Goal: Task Accomplishment & Management: Manage account settings

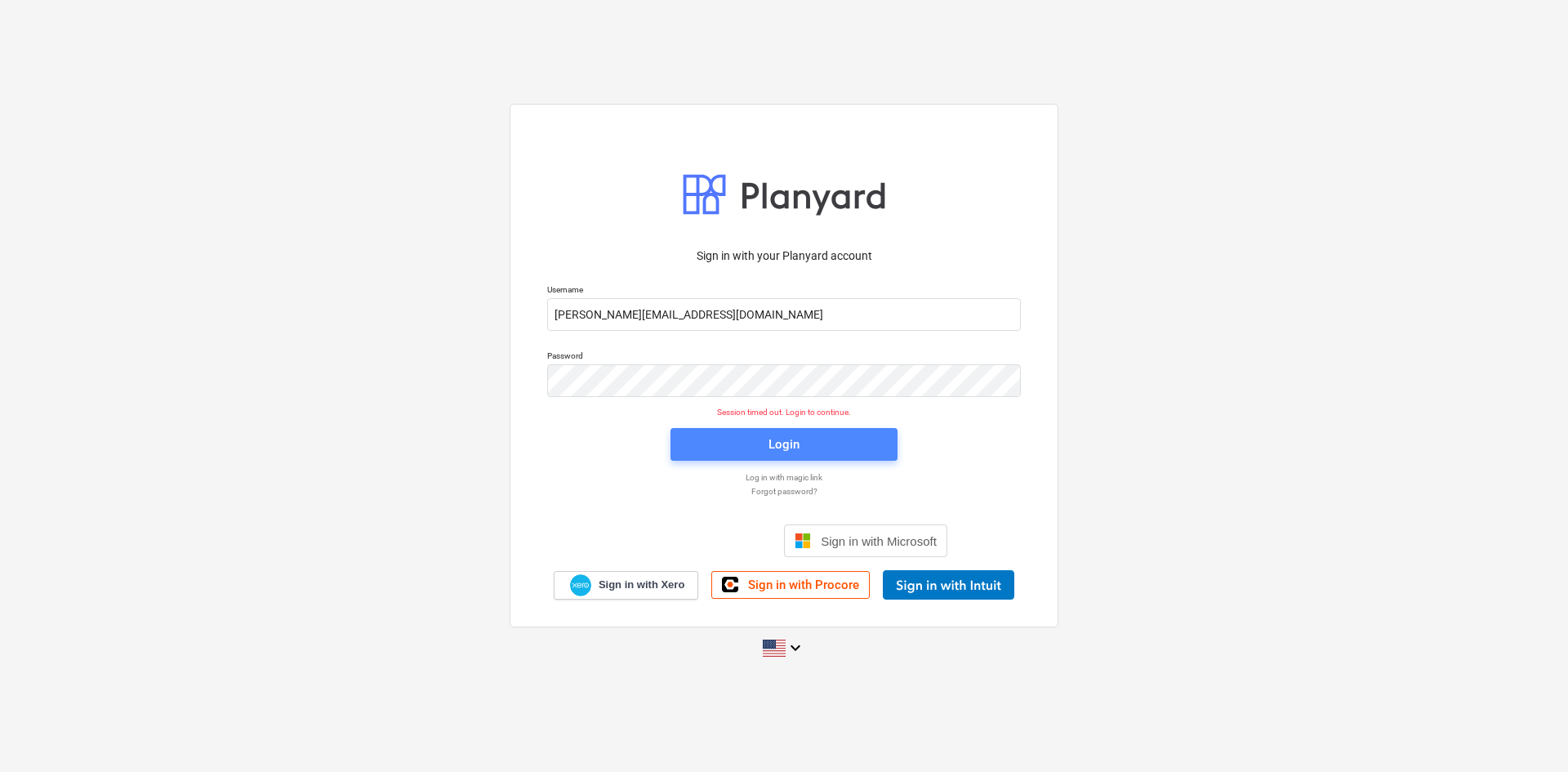
click at [758, 440] on span "Login" at bounding box center [784, 445] width 188 height 22
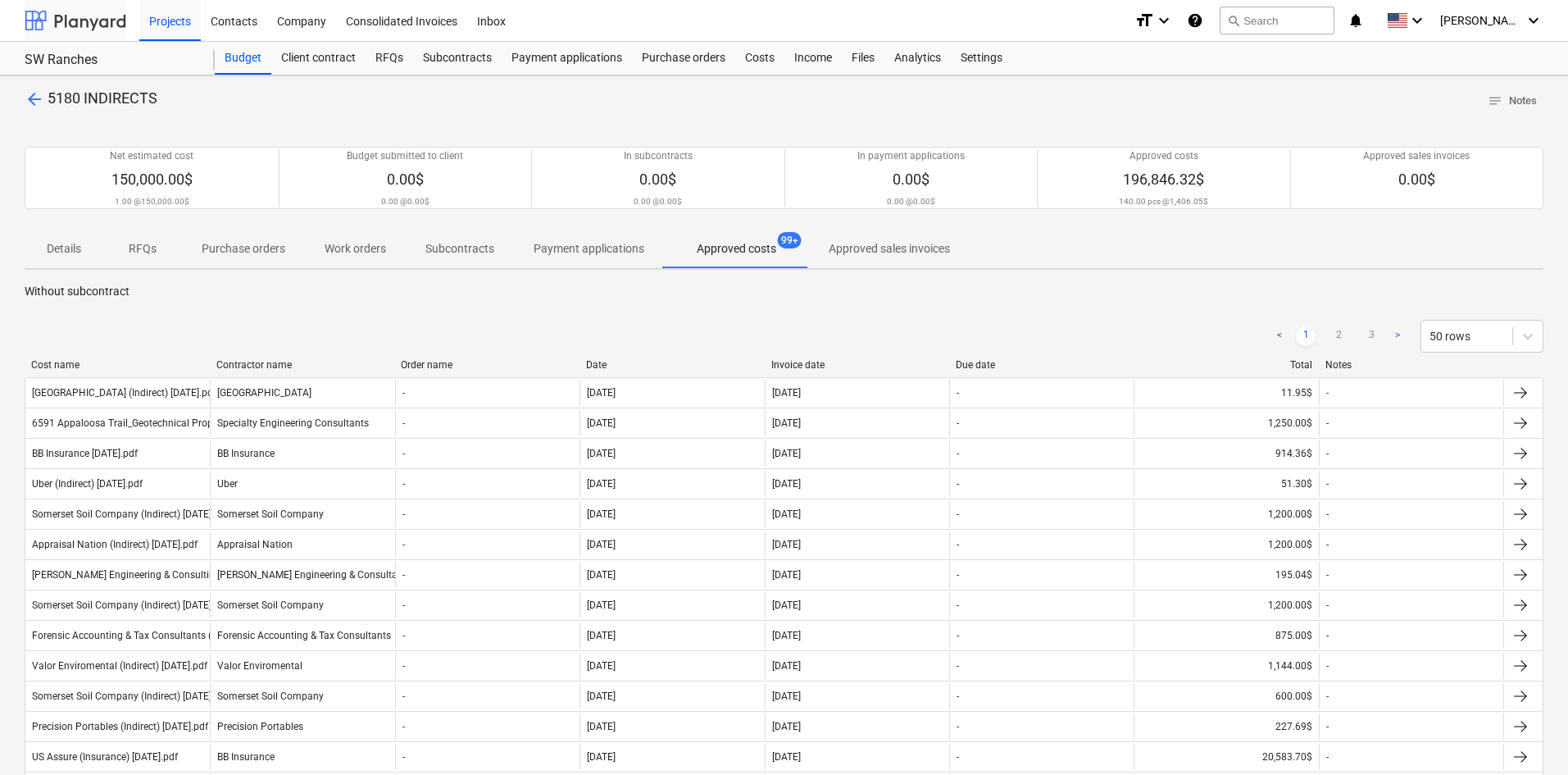
click at [79, 27] on div at bounding box center [75, 21] width 102 height 41
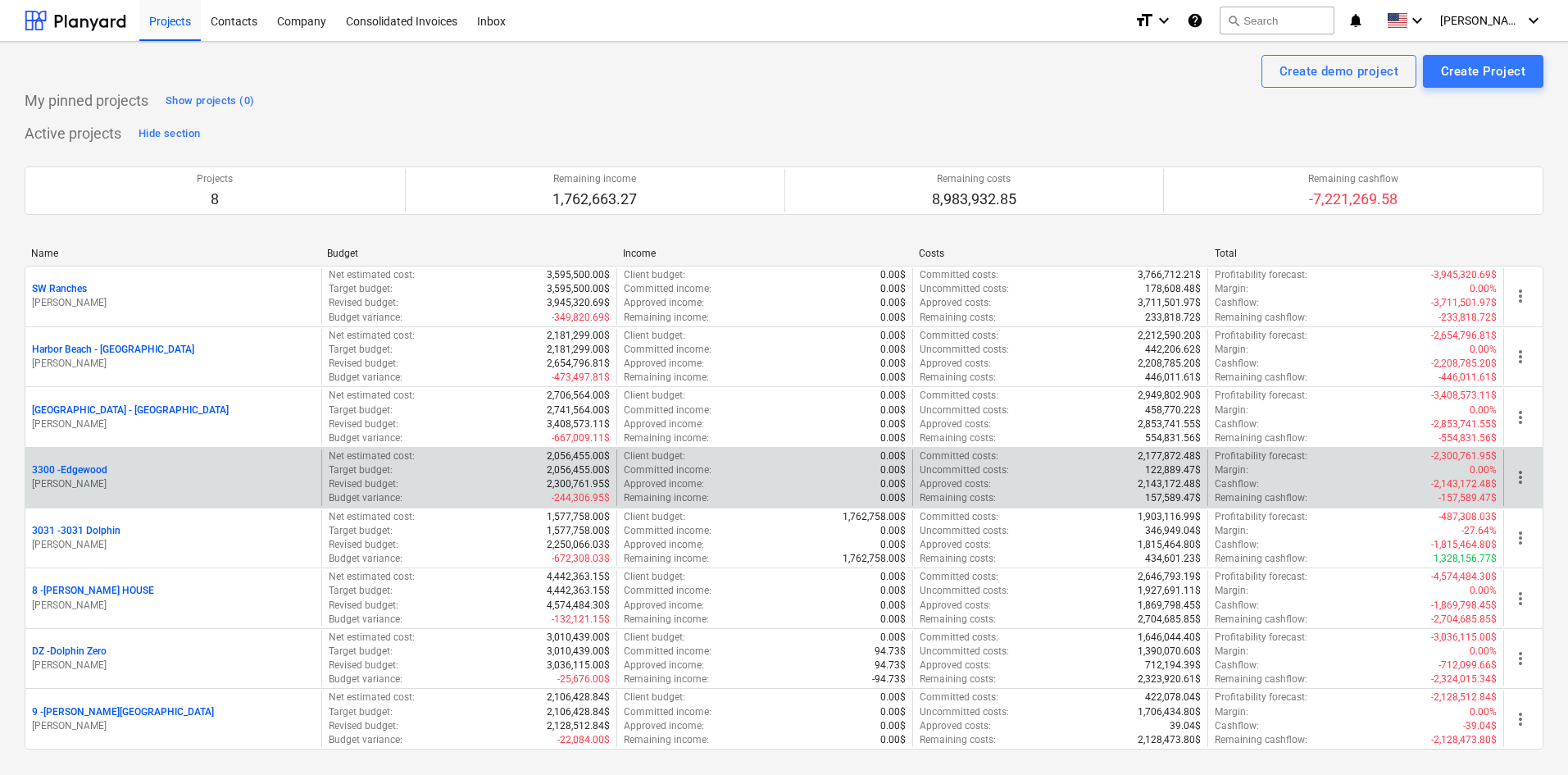
click at [95, 478] on p "[PERSON_NAME]" at bounding box center [174, 483] width 282 height 14
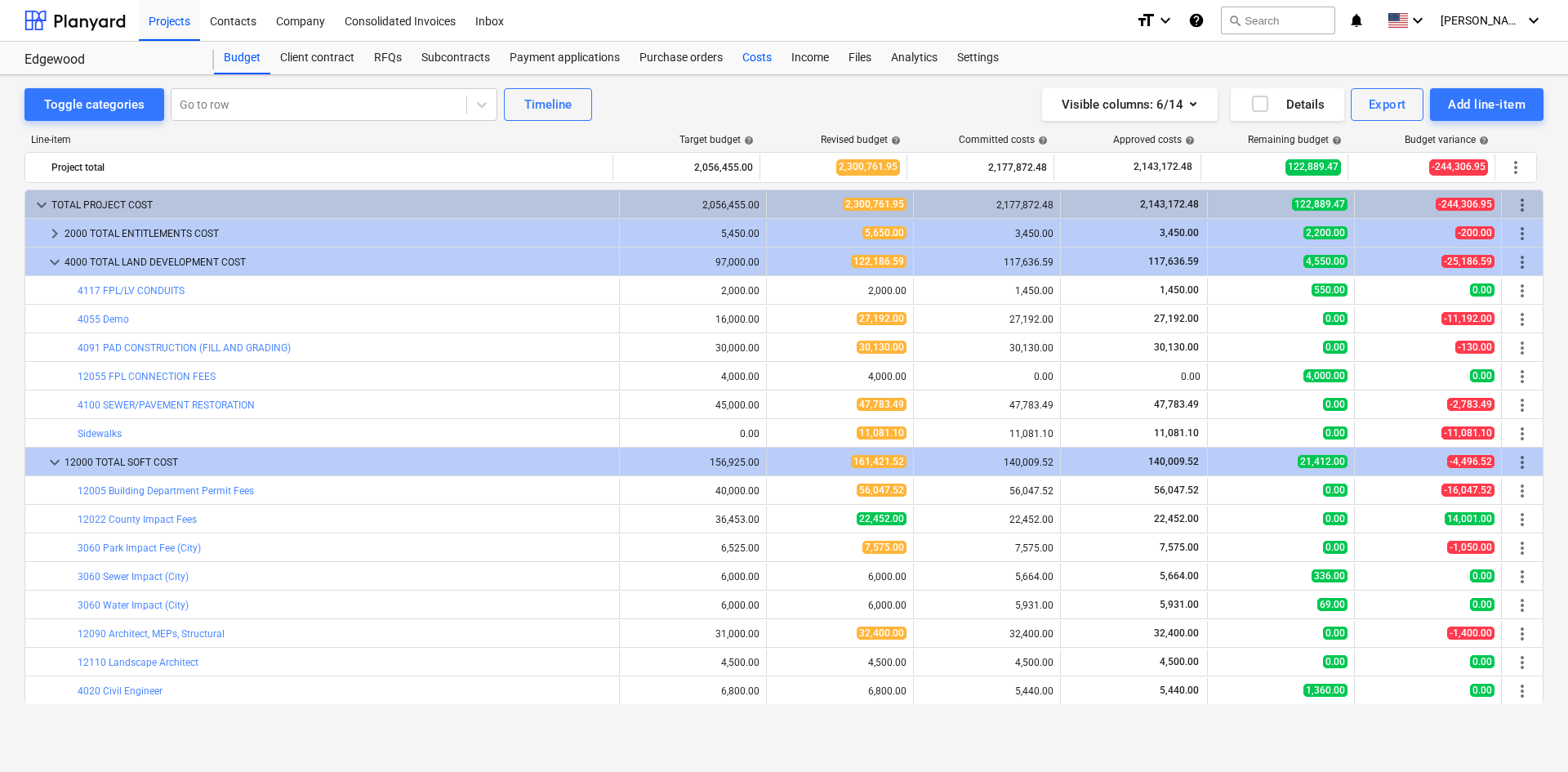
click at [755, 72] on div "Costs" at bounding box center [757, 57] width 49 height 32
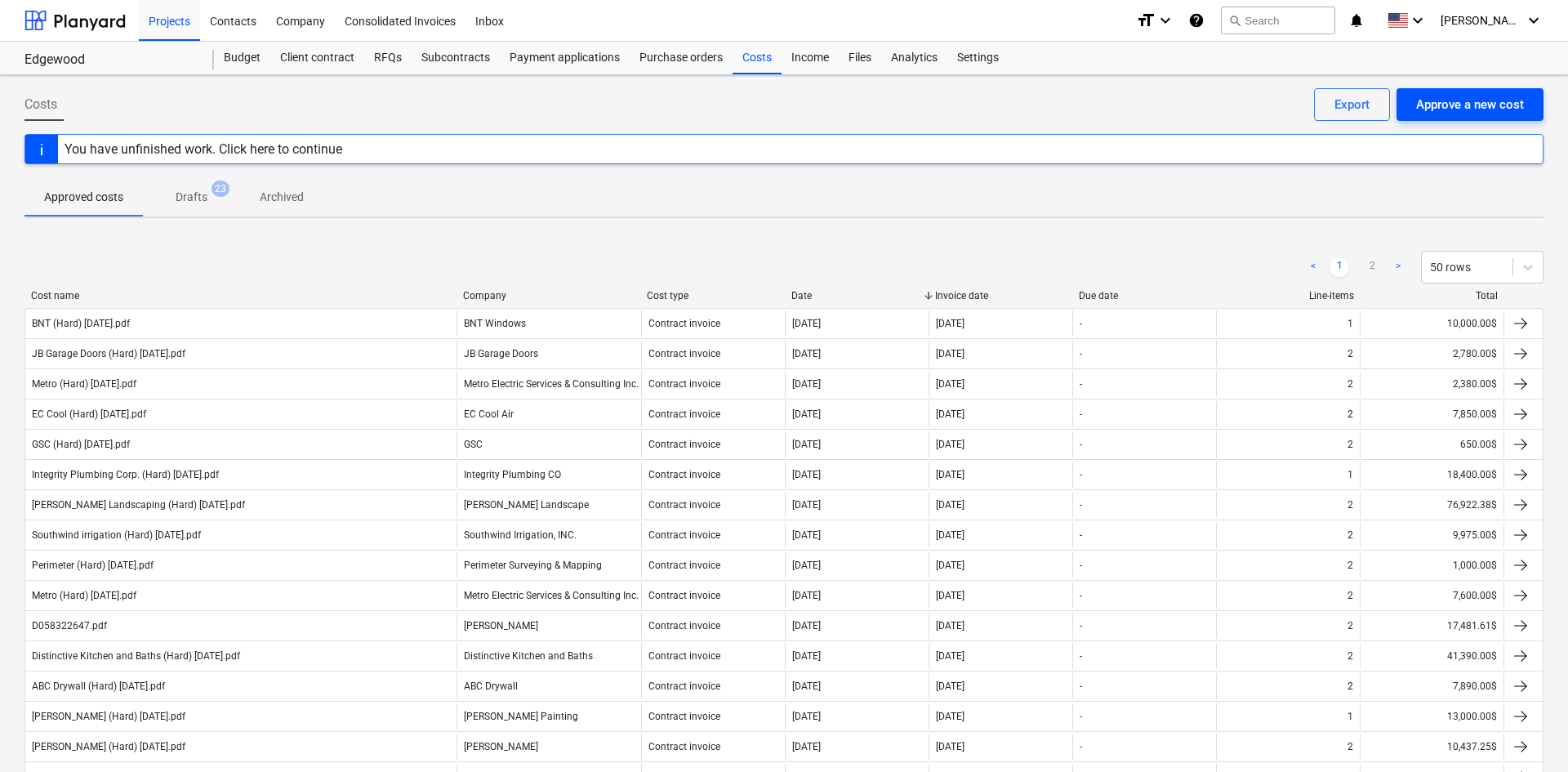
click at [1512, 104] on div "Approve a new cost" at bounding box center [1470, 105] width 108 height 22
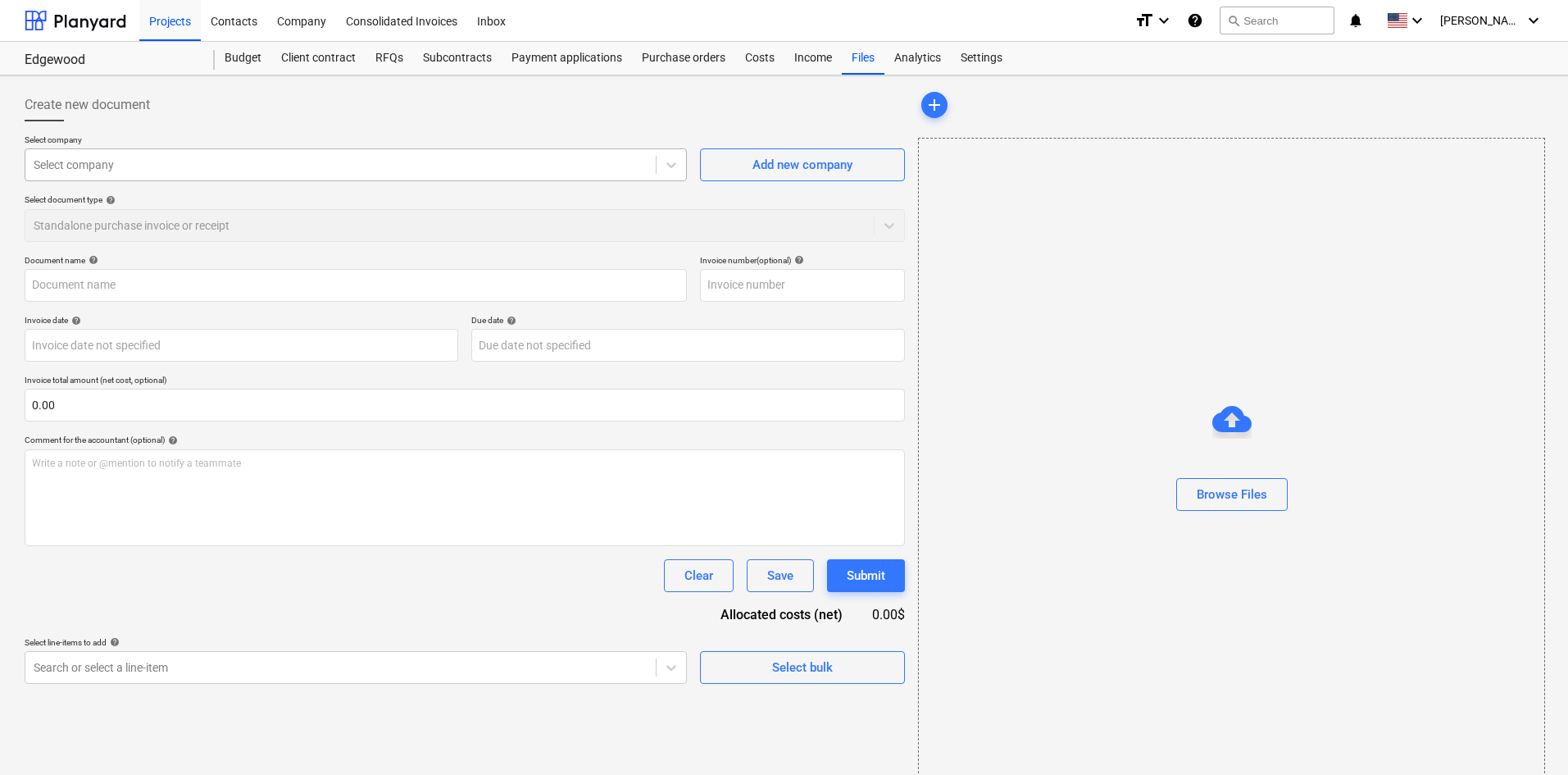
click at [268, 161] on div at bounding box center [340, 165] width 614 height 16
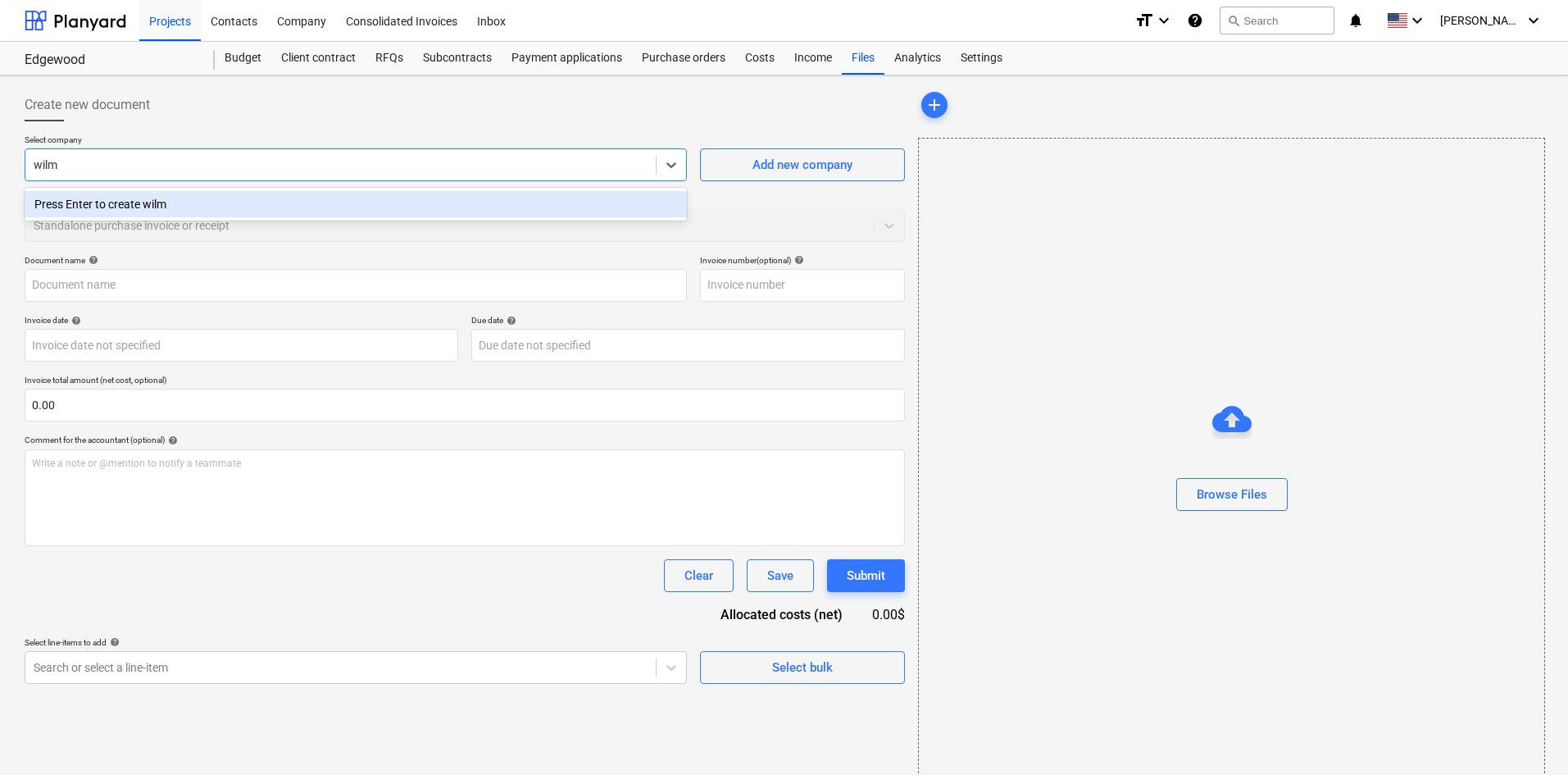
type input "wil"
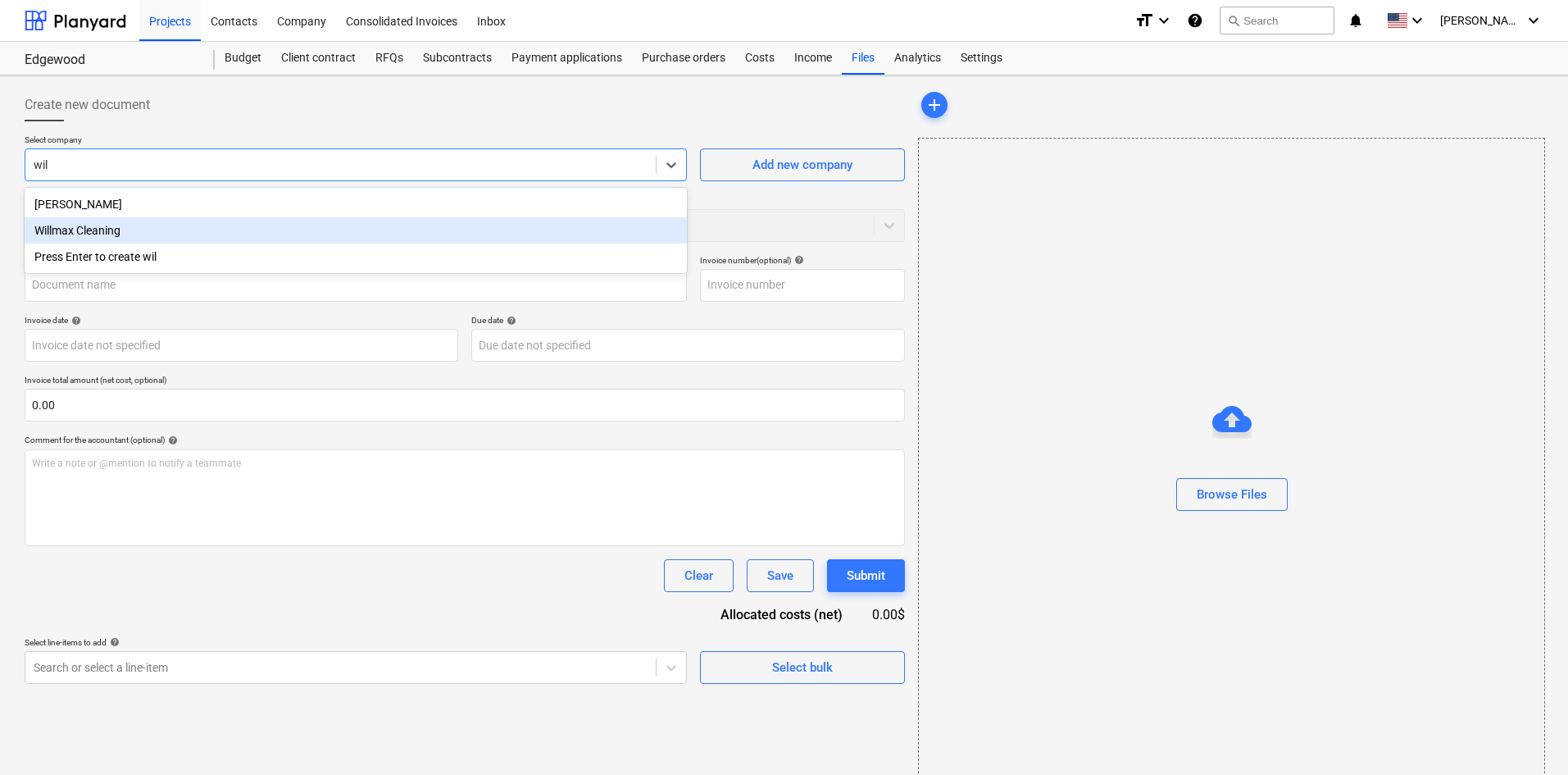
click at [159, 227] on div "Willmax Cleaning" at bounding box center [355, 230] width 662 height 26
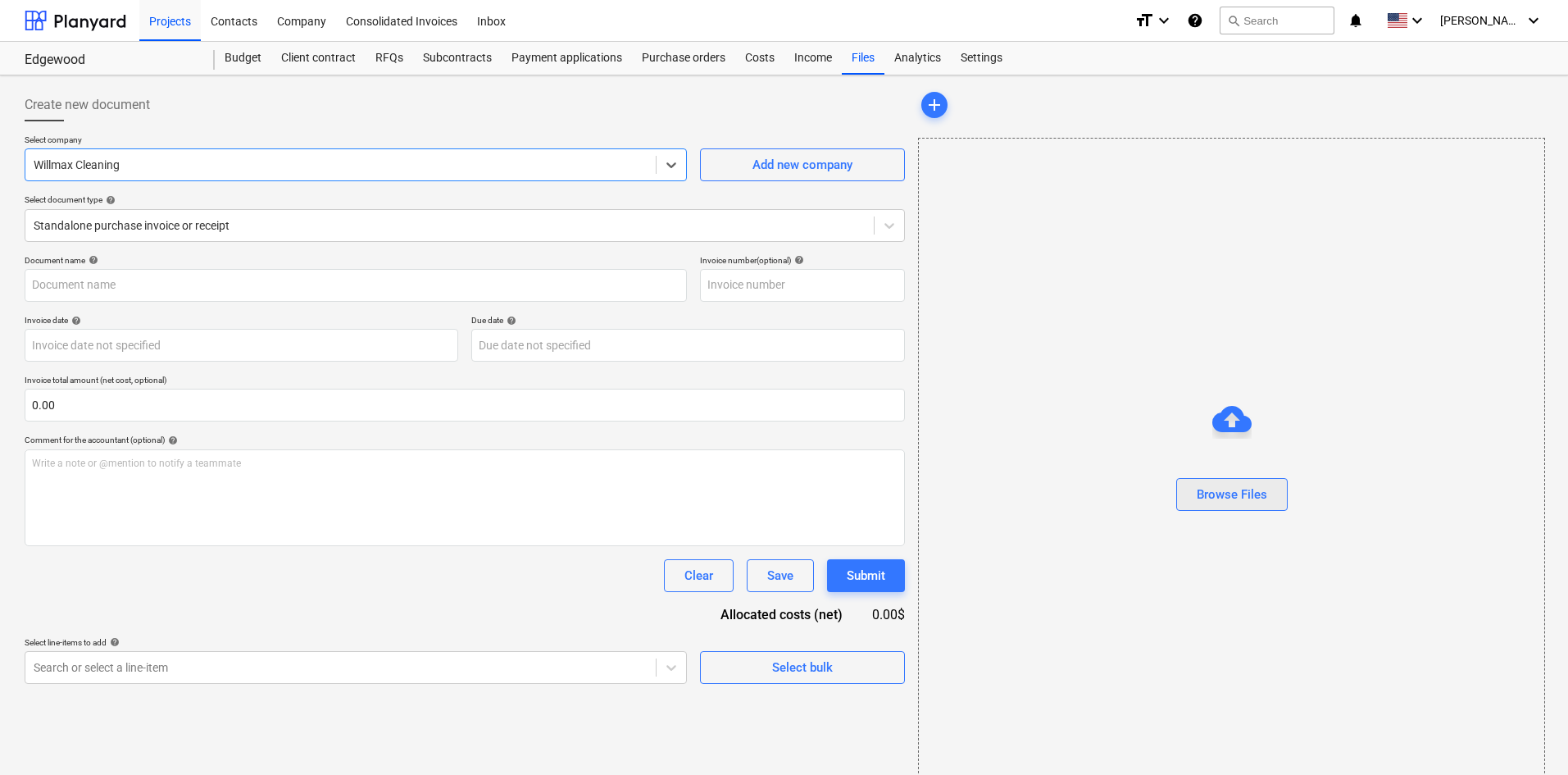
click at [1245, 493] on div "Browse Files" at bounding box center [1232, 495] width 70 height 22
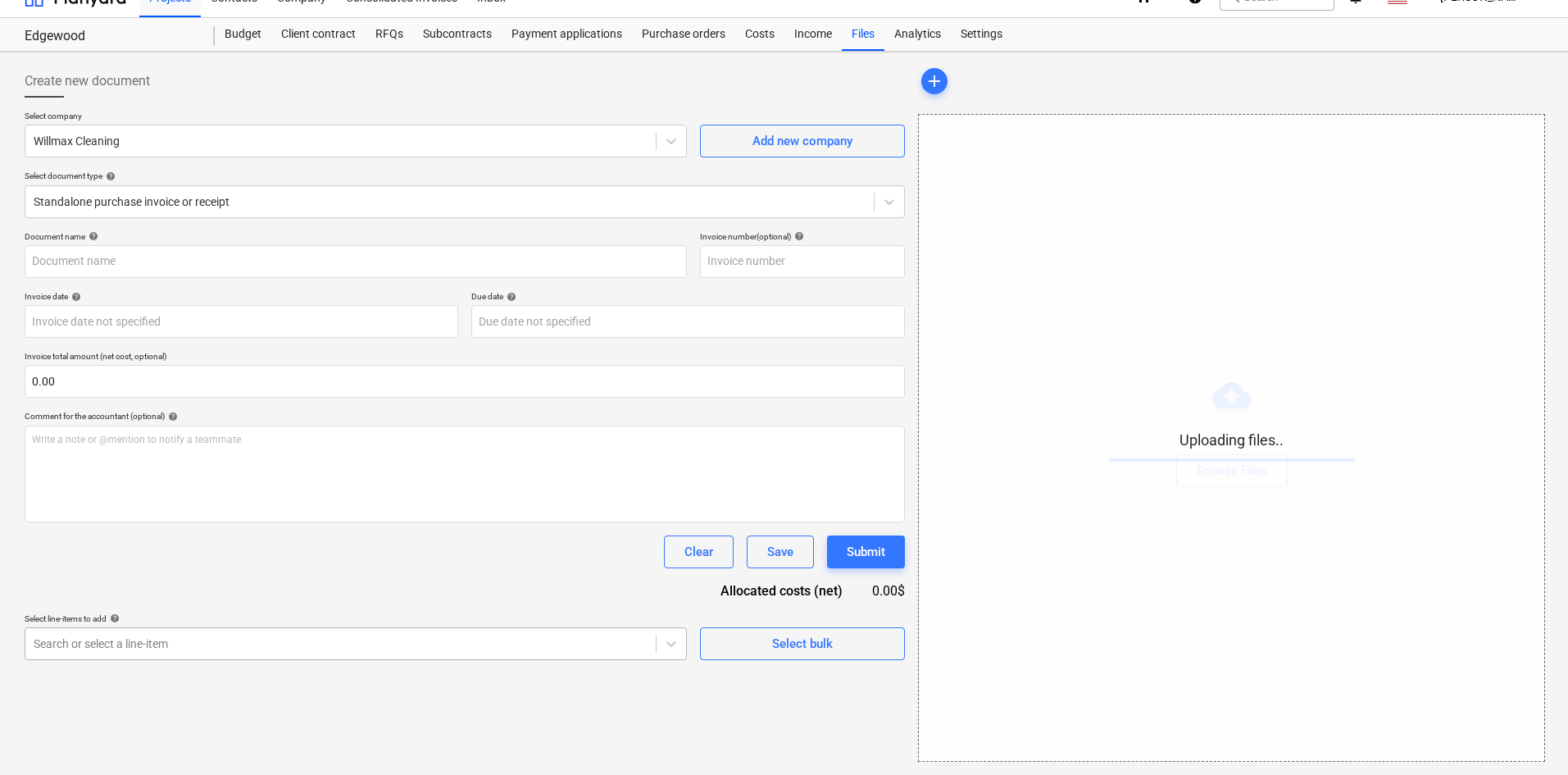
click at [343, 653] on body "Projects Contacts Company Consolidated Invoices Inbox format_size keyboard_arro…" at bounding box center [784, 364] width 1568 height 775
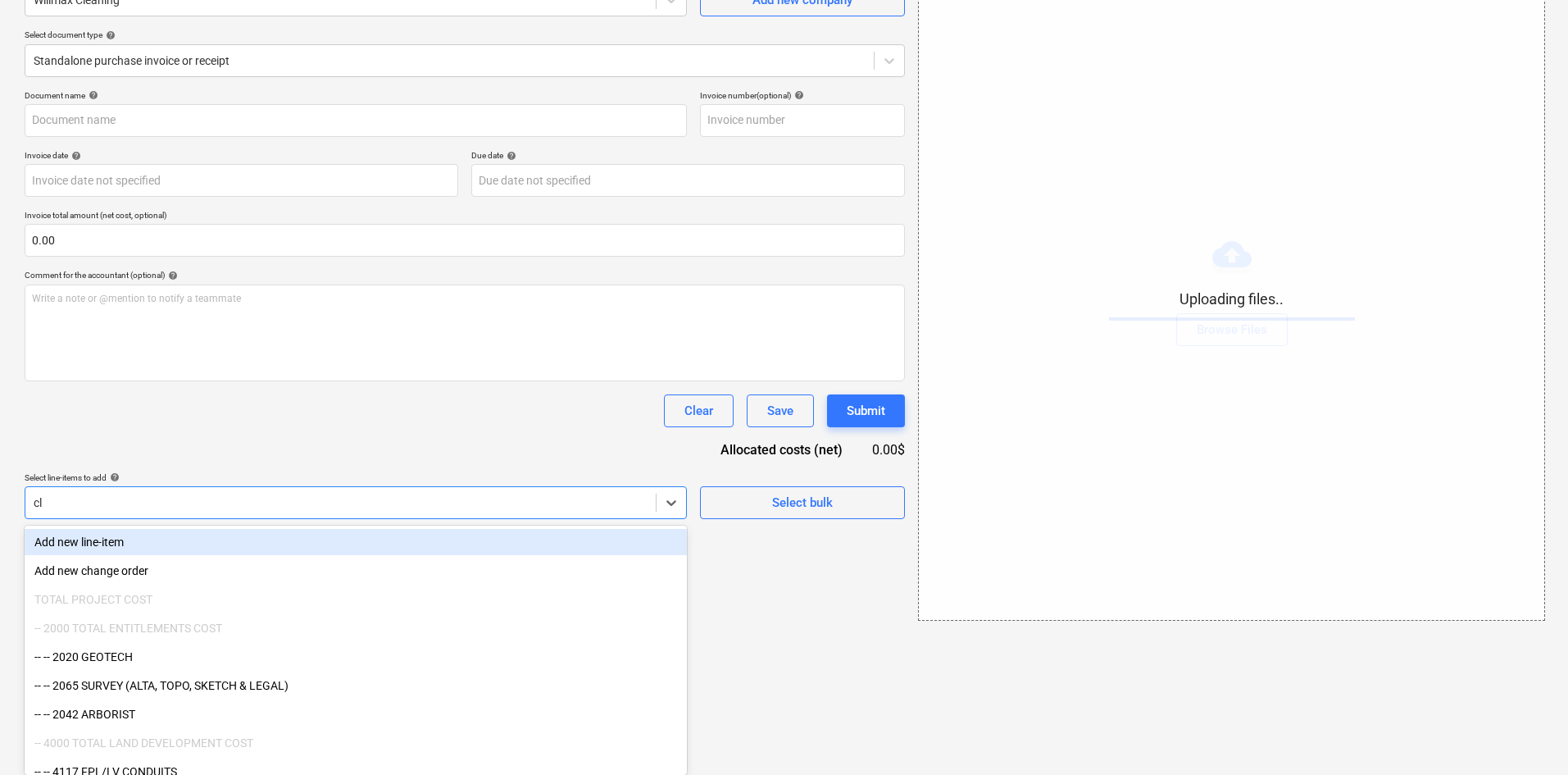
scroll to position [23, 0]
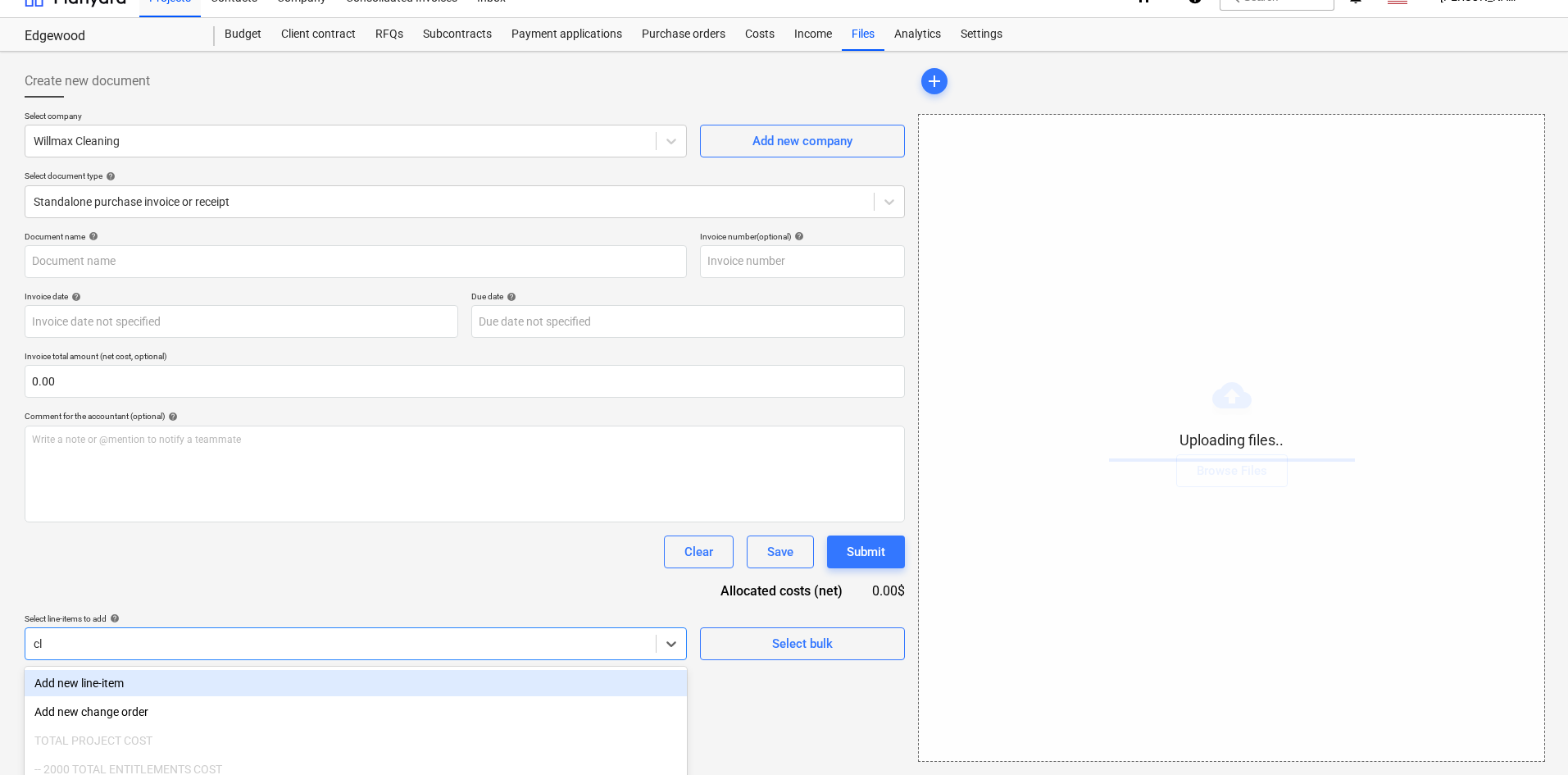
type input "clea"
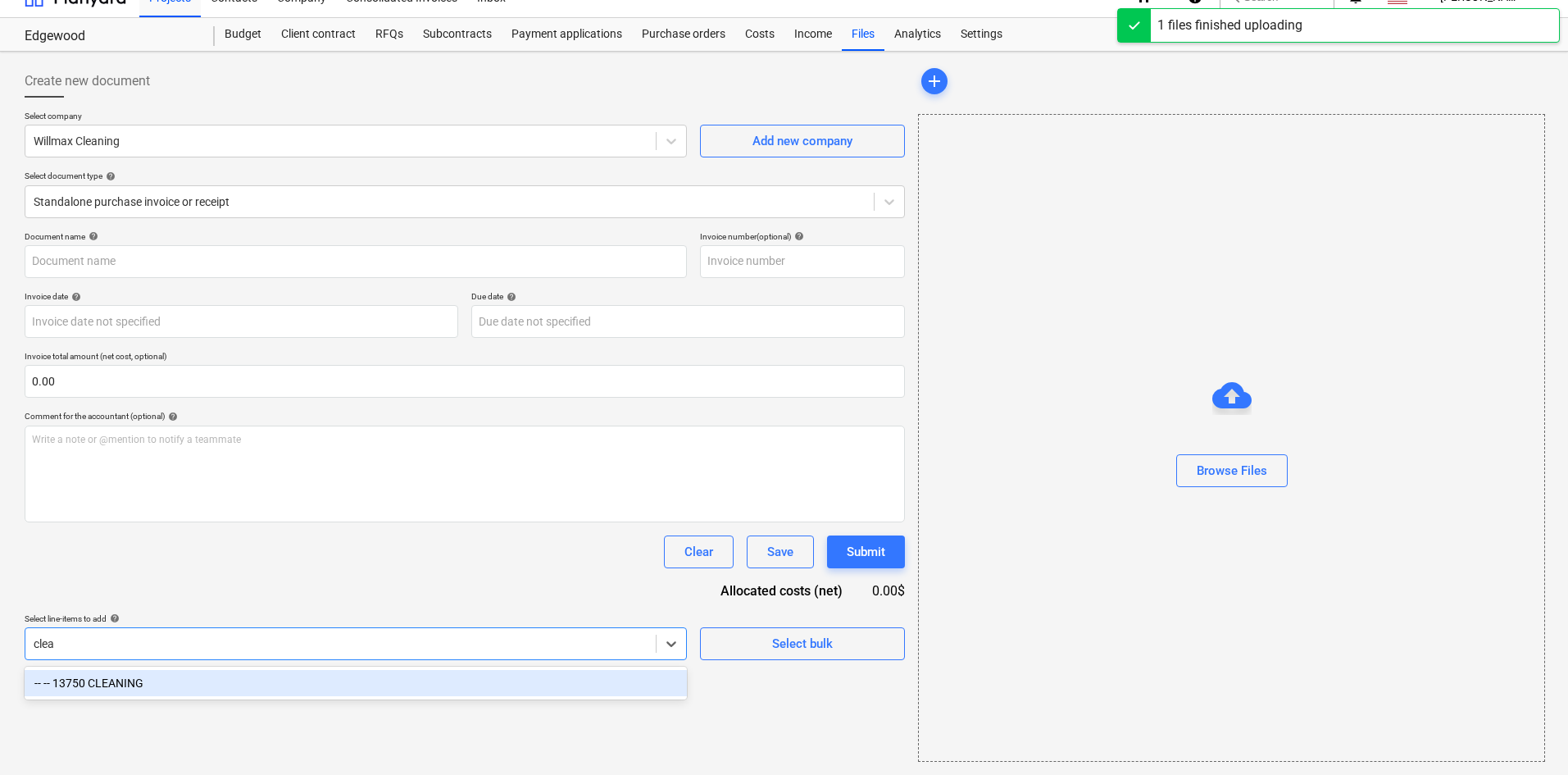
type input "Wilmax Cleaning (Hard) [DATE].pdf"
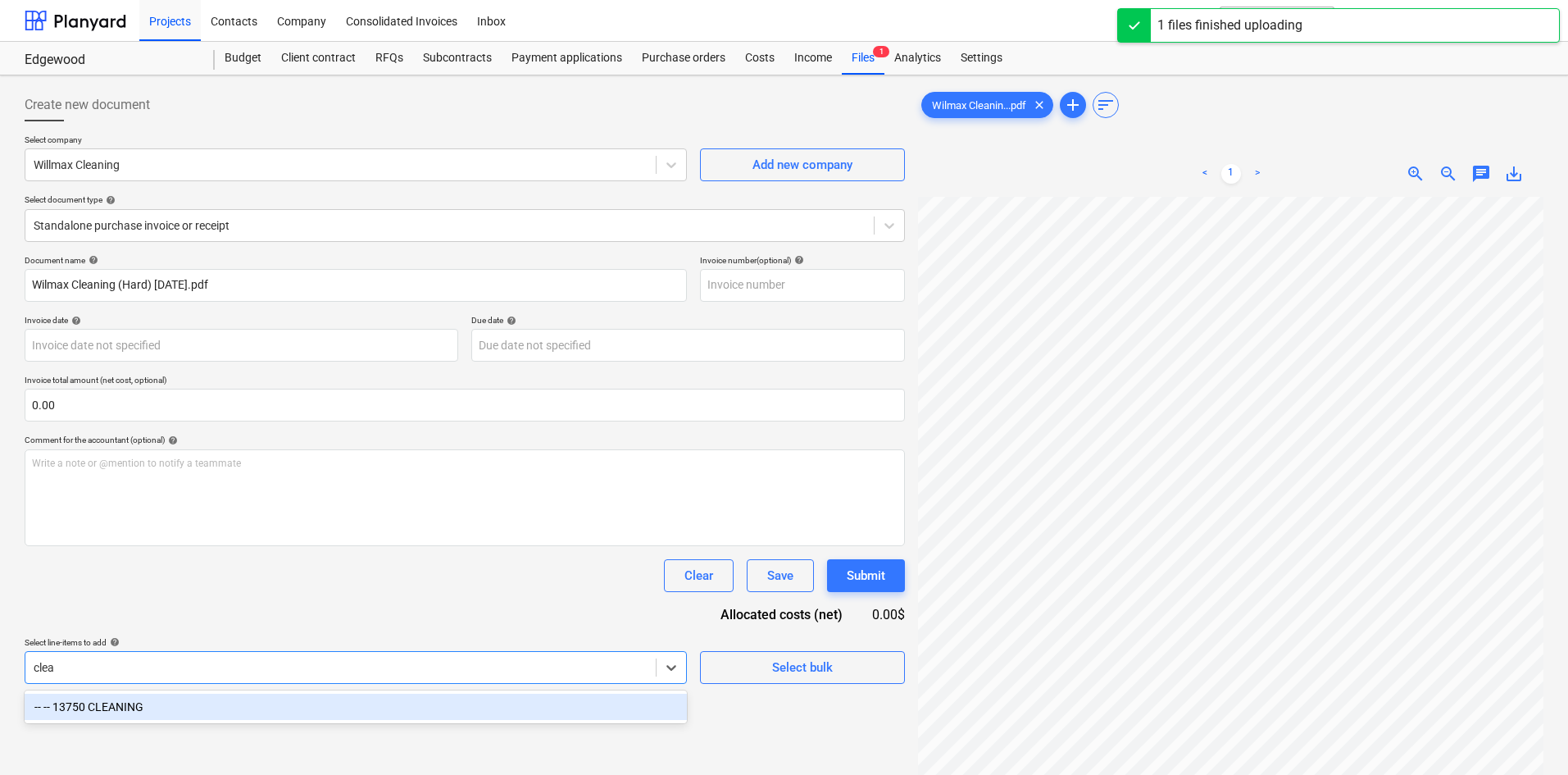
click at [396, 710] on div "-- -- 13750 CLEANING" at bounding box center [355, 707] width 662 height 26
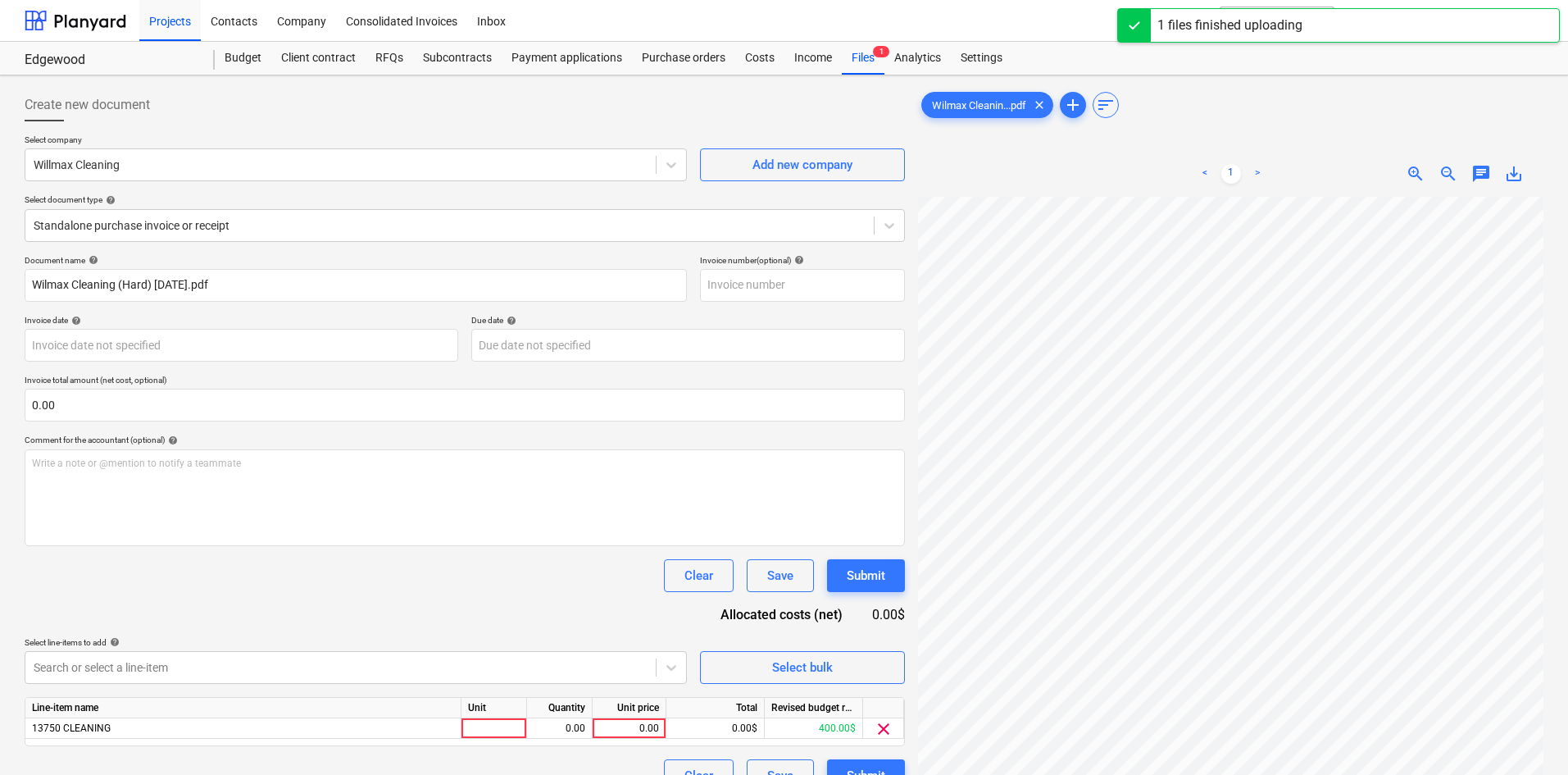
click at [447, 588] on div "Clear Save Submit" at bounding box center [464, 575] width 881 height 32
click at [632, 734] on div "0.00" at bounding box center [629, 728] width 60 height 21
type input "1000"
click at [567, 610] on div "Document name help Wilmax Cleaning (Hard) [DATE].pdf Invoice number (optional) …" at bounding box center [464, 523] width 881 height 537
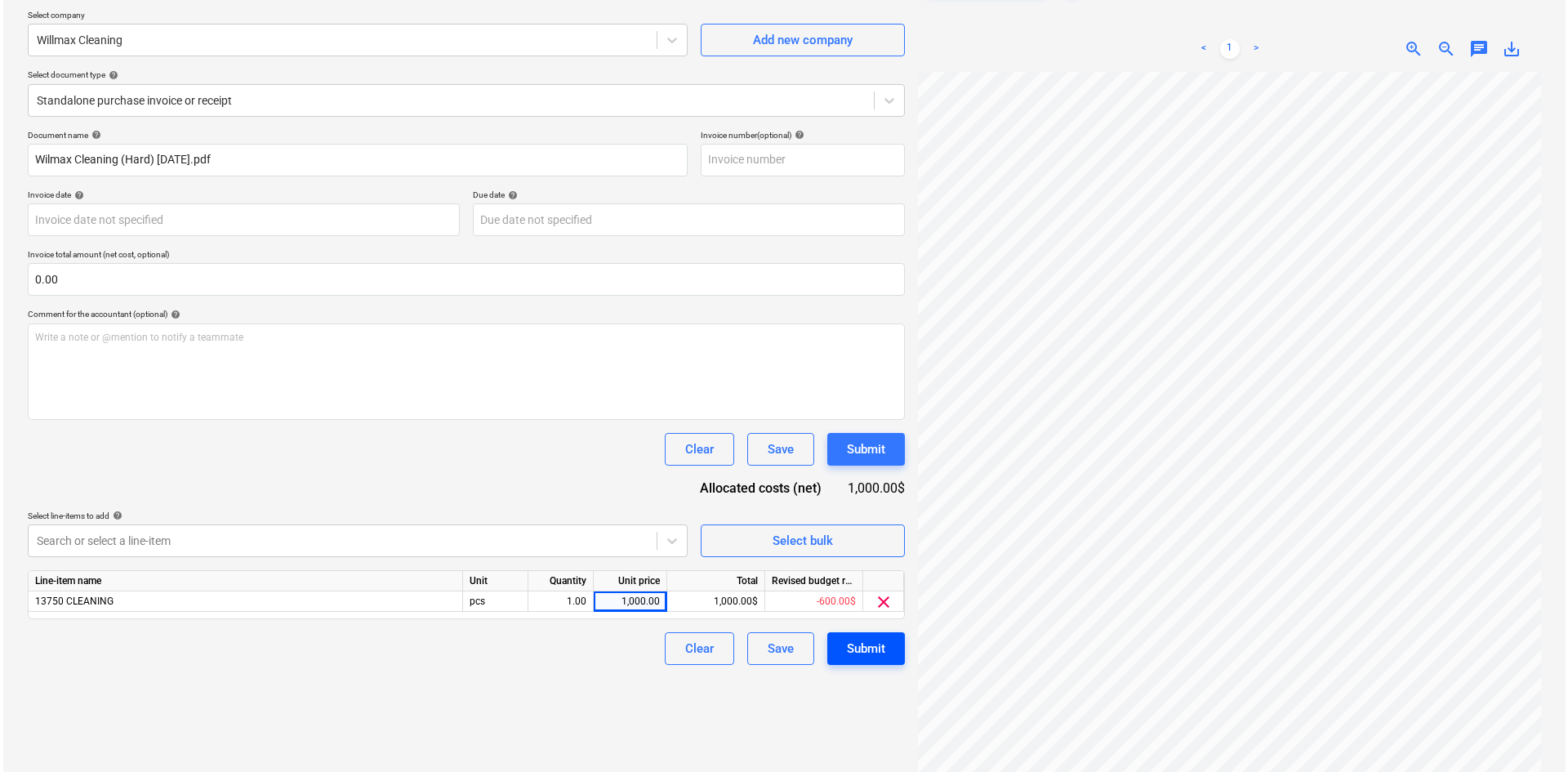
scroll to position [163, 0]
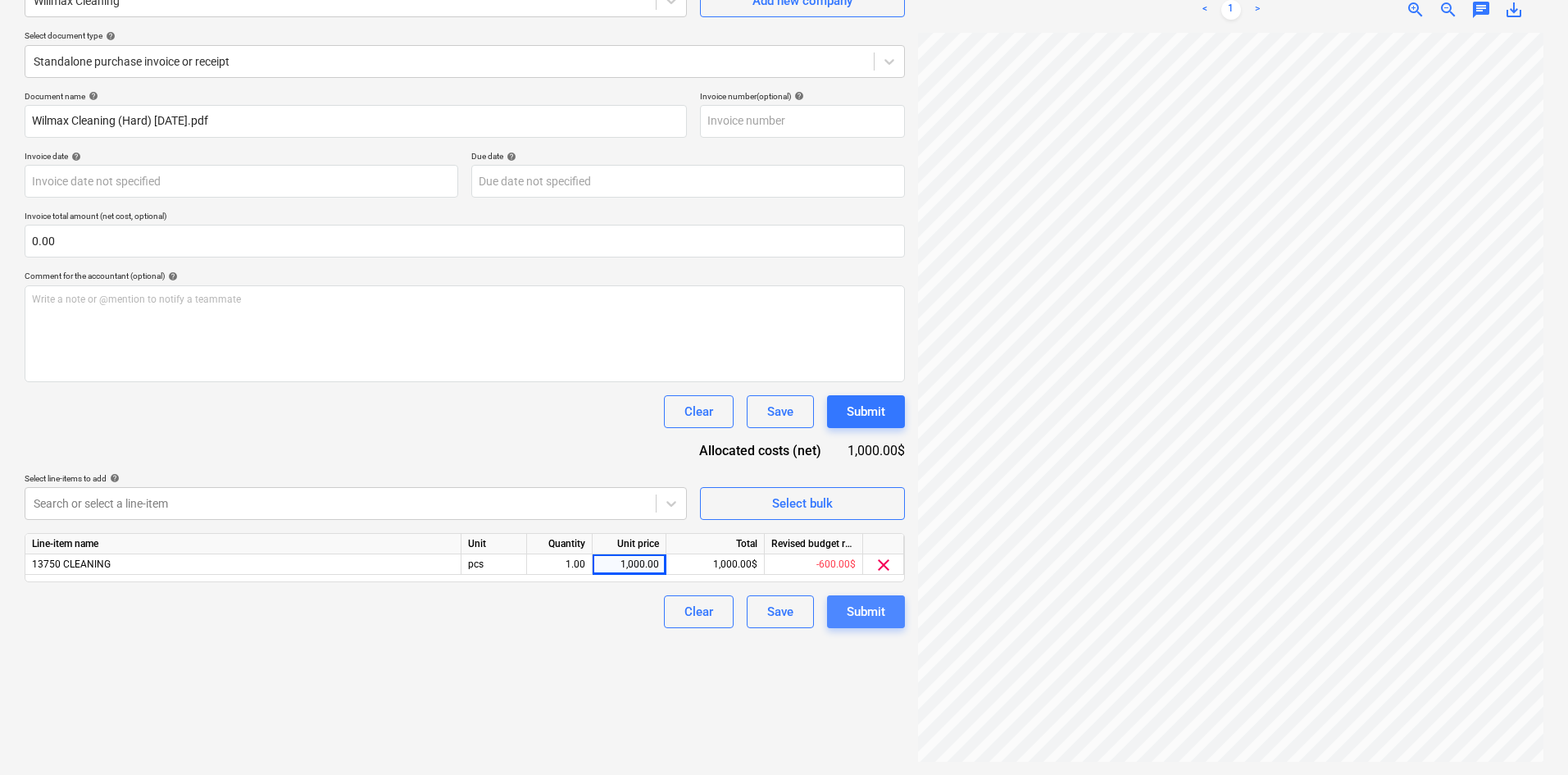
click at [874, 603] on div "Submit" at bounding box center [865, 612] width 39 height 22
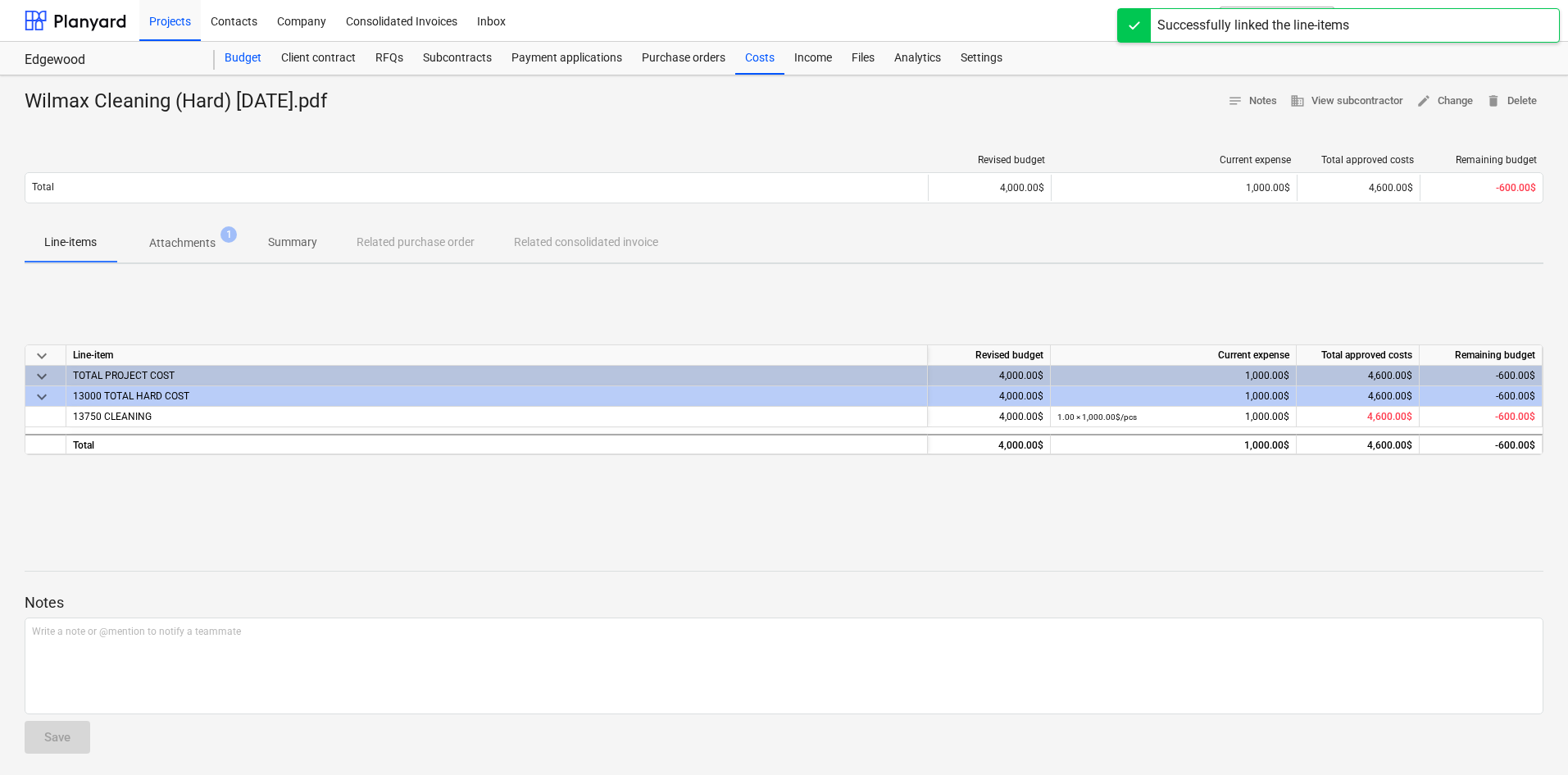
click at [254, 42] on div "Budget" at bounding box center [243, 58] width 57 height 32
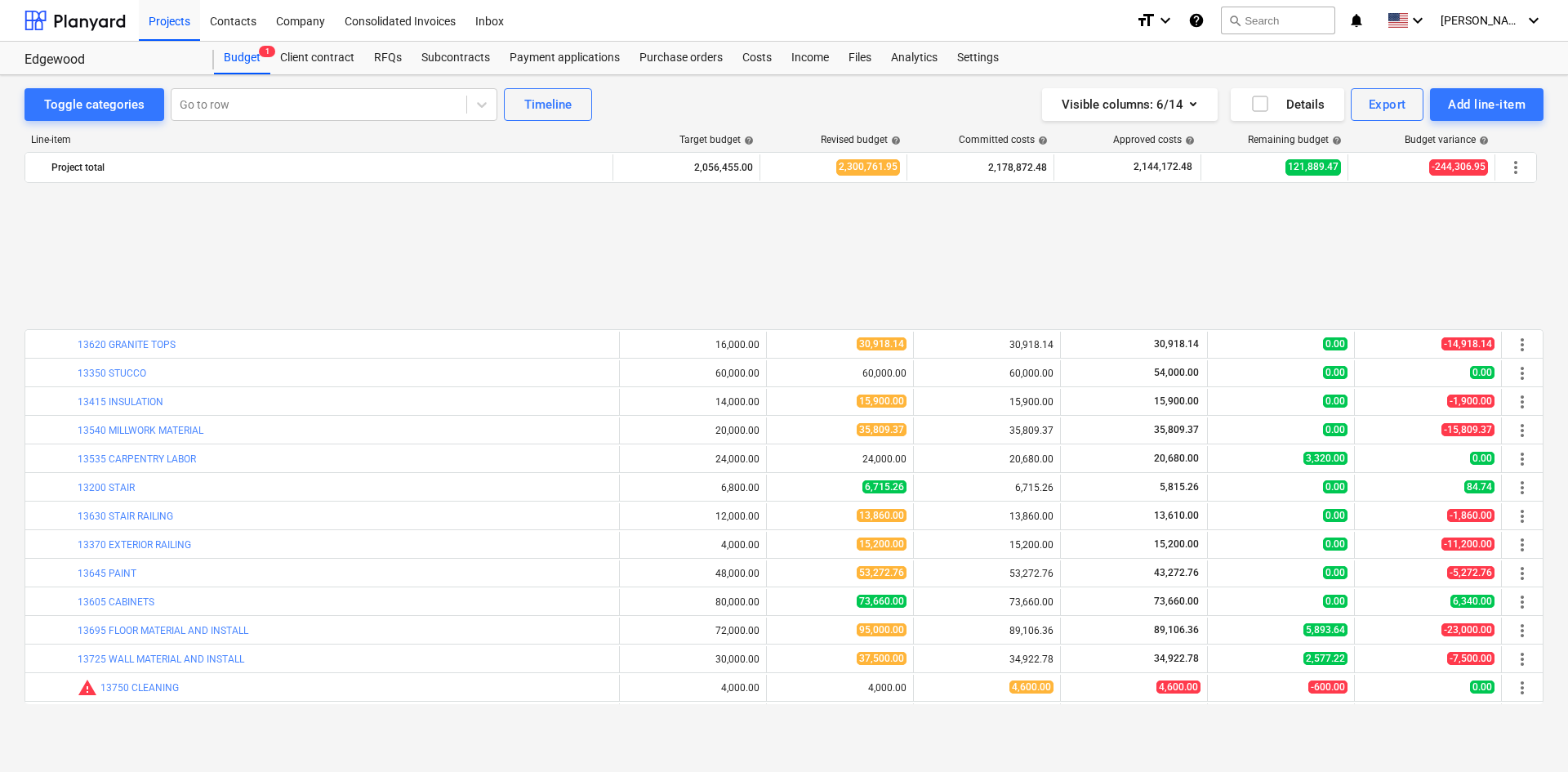
scroll to position [1144, 0]
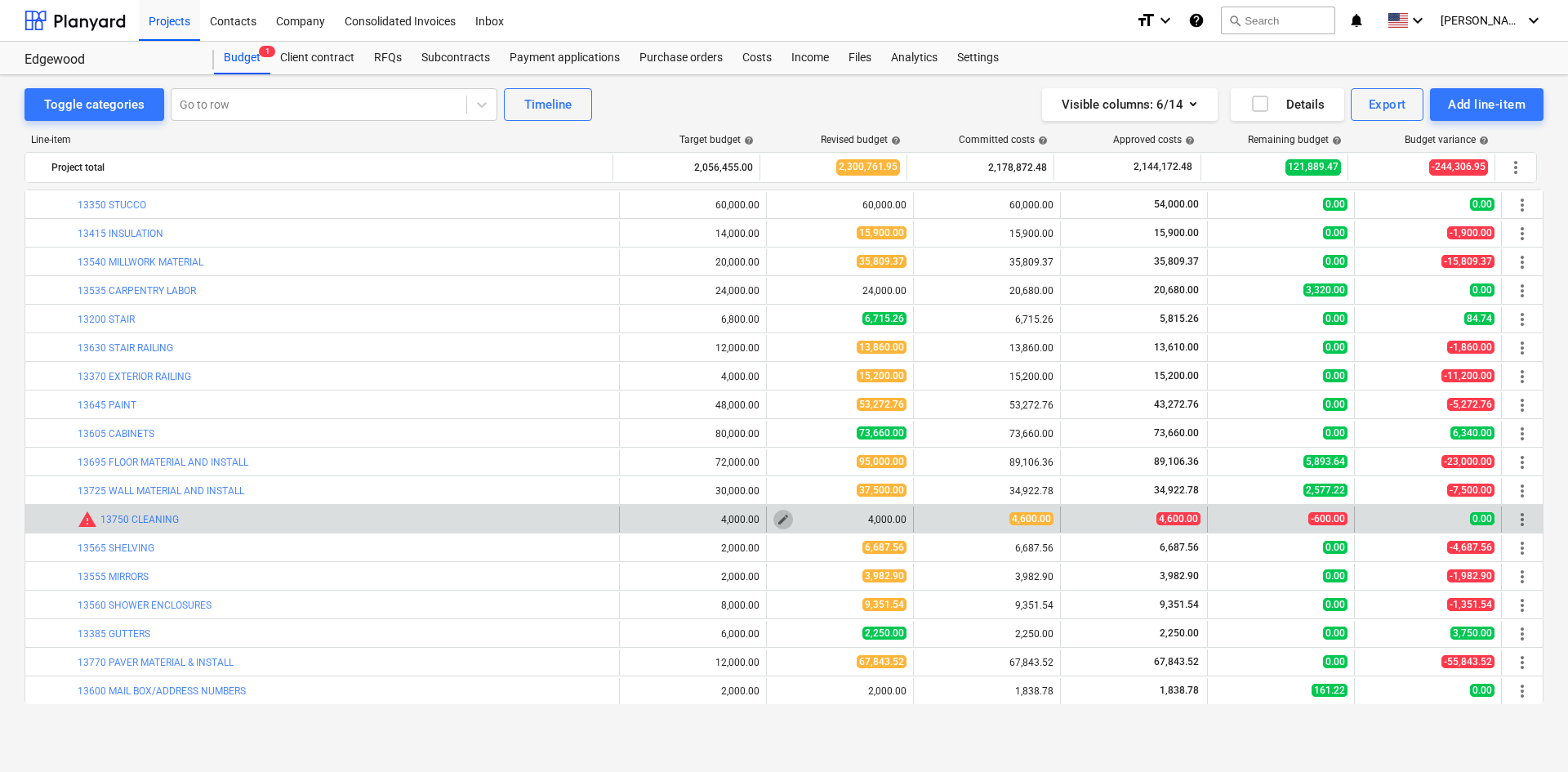
click at [776, 524] on span "edit" at bounding box center [783, 519] width 13 height 13
type textarea "x"
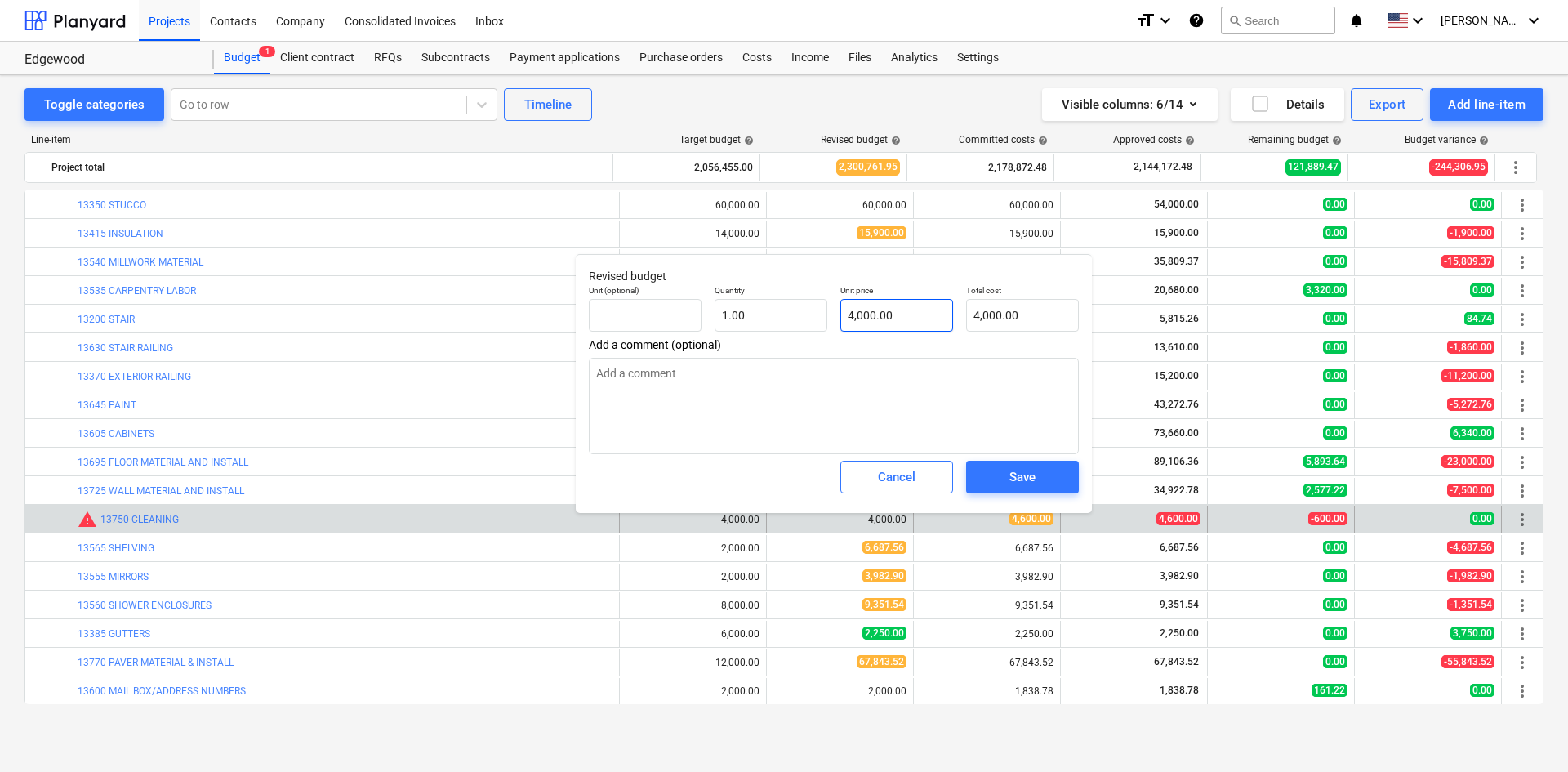
type input "4000"
drag, startPoint x: 897, startPoint y: 311, endPoint x: 688, endPoint y: 308, distance: 209.0
click at [706, 308] on div "Unit (optional) Quantity 1.00 Unit price 4000 Total cost 4,000.00" at bounding box center [834, 308] width 503 height 60
type textarea "x"
type input "4"
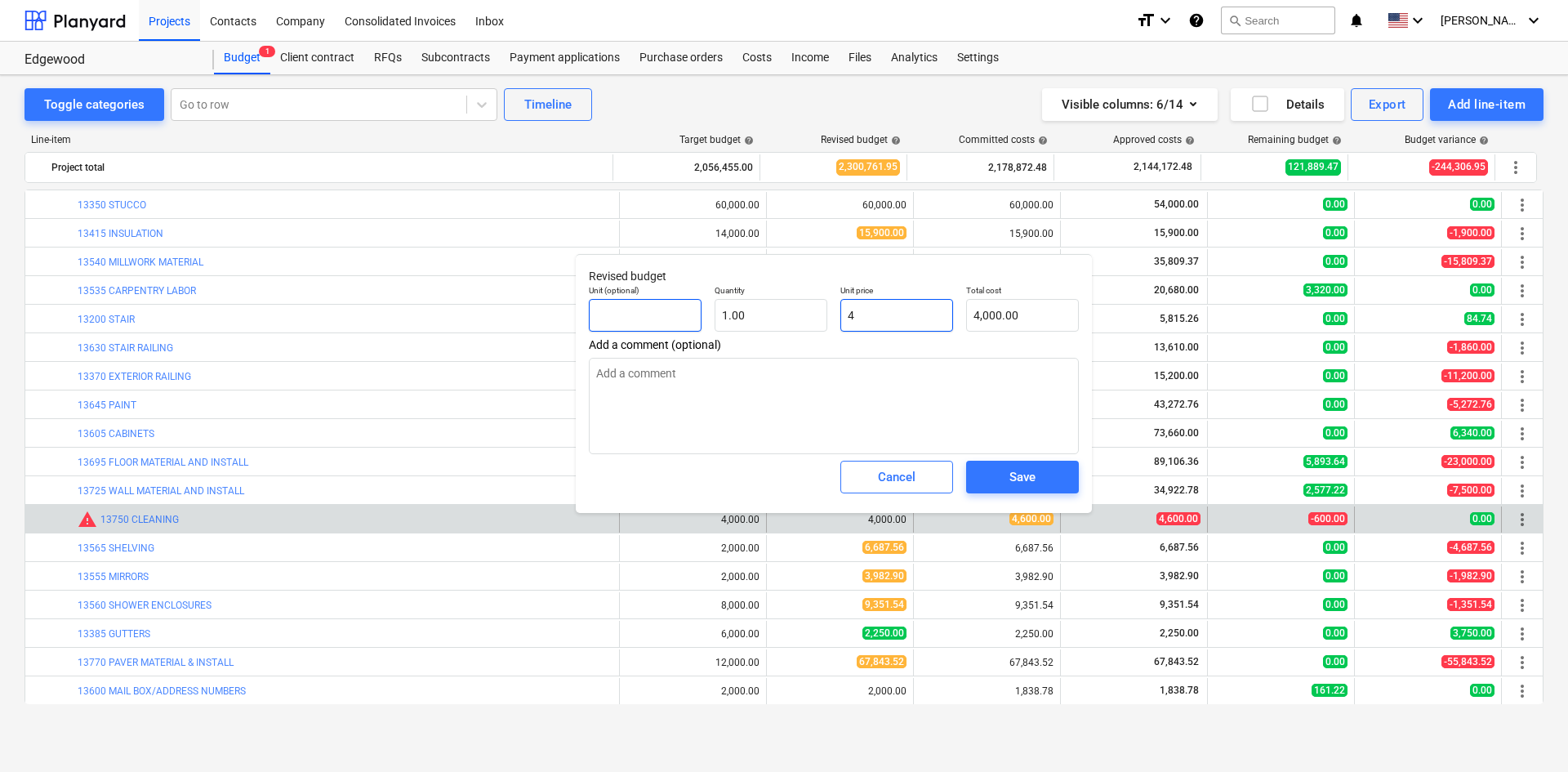
type input "4.00"
type textarea "x"
type input "46"
type input "46.00"
type textarea "x"
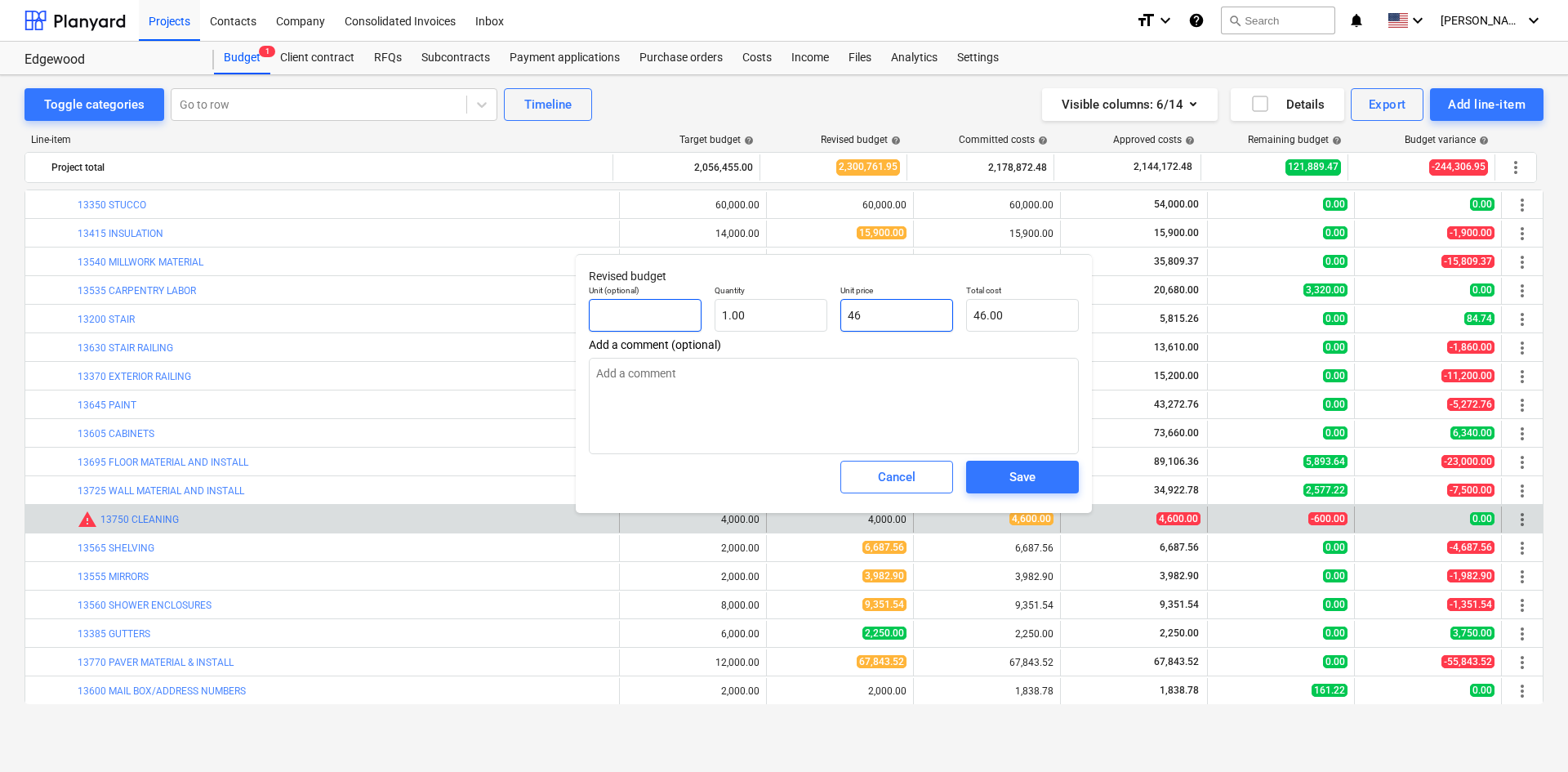
type input "460"
type input "460.00"
type textarea "x"
type input "4600"
type input "4,600.00"
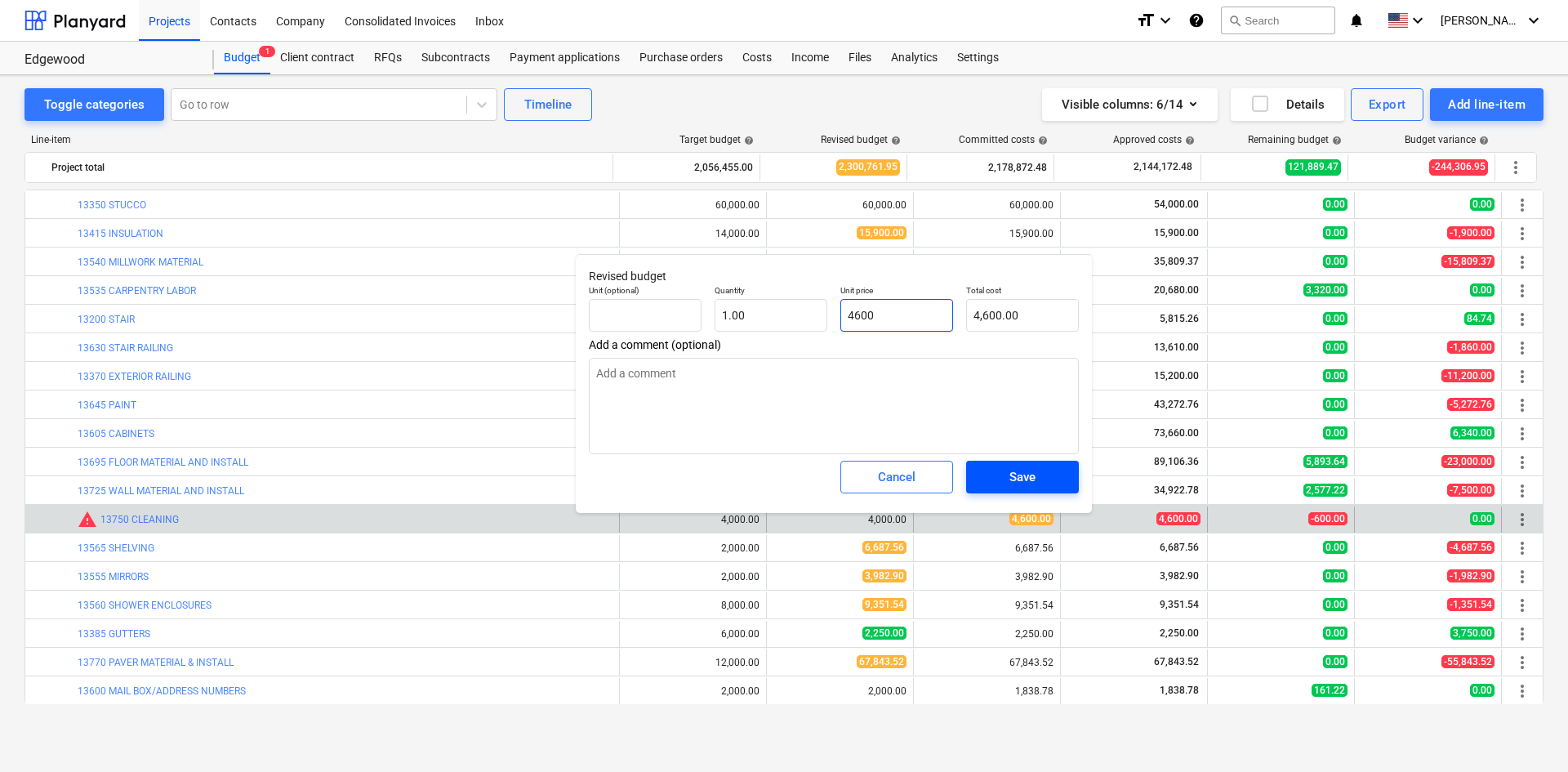
type input "4600"
type textarea "x"
type input "4,600.00"
click at [1025, 474] on div "Save" at bounding box center [1022, 477] width 26 height 22
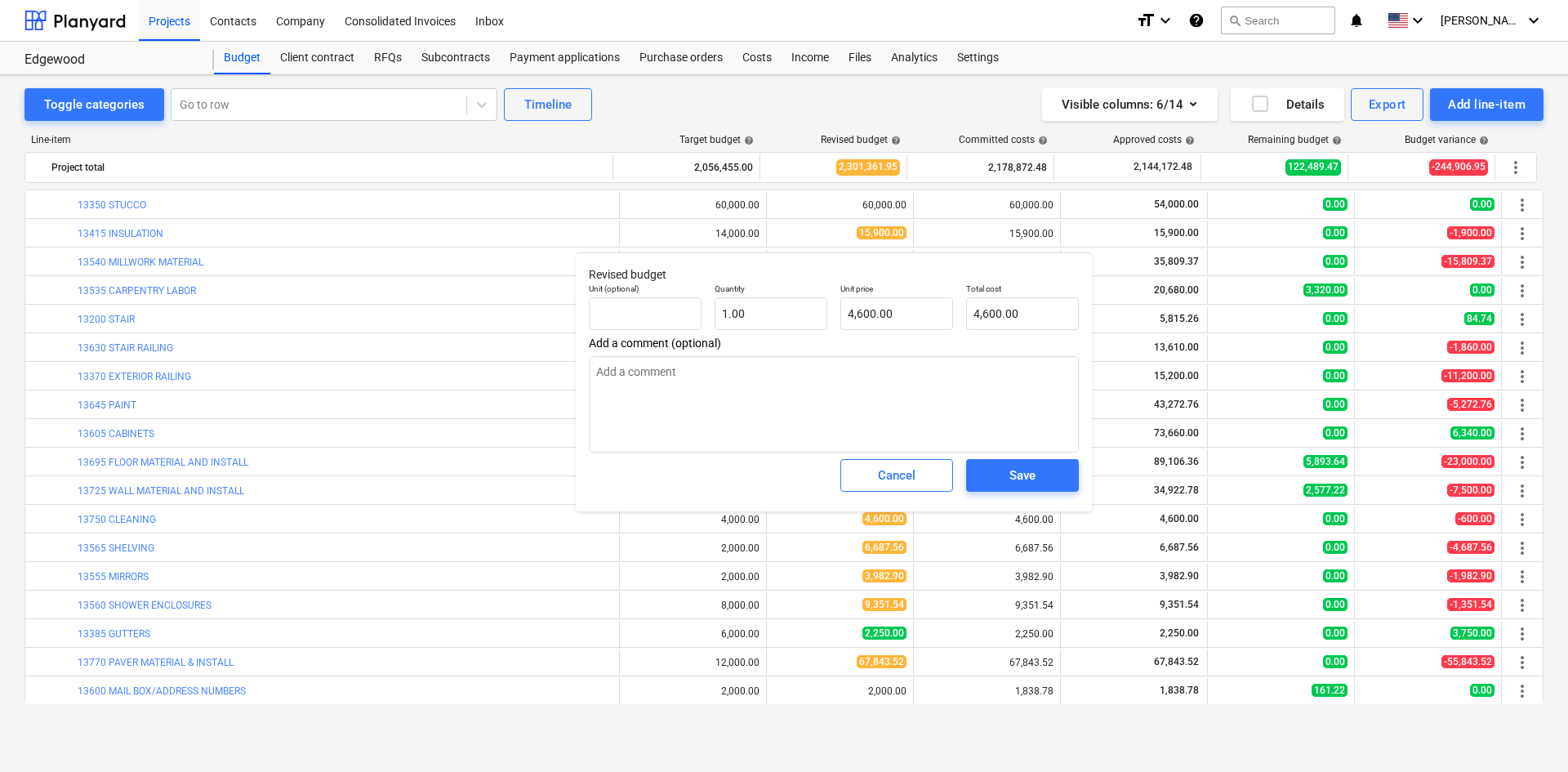
type textarea "x"
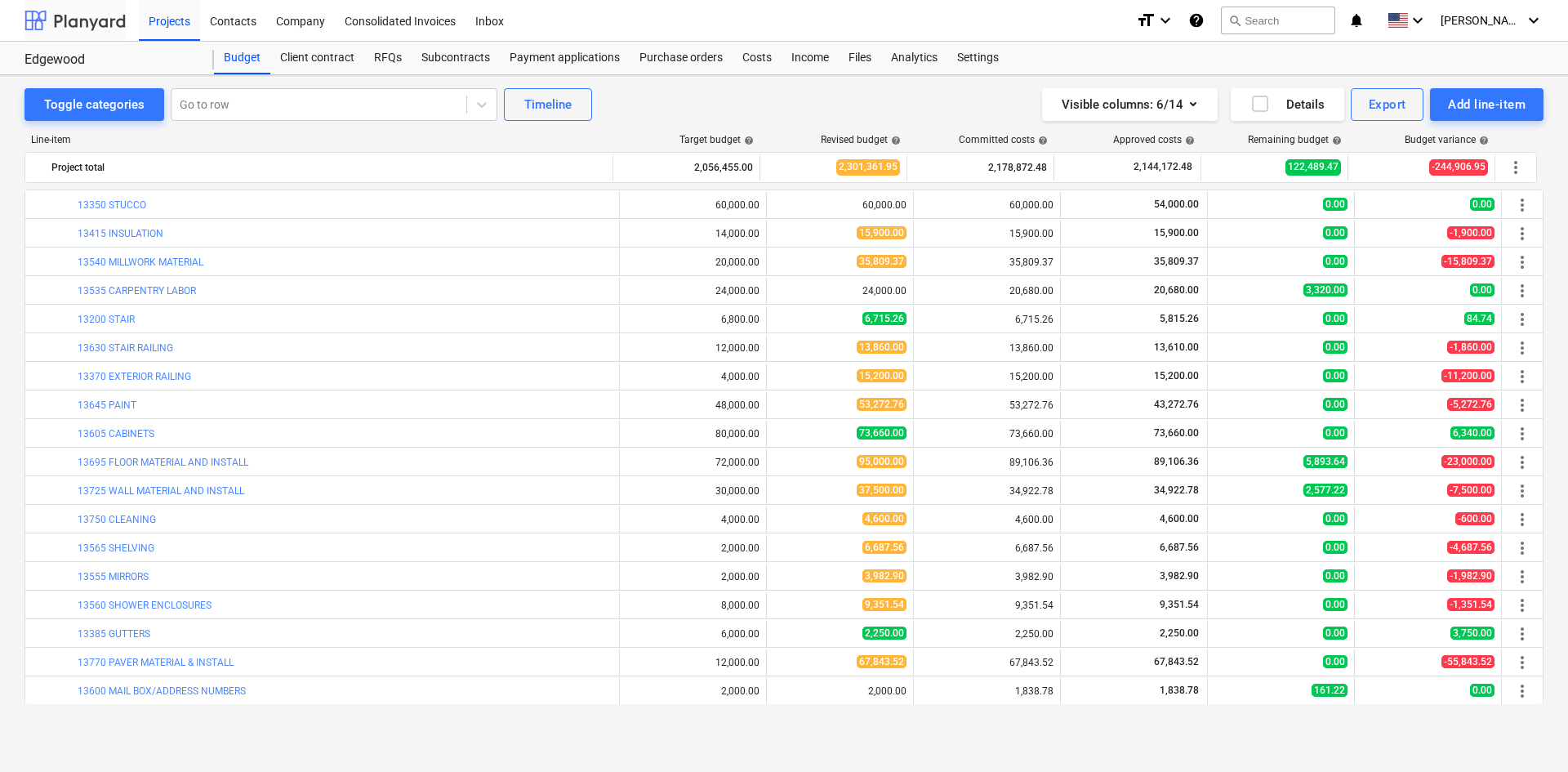
click at [60, 27] on div at bounding box center [74, 21] width 101 height 41
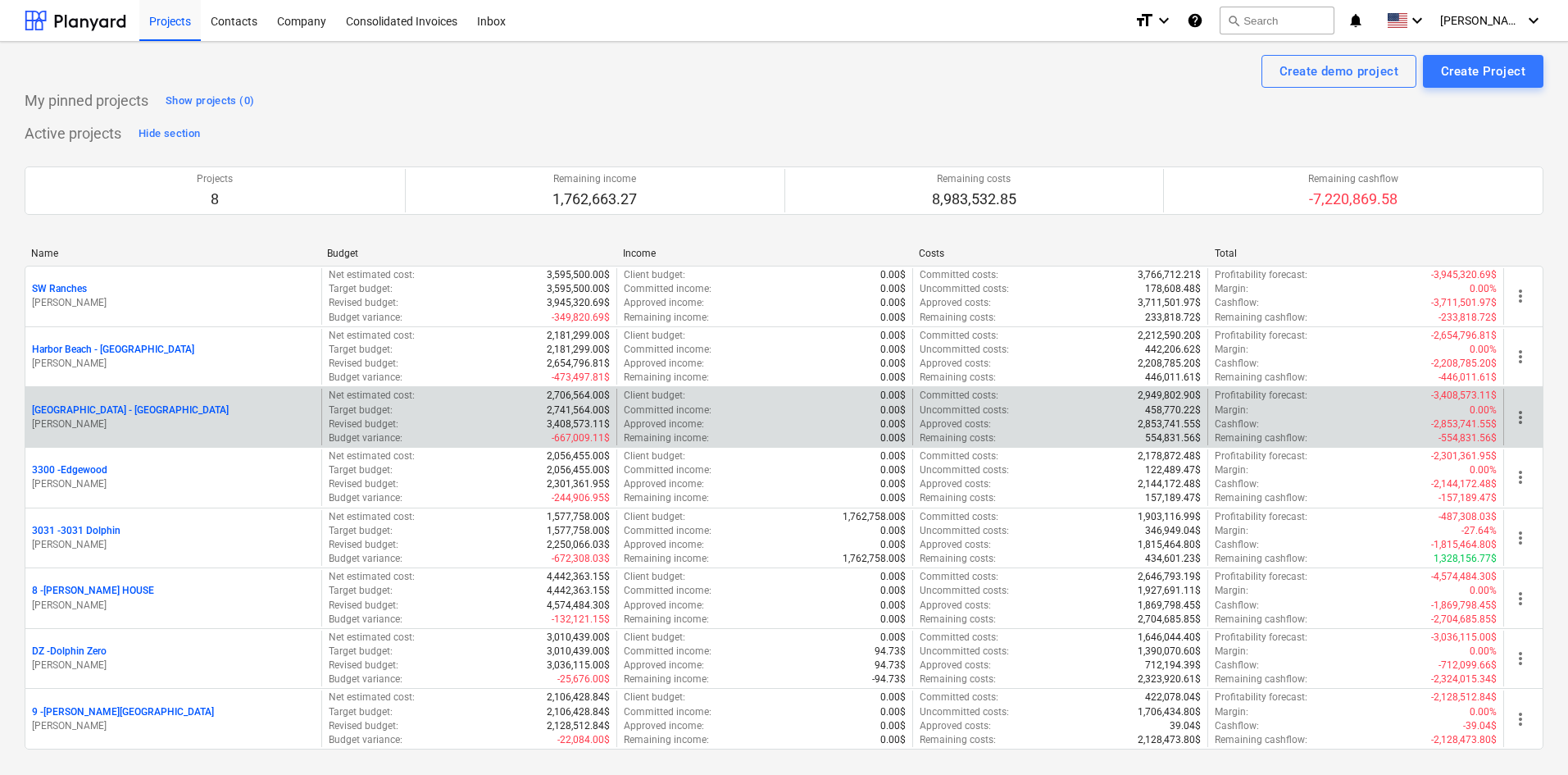
click at [104, 399] on div "[GEOGRAPHIC_DATA] - [GEOGRAPHIC_DATA] [PERSON_NAME]" at bounding box center [173, 417] width 296 height 57
click at [103, 408] on p "[GEOGRAPHIC_DATA] - [GEOGRAPHIC_DATA]" at bounding box center [130, 410] width 197 height 14
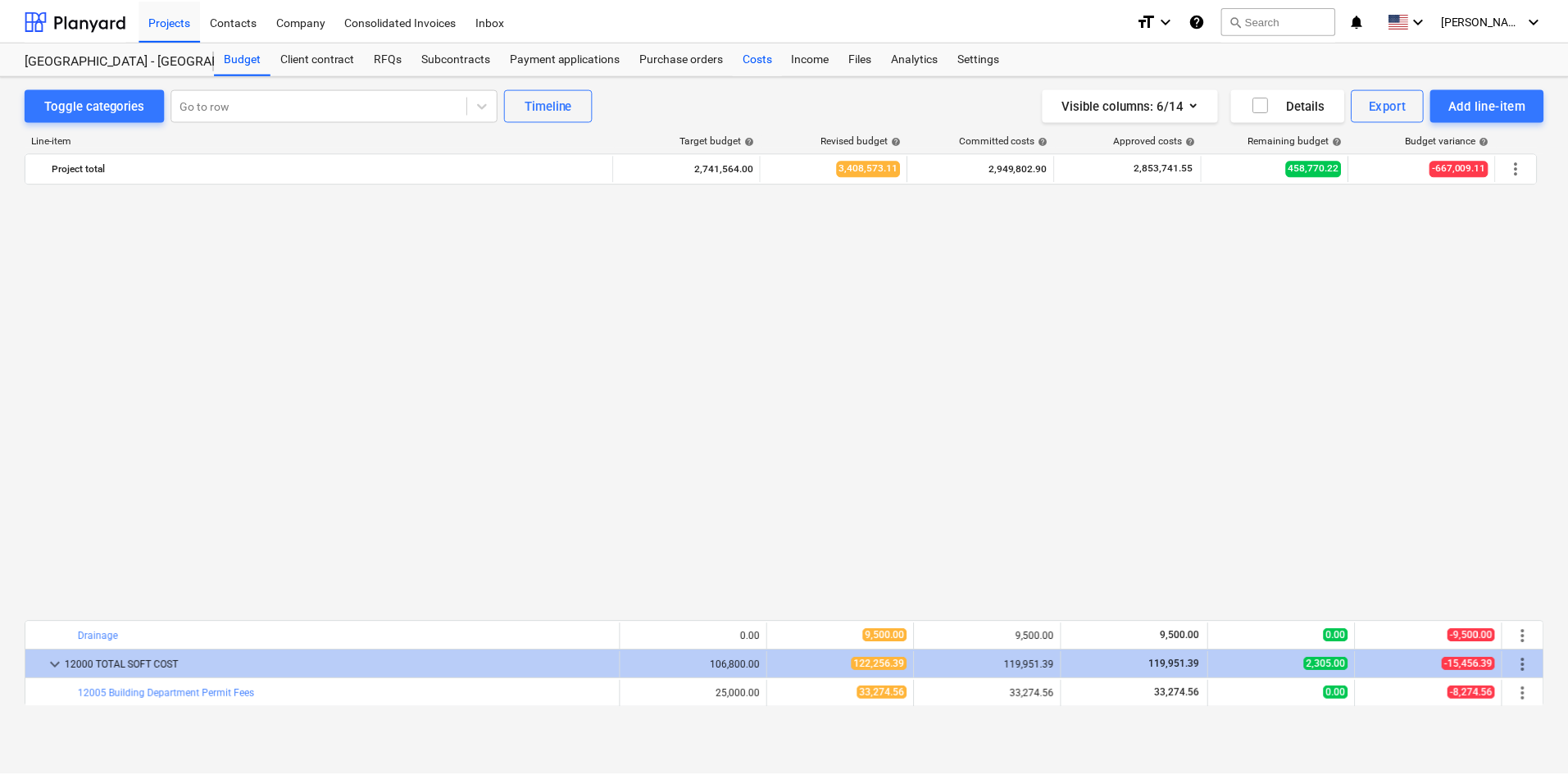
scroll to position [1005, 0]
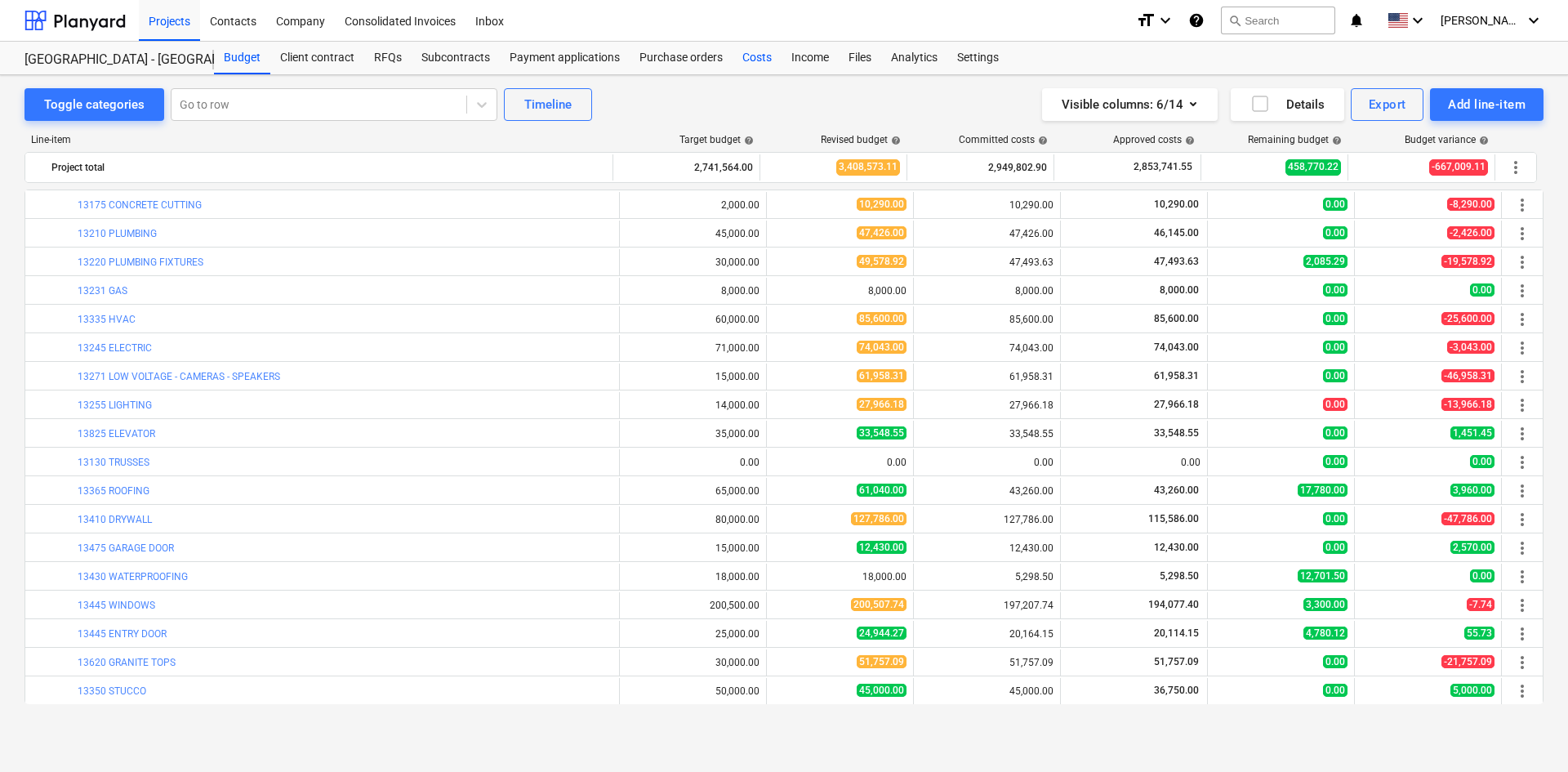
click at [735, 52] on div "Costs" at bounding box center [757, 57] width 49 height 32
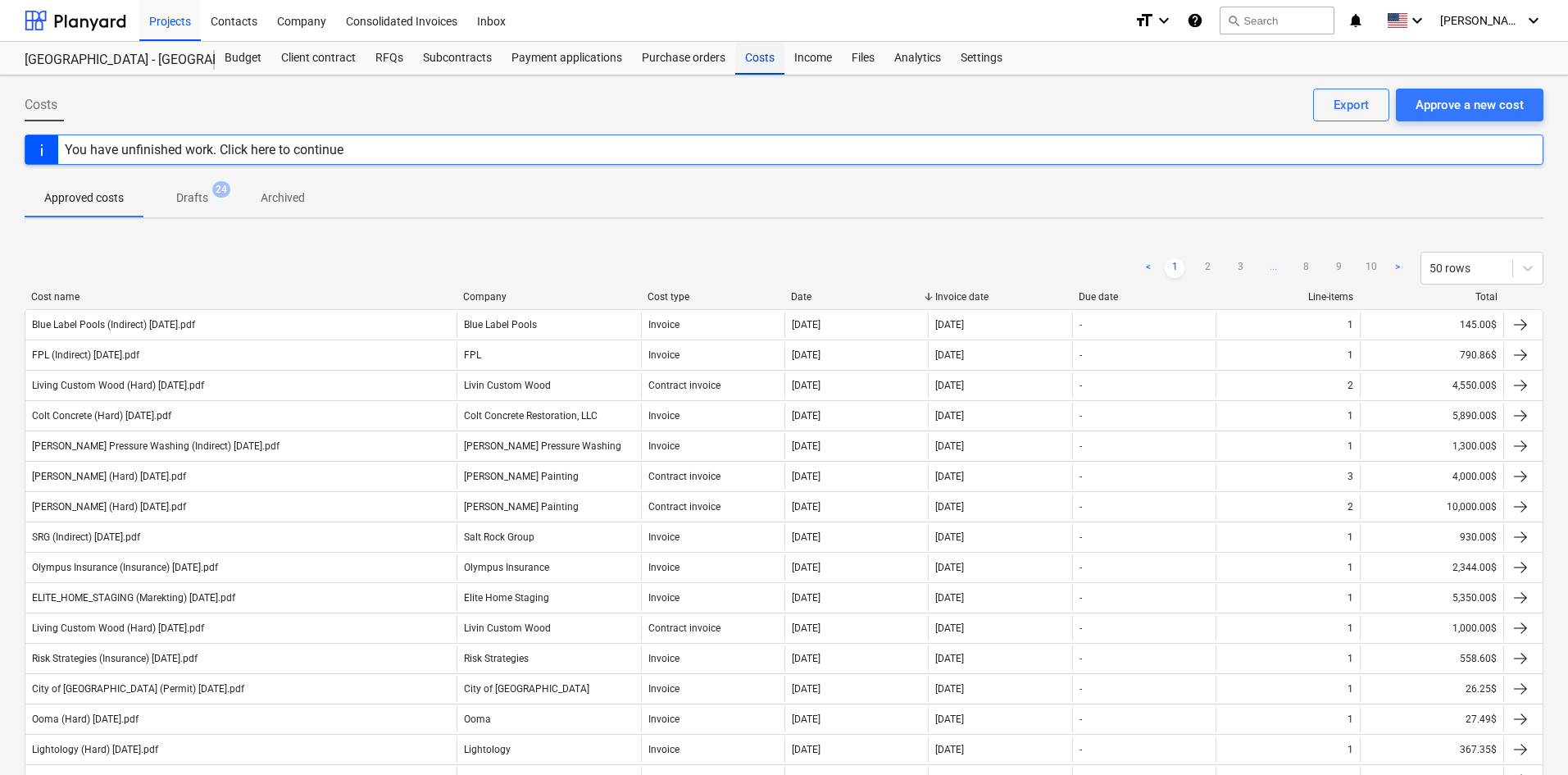
click at [743, 56] on div "Costs" at bounding box center [759, 58] width 49 height 32
click at [1456, 97] on div "Approve a new cost" at bounding box center [1470, 105] width 108 height 22
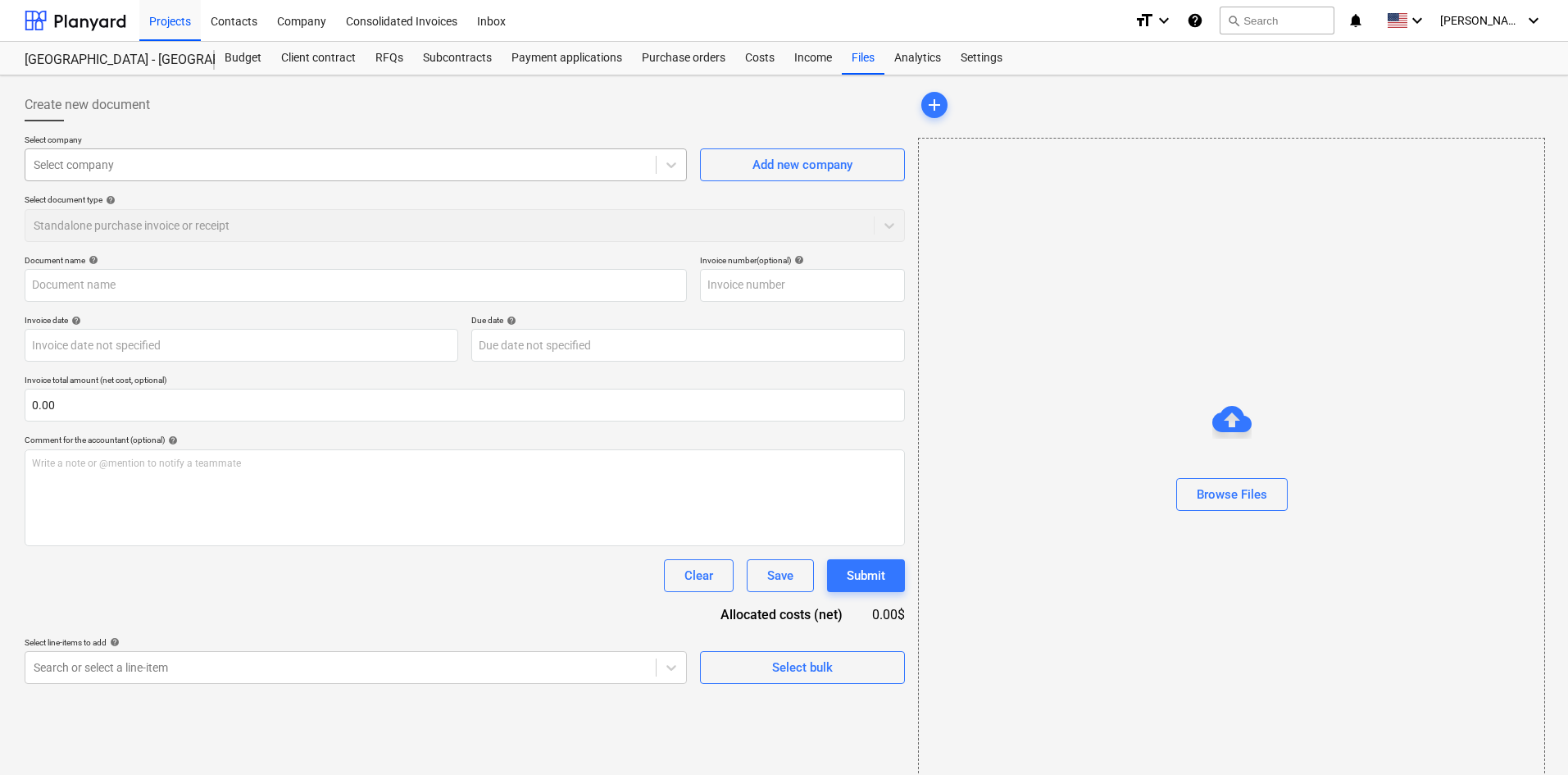
click at [252, 167] on div at bounding box center [340, 165] width 614 height 16
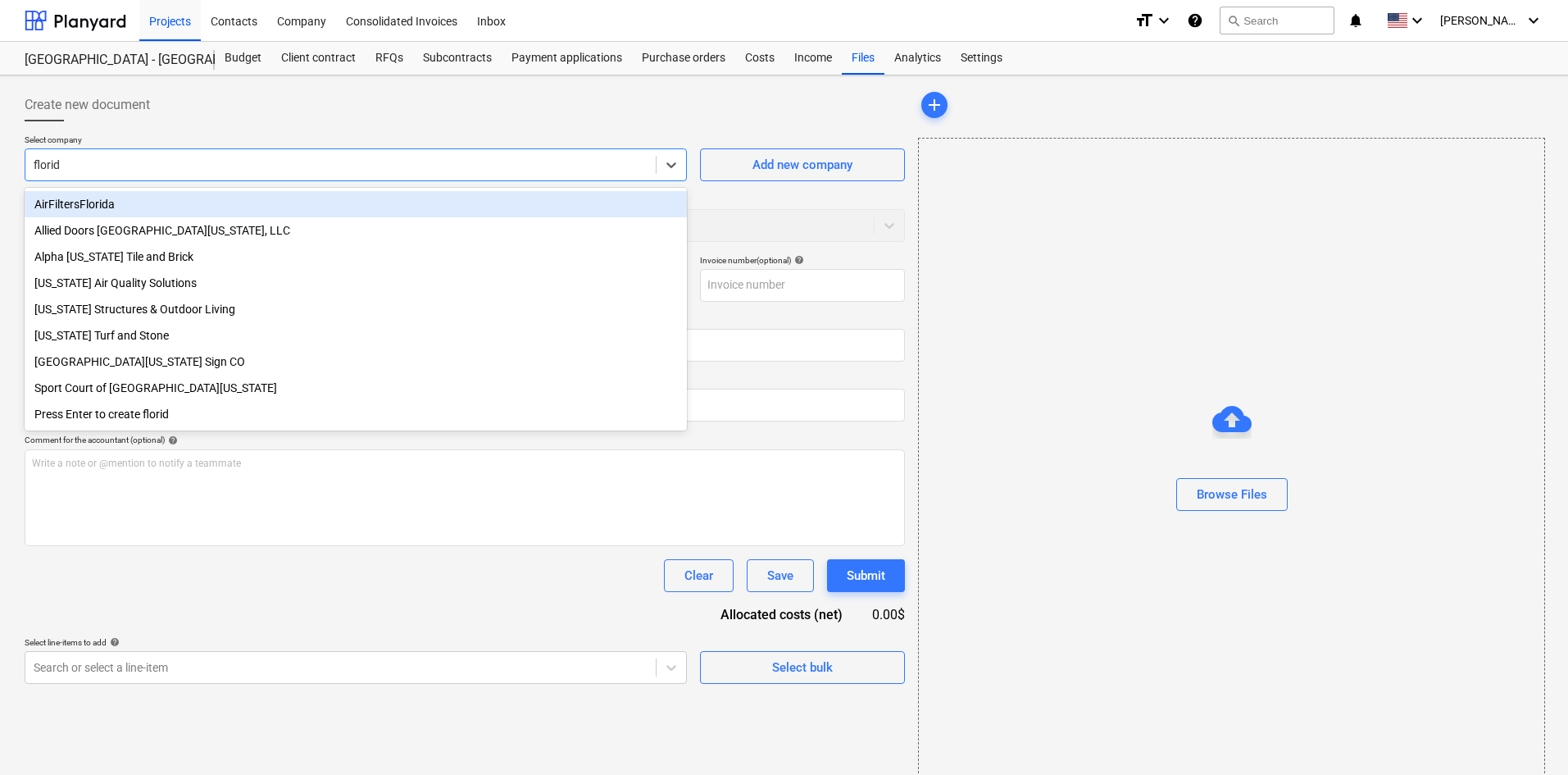
type input "[US_STATE]"
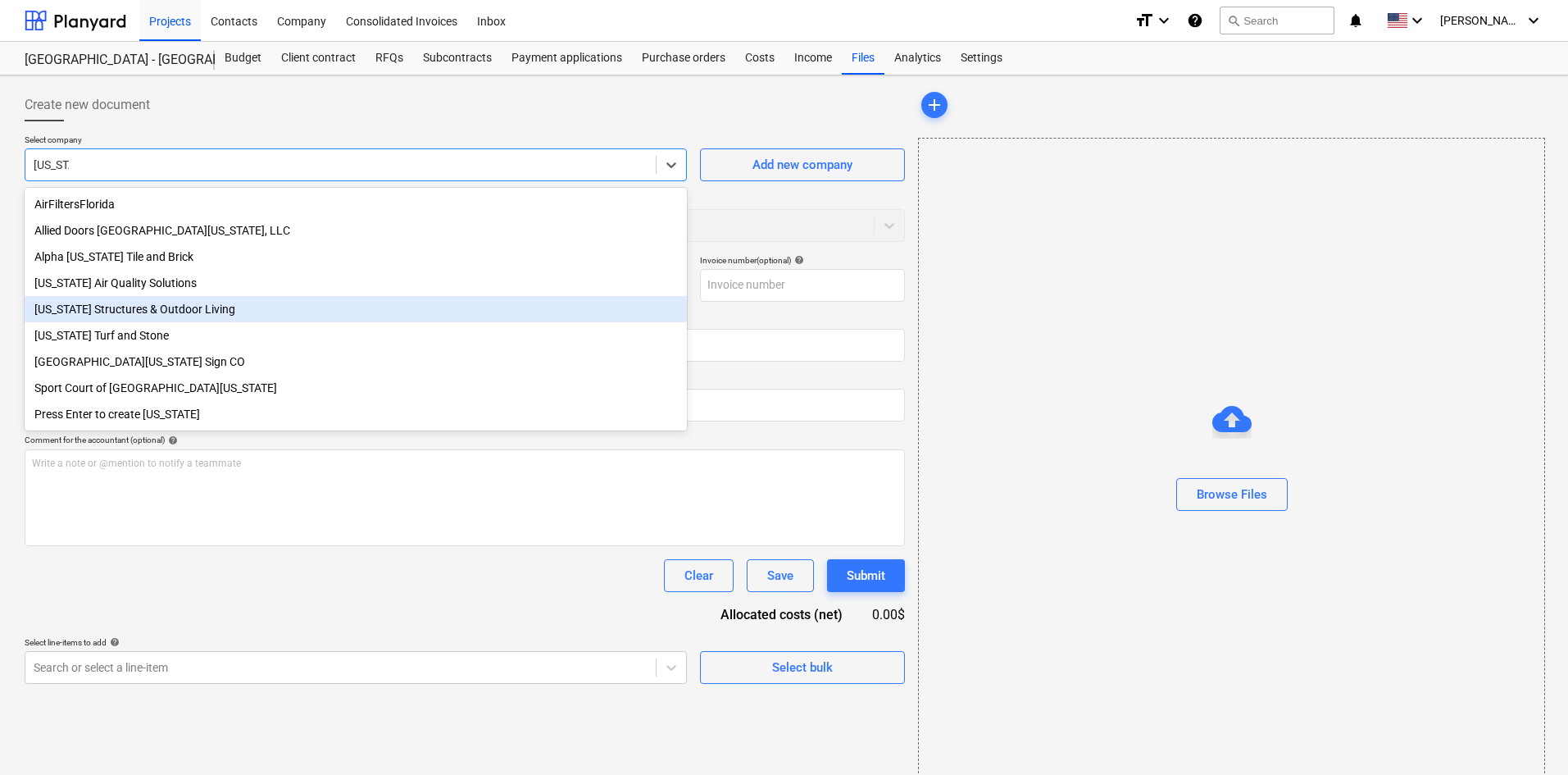
click at [203, 311] on div "[US_STATE] Structures & Outdoor Living" at bounding box center [355, 309] width 662 height 26
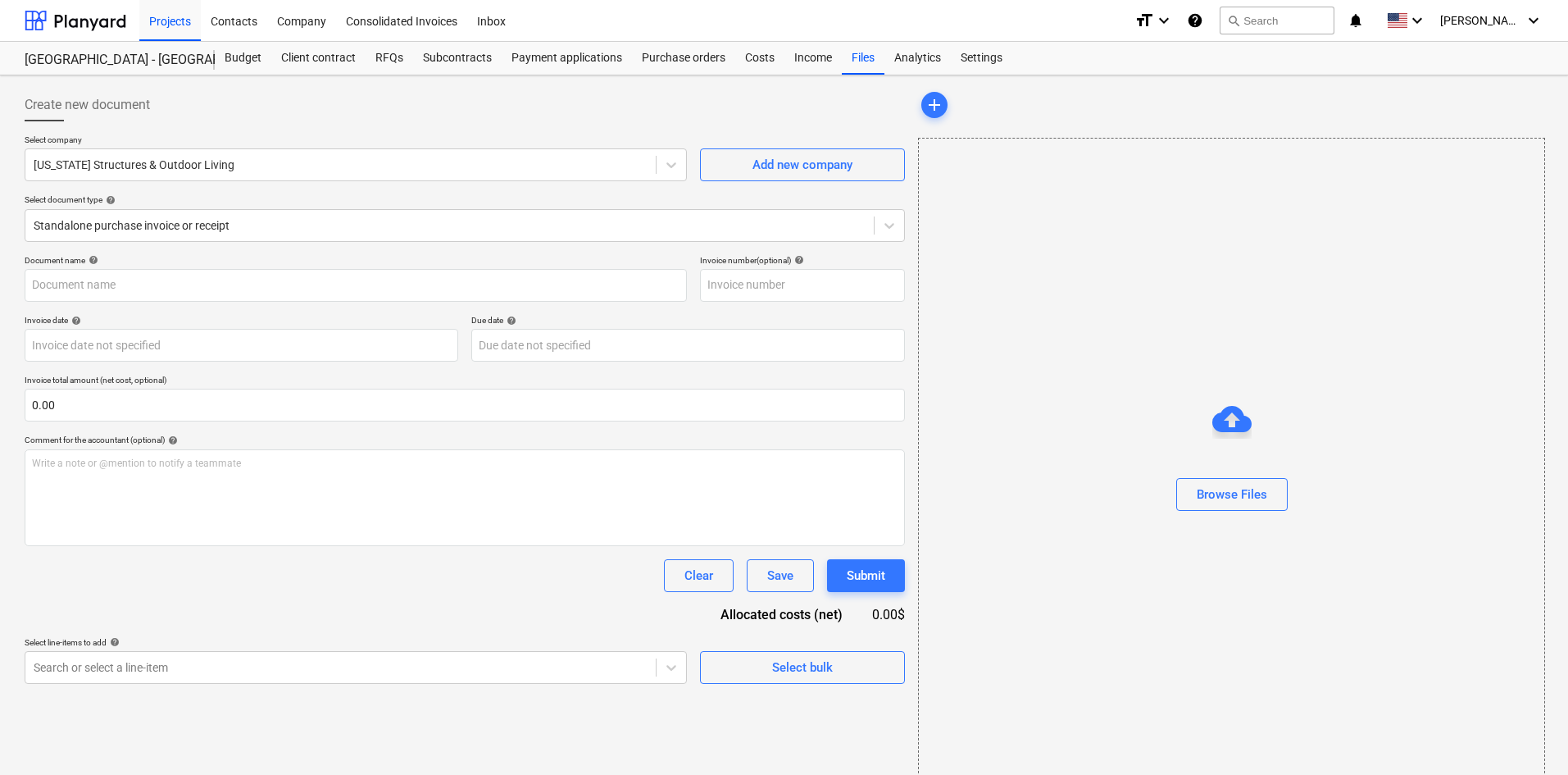
click at [625, 707] on div "Create new document Select company [US_STATE] Structures & Outdoor Living Add n…" at bounding box center [464, 437] width 893 height 710
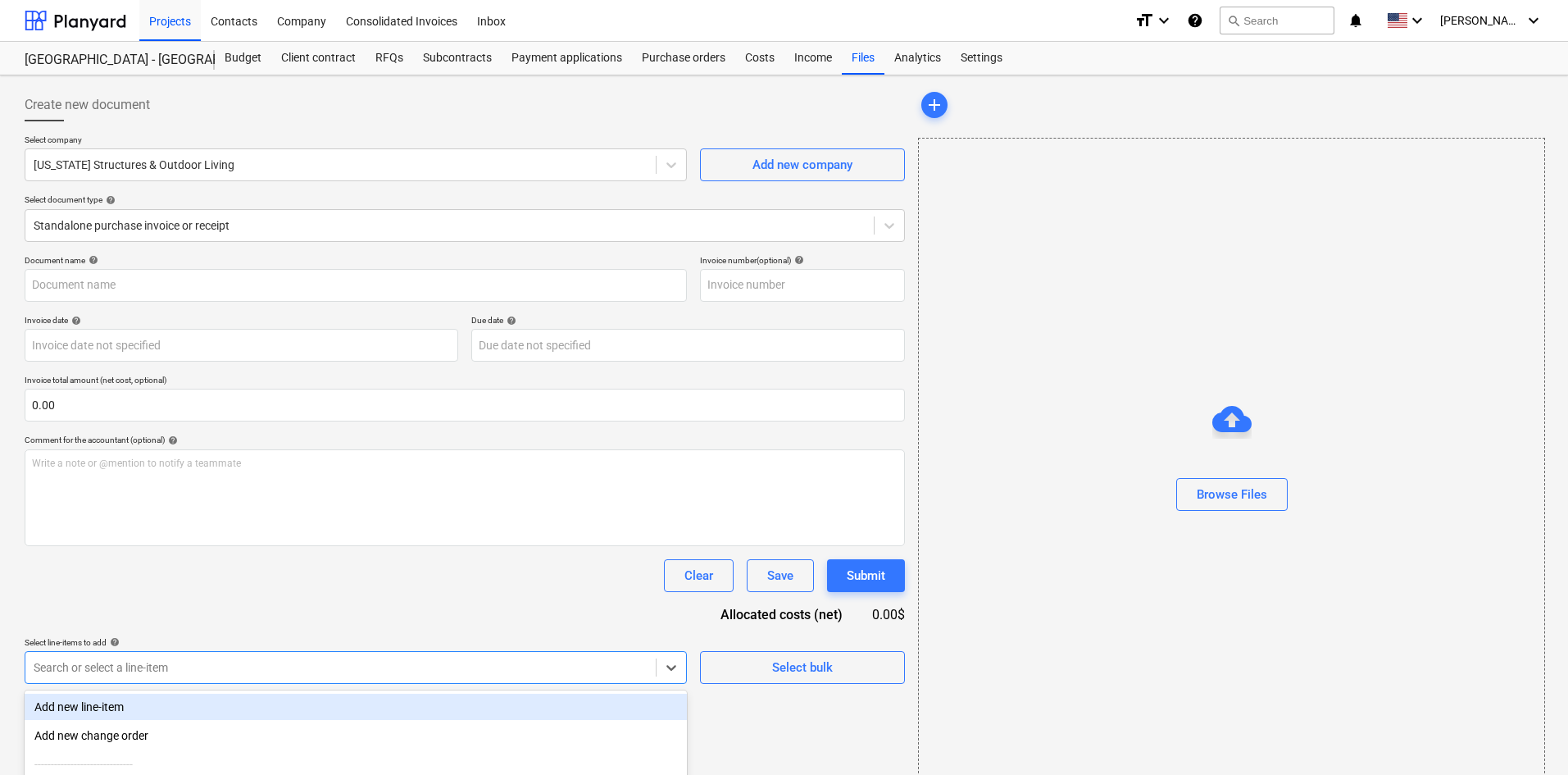
scroll to position [165, 0]
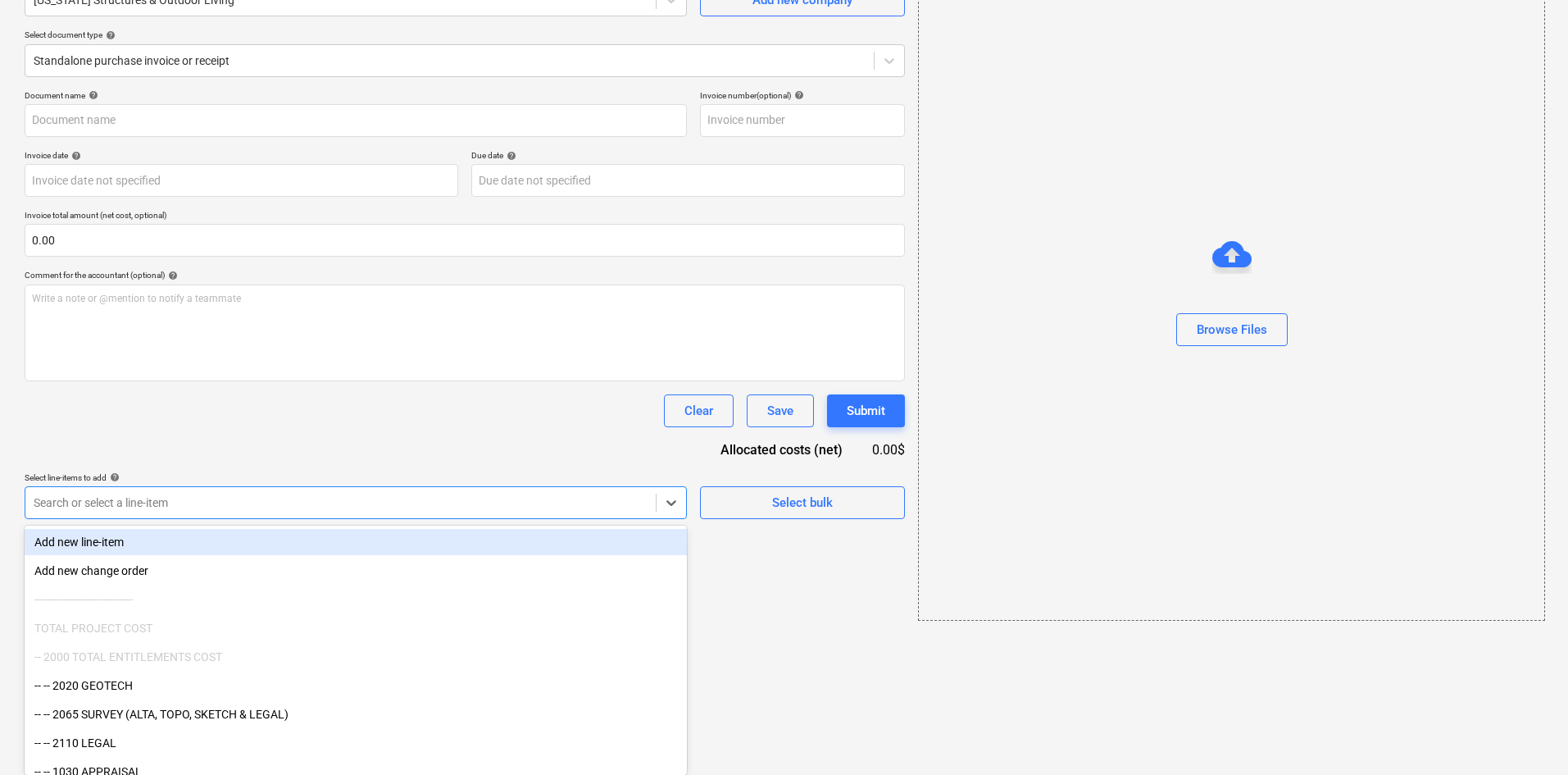
click at [459, 610] on body "Projects Contacts Company Consolidated Invoices Inbox format_size keyboard_arro…" at bounding box center [784, 222] width 1568 height 775
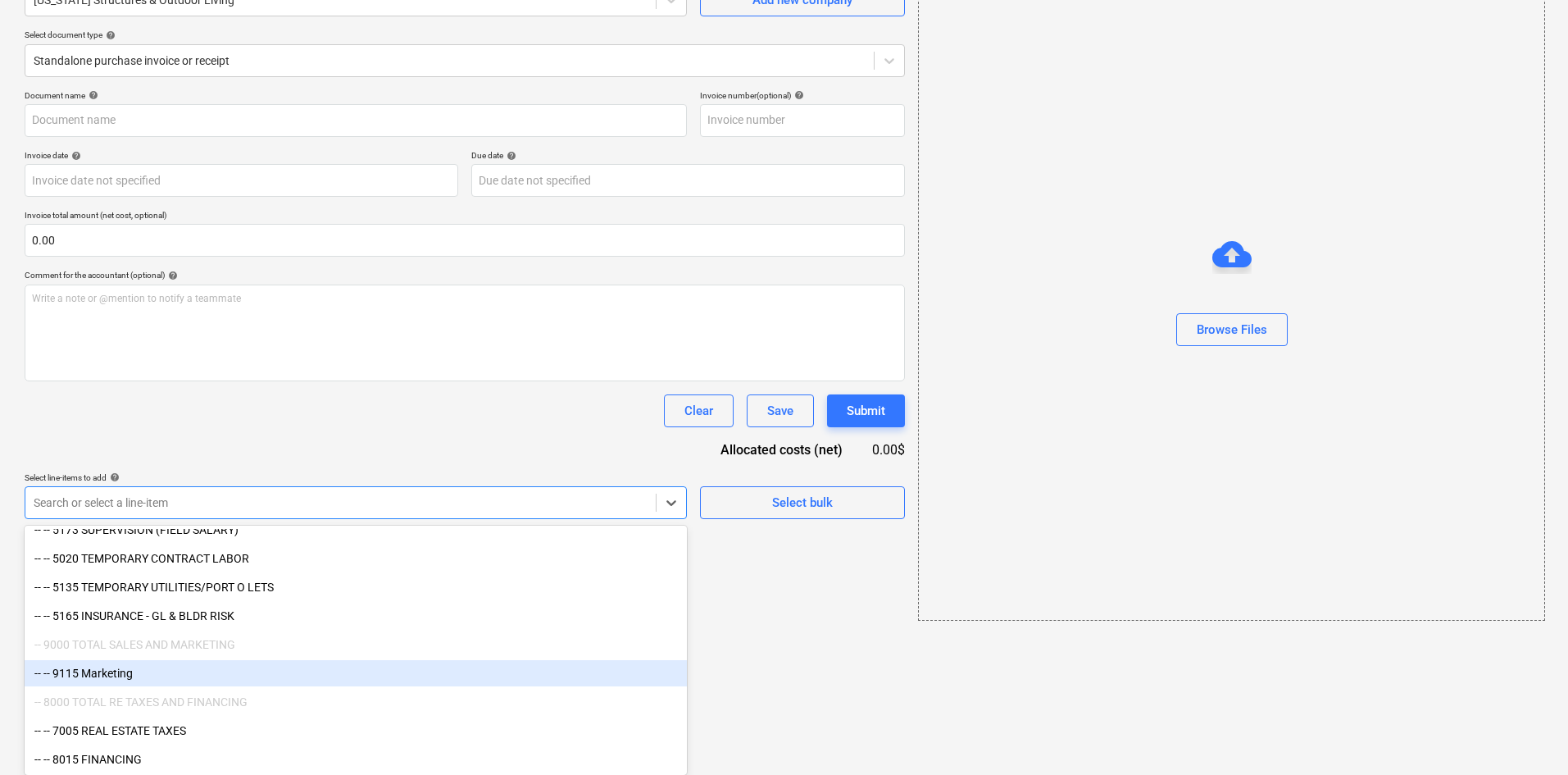
scroll to position [2346, 0]
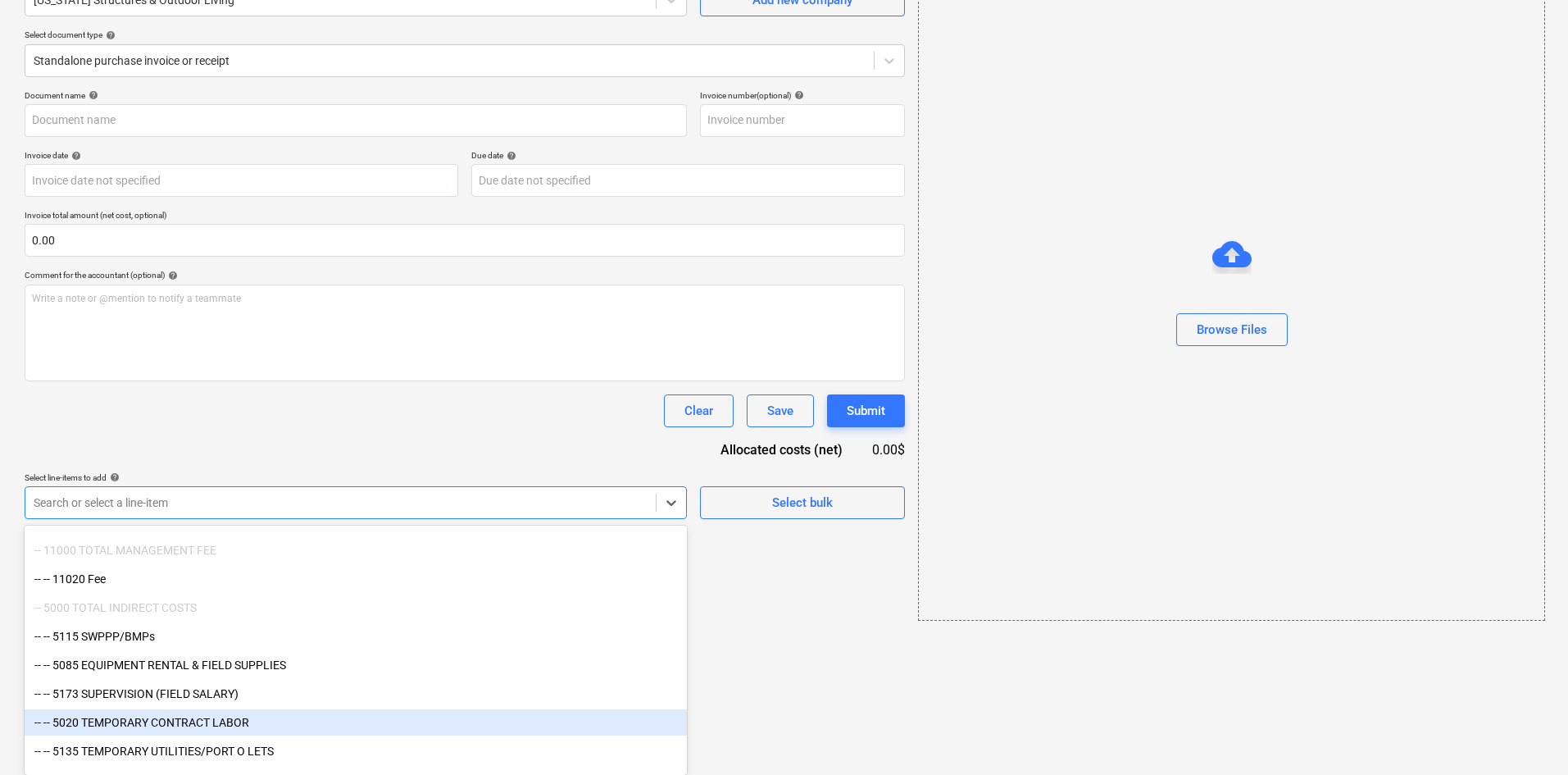
click at [230, 729] on div "-- -- 5020 TEMPORARY CONTRACT LABOR" at bounding box center [355, 722] width 662 height 26
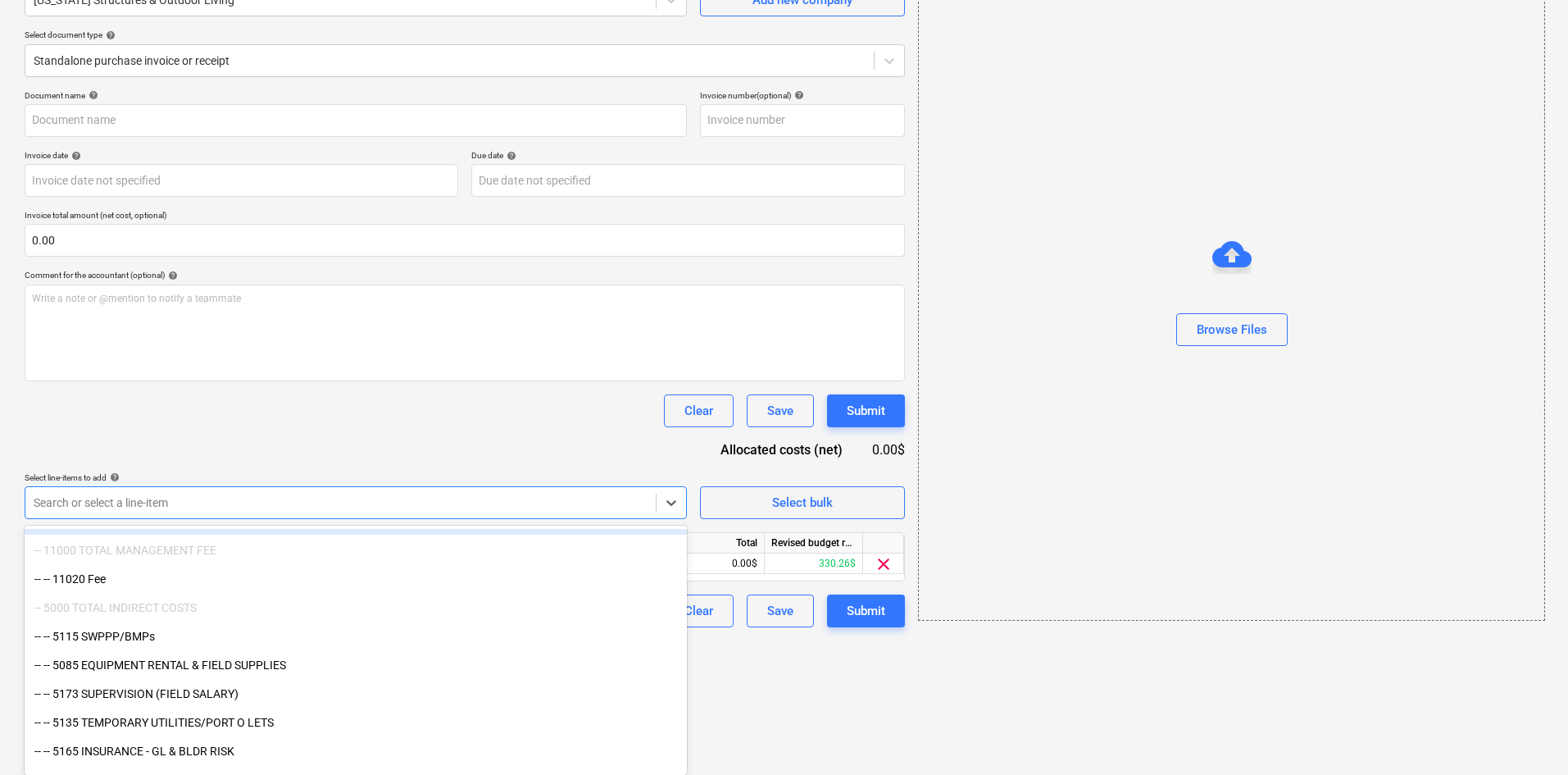
scroll to position [31, 0]
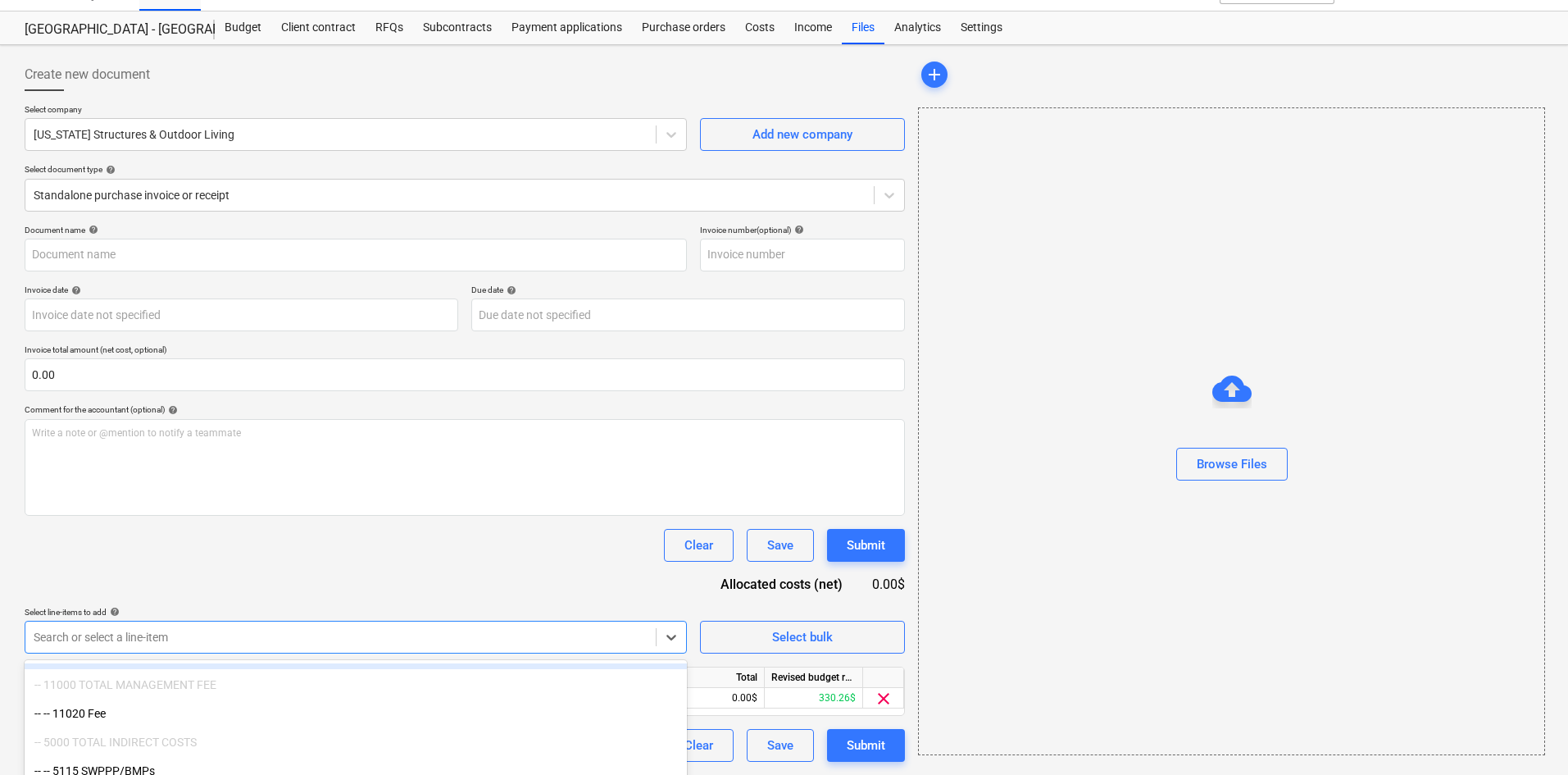
click at [415, 460] on div "Document name help Invoice number (optional) help Invoice date help Press the d…" at bounding box center [464, 493] width 881 height 537
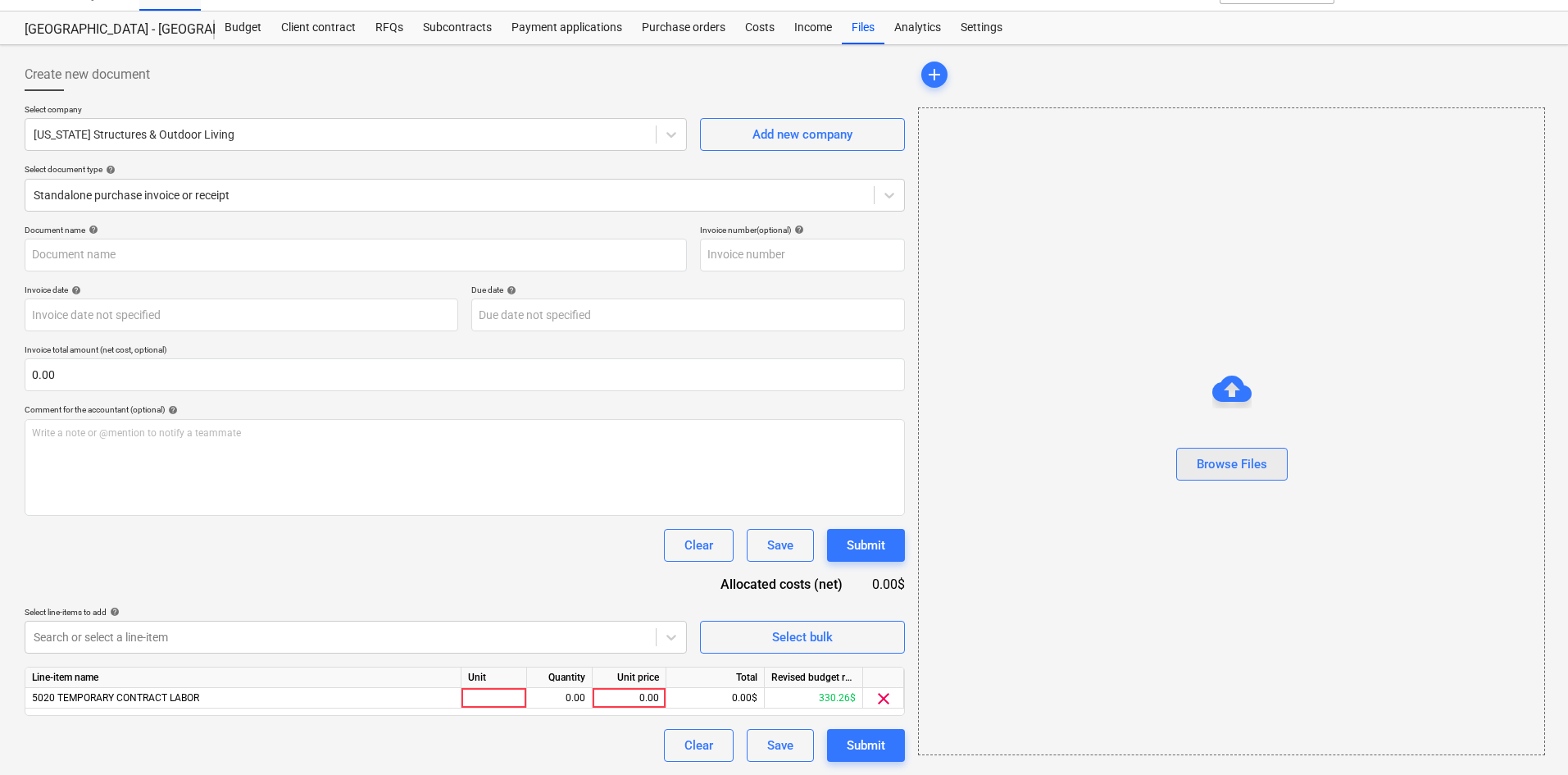
click at [1200, 450] on button "Browse Files" at bounding box center [1232, 464] width 112 height 32
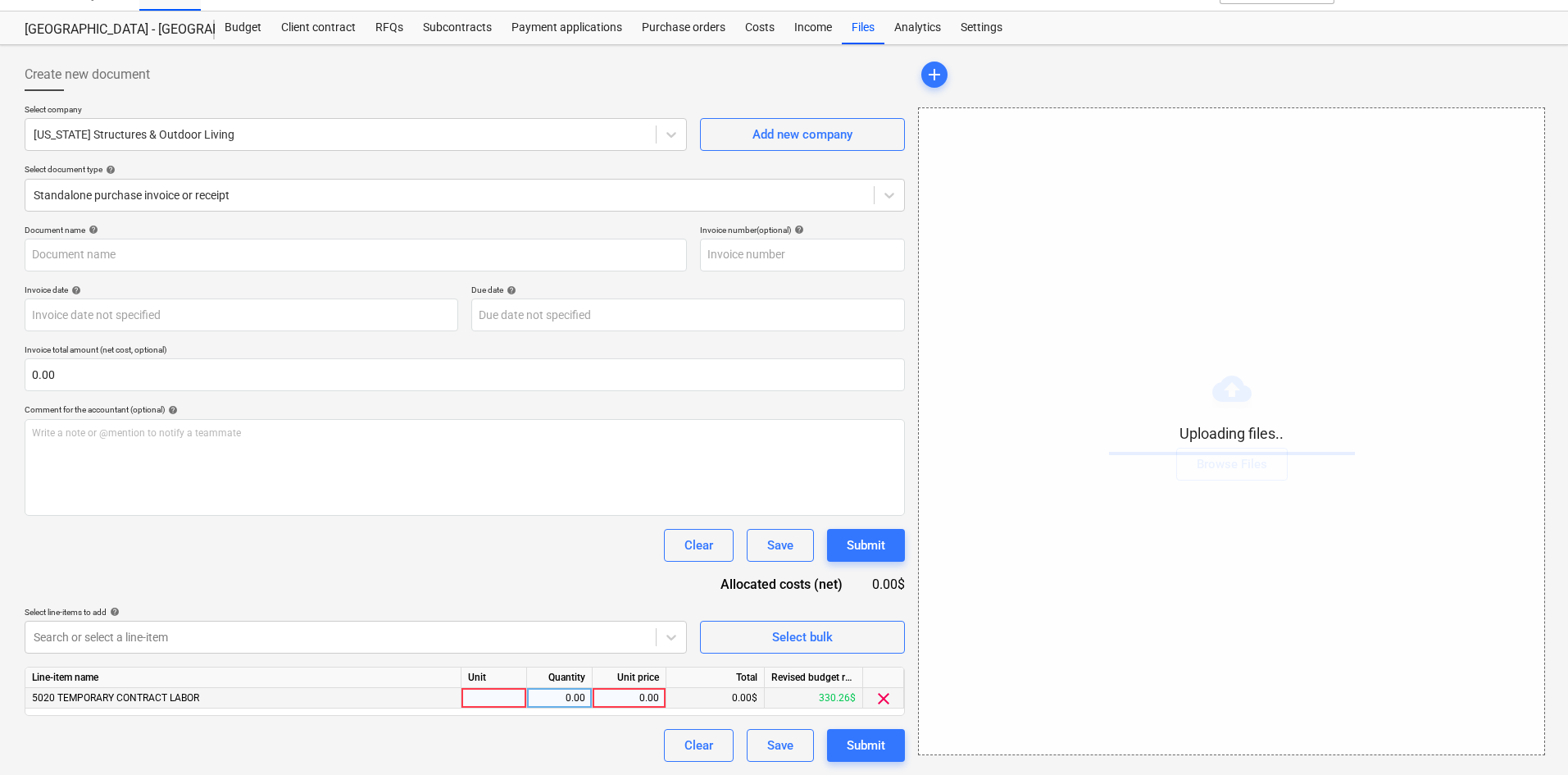
click at [635, 697] on div "0.00" at bounding box center [629, 698] width 60 height 21
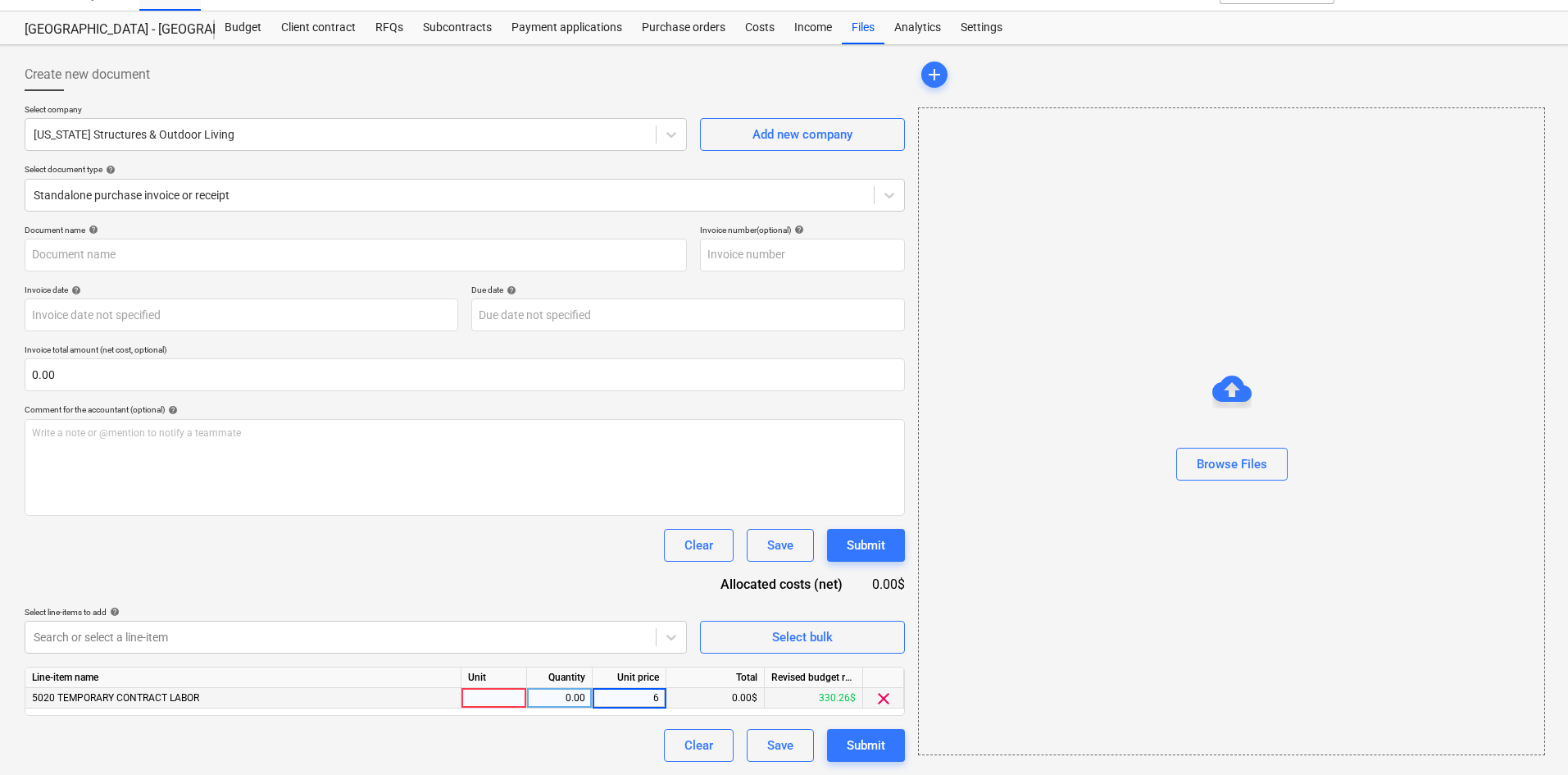
type input "60"
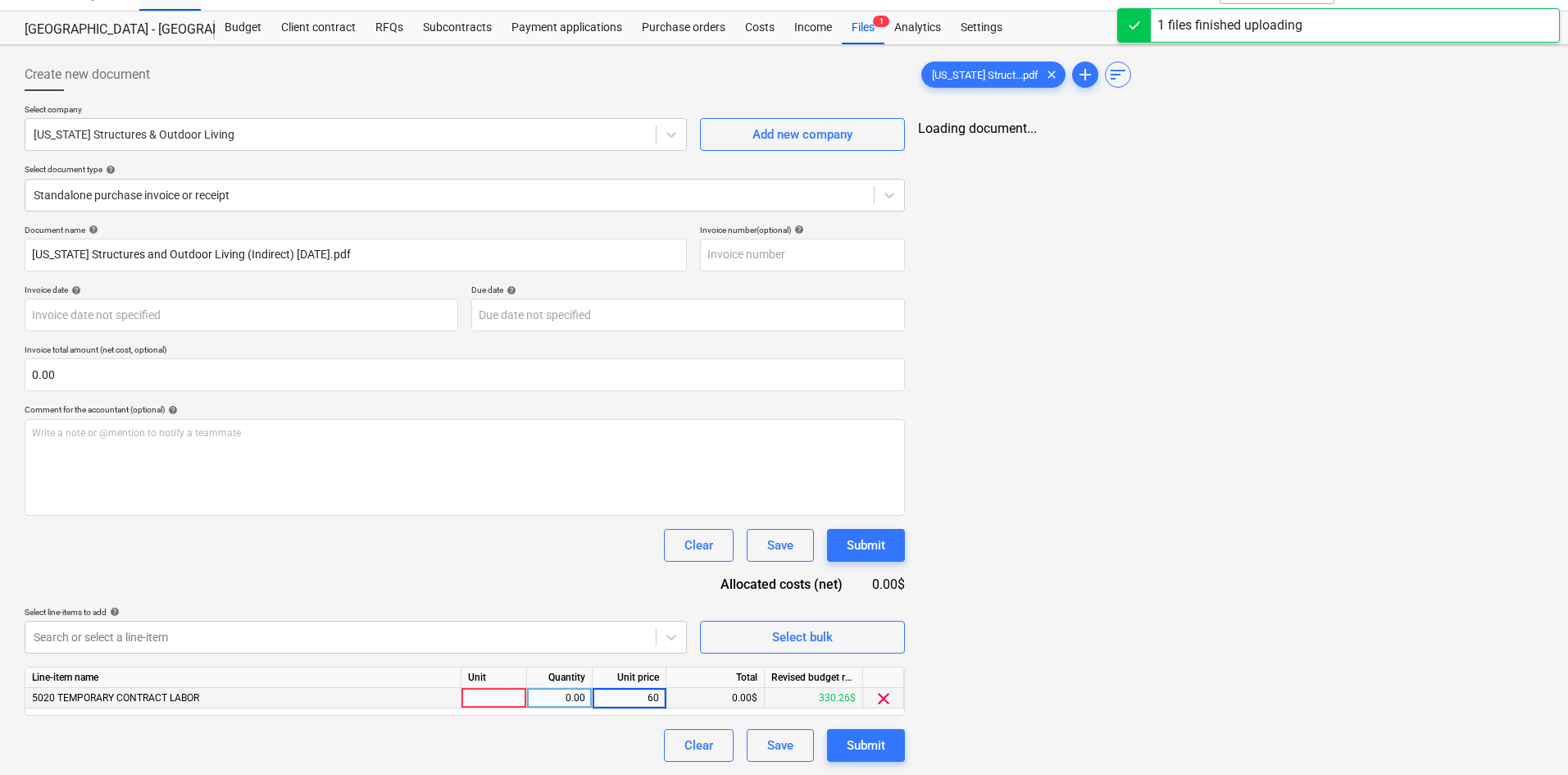
type input "[US_STATE] Structures and Outdoor Living (Indirect) [DATE].pdf"
type input "600"
click at [541, 523] on div "Document name help [US_STATE] Structures and Outdoor Living (Indirect) [DATE].p…" at bounding box center [464, 493] width 881 height 537
click at [1041, 156] on div "< 1 > zoom_in zoom_out chat 0 save_alt" at bounding box center [1230, 508] width 625 height 775
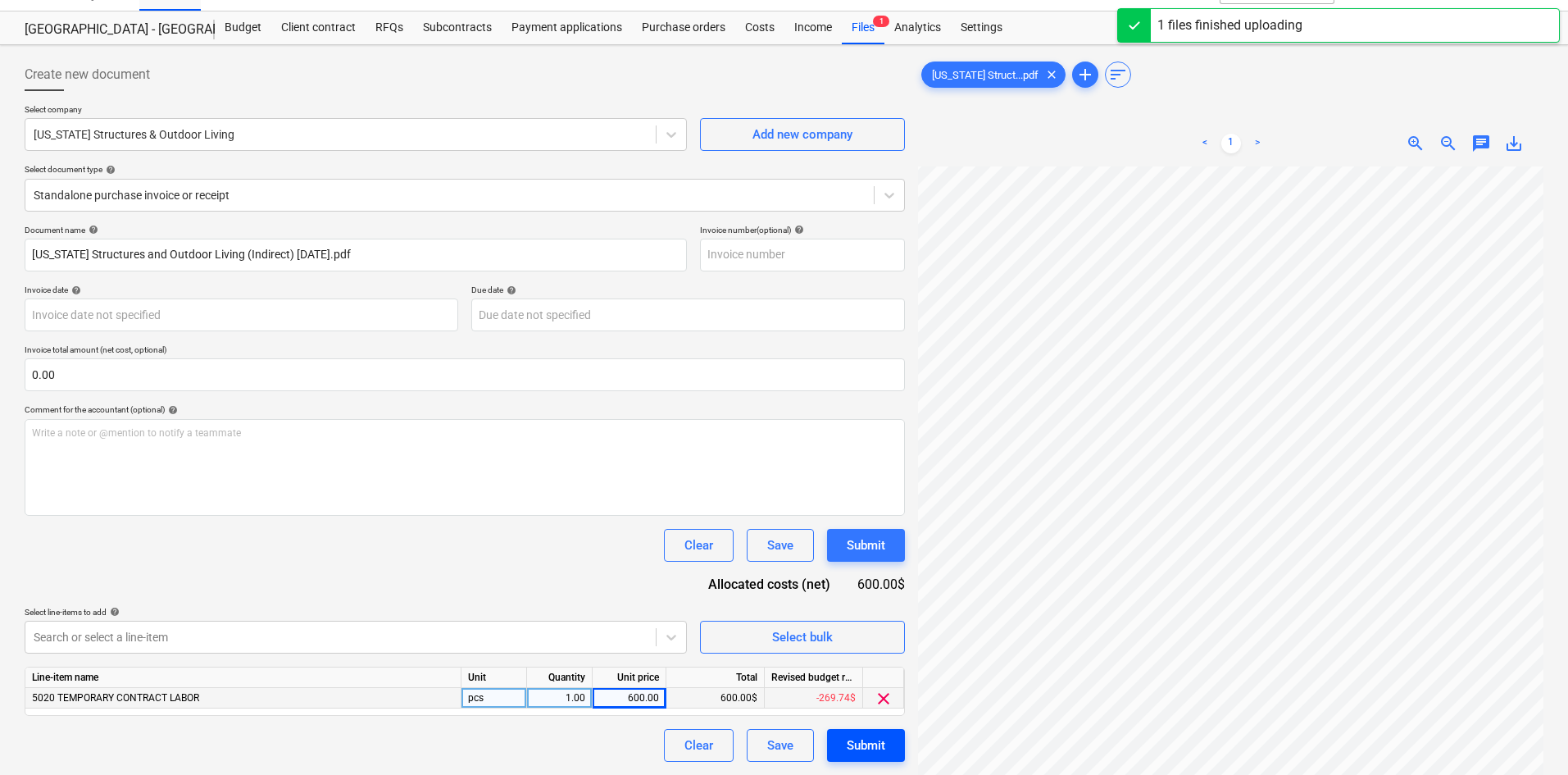
click at [883, 743] on div "Submit" at bounding box center [865, 745] width 39 height 22
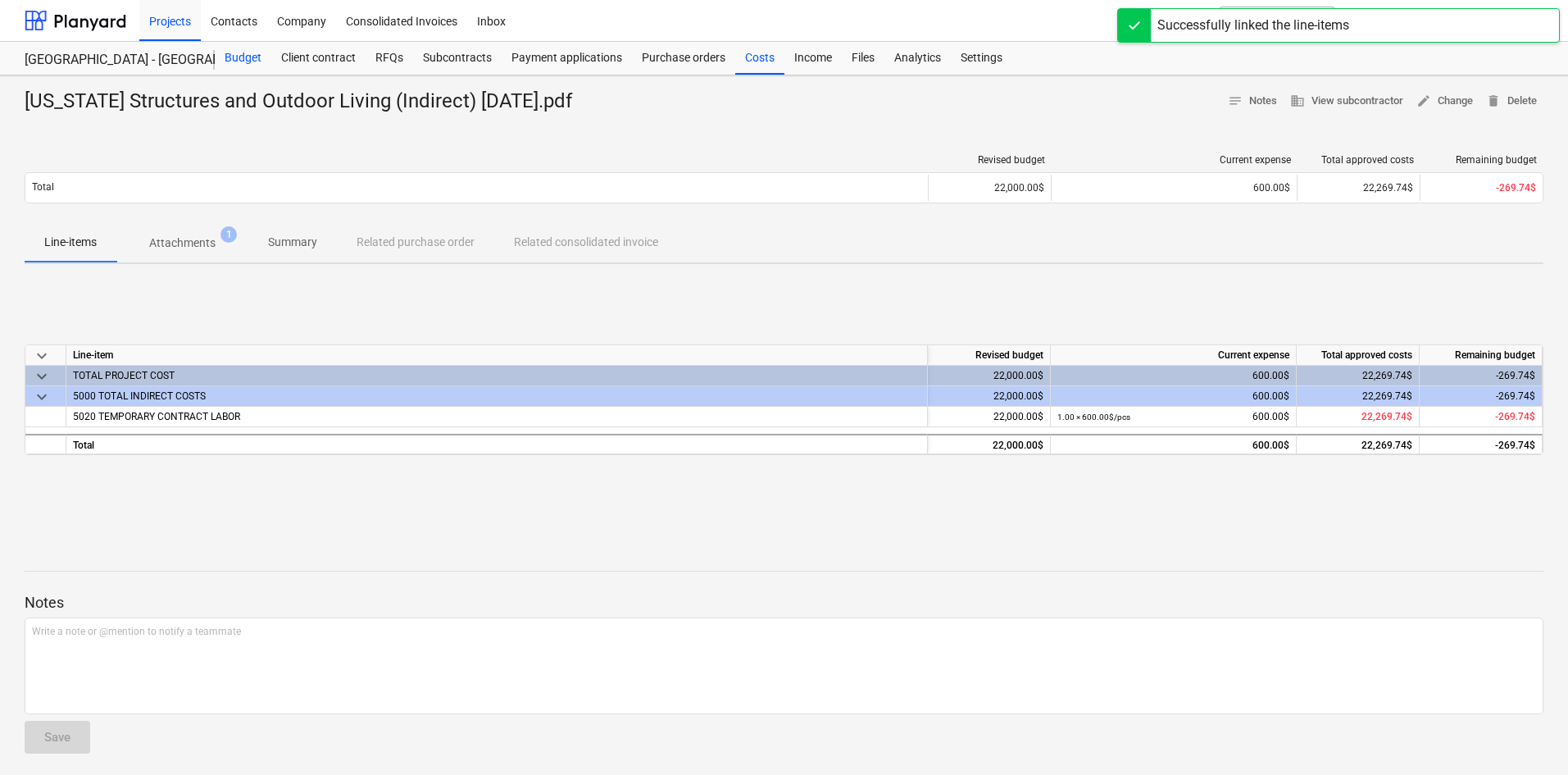
click at [228, 54] on div "Budget" at bounding box center [243, 58] width 57 height 32
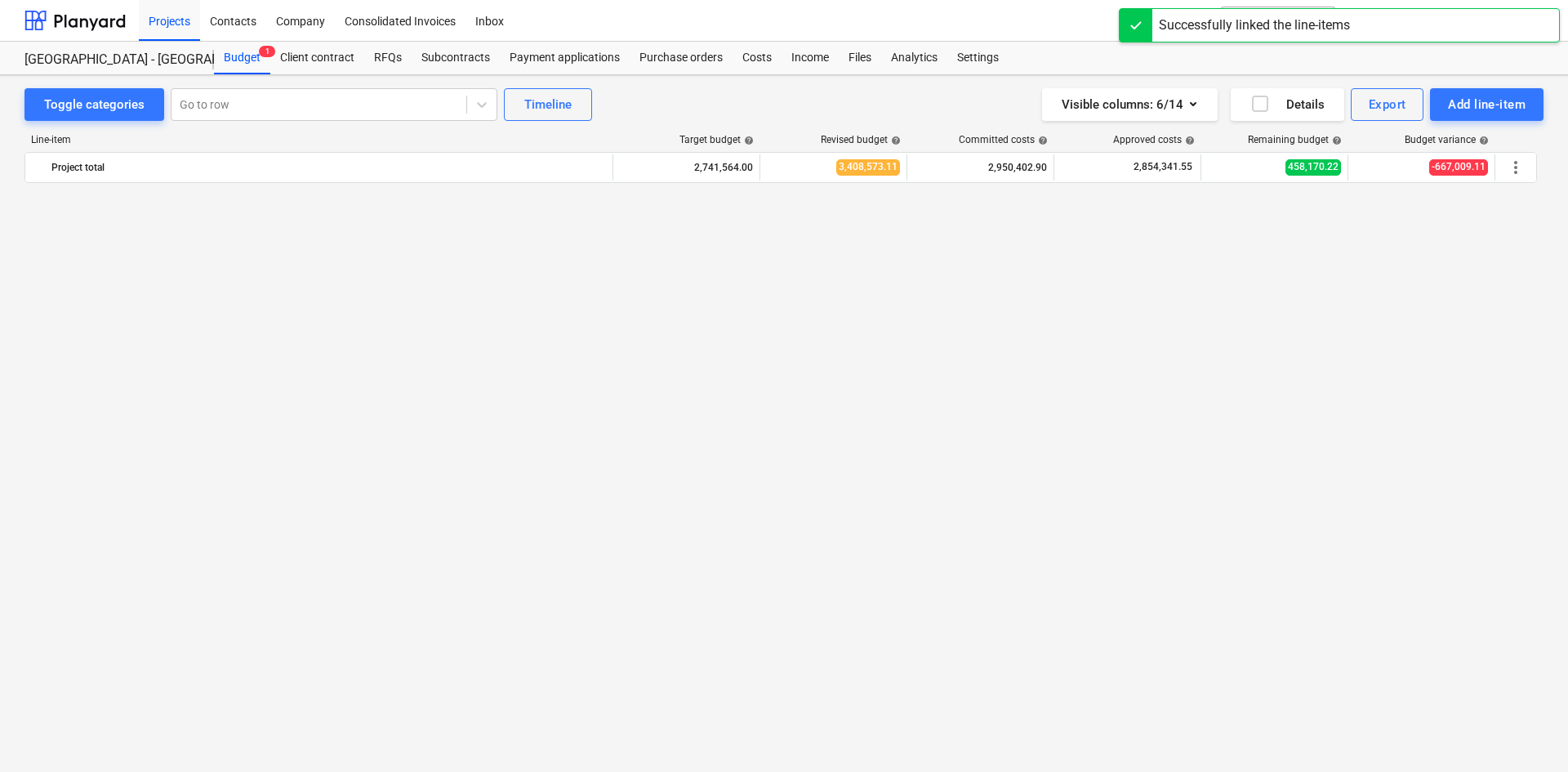
scroll to position [2145, 0]
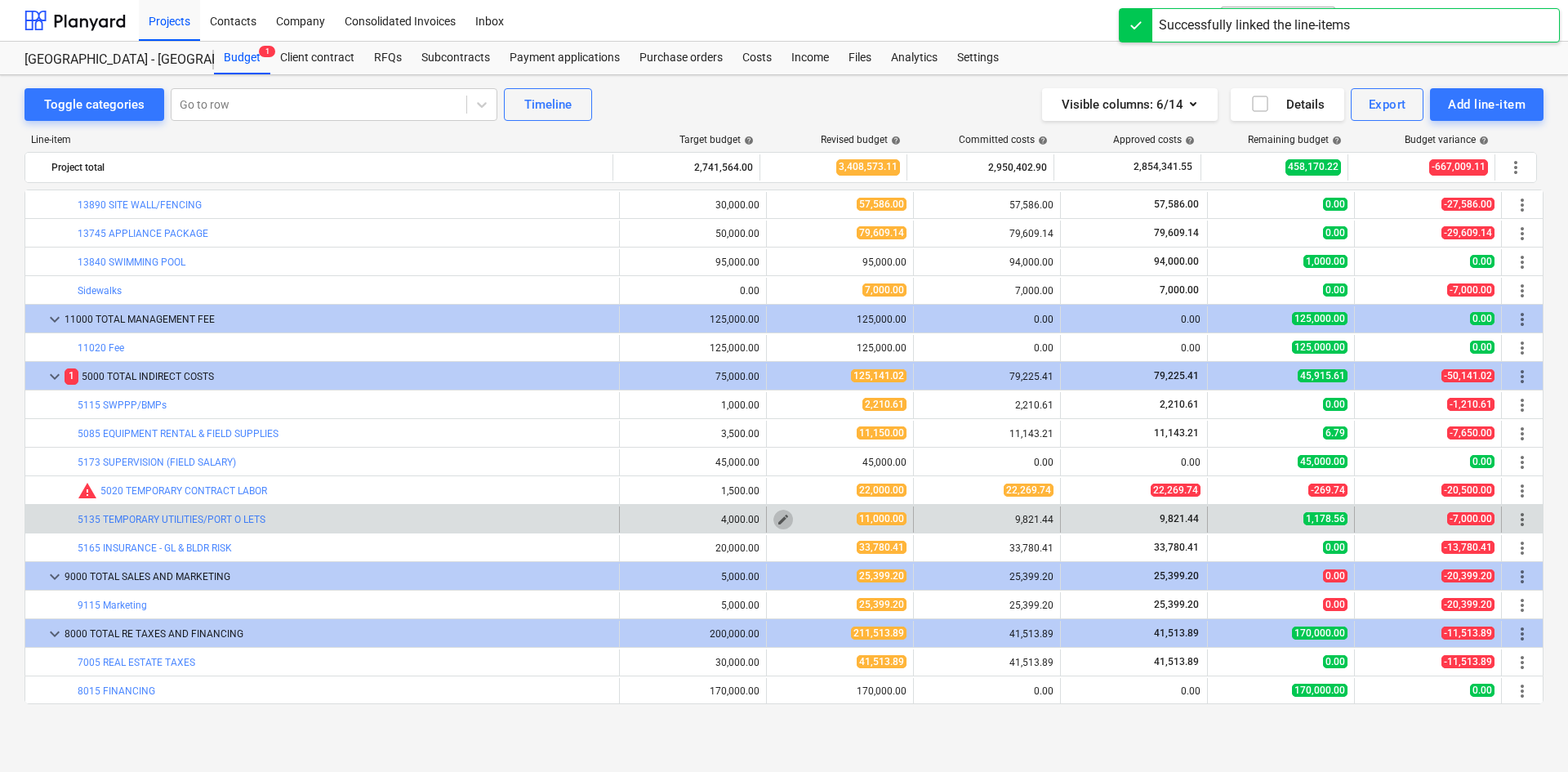
click at [780, 516] on span "edit" at bounding box center [783, 519] width 13 height 13
type textarea "x"
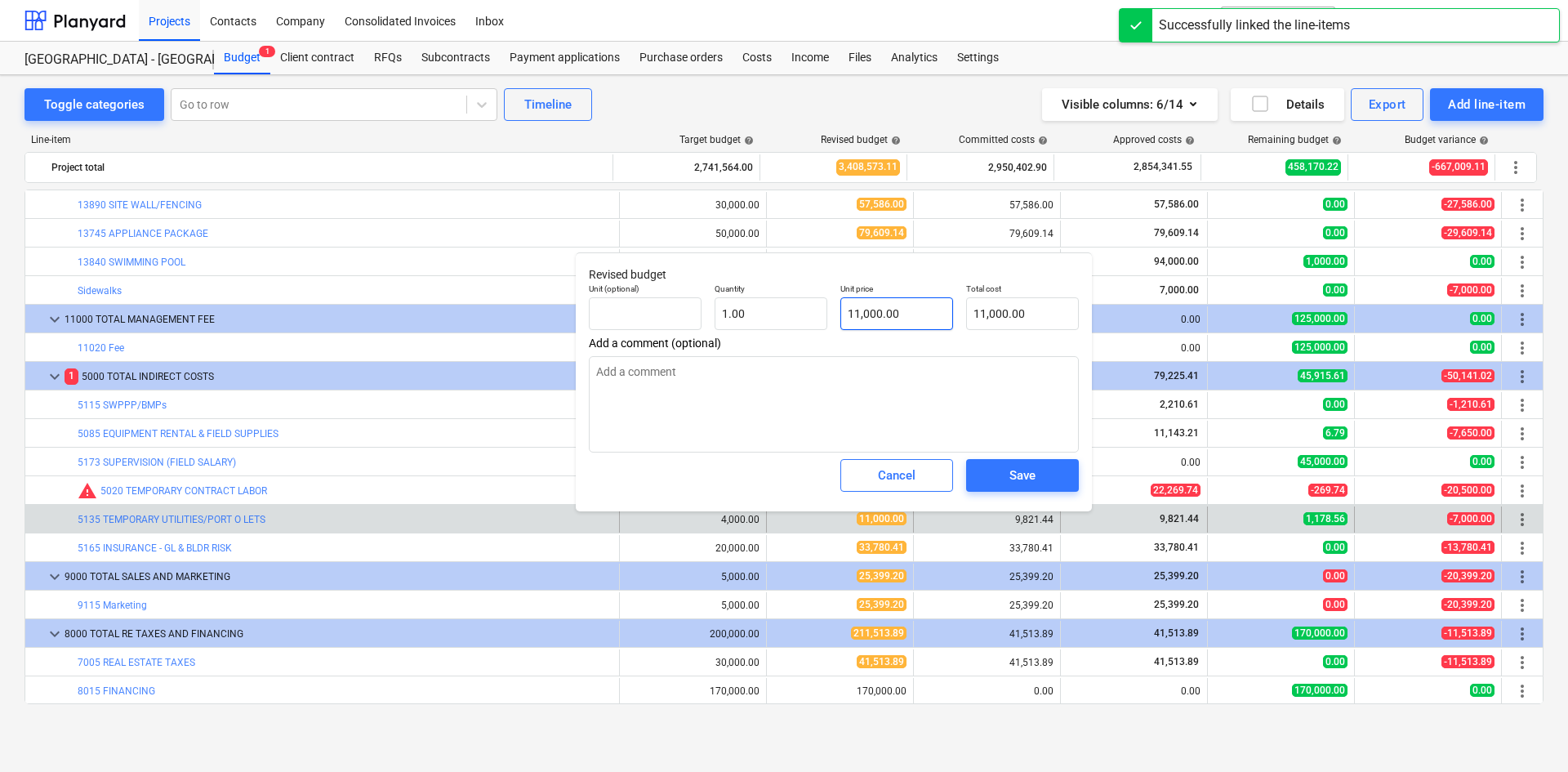
type input "11000"
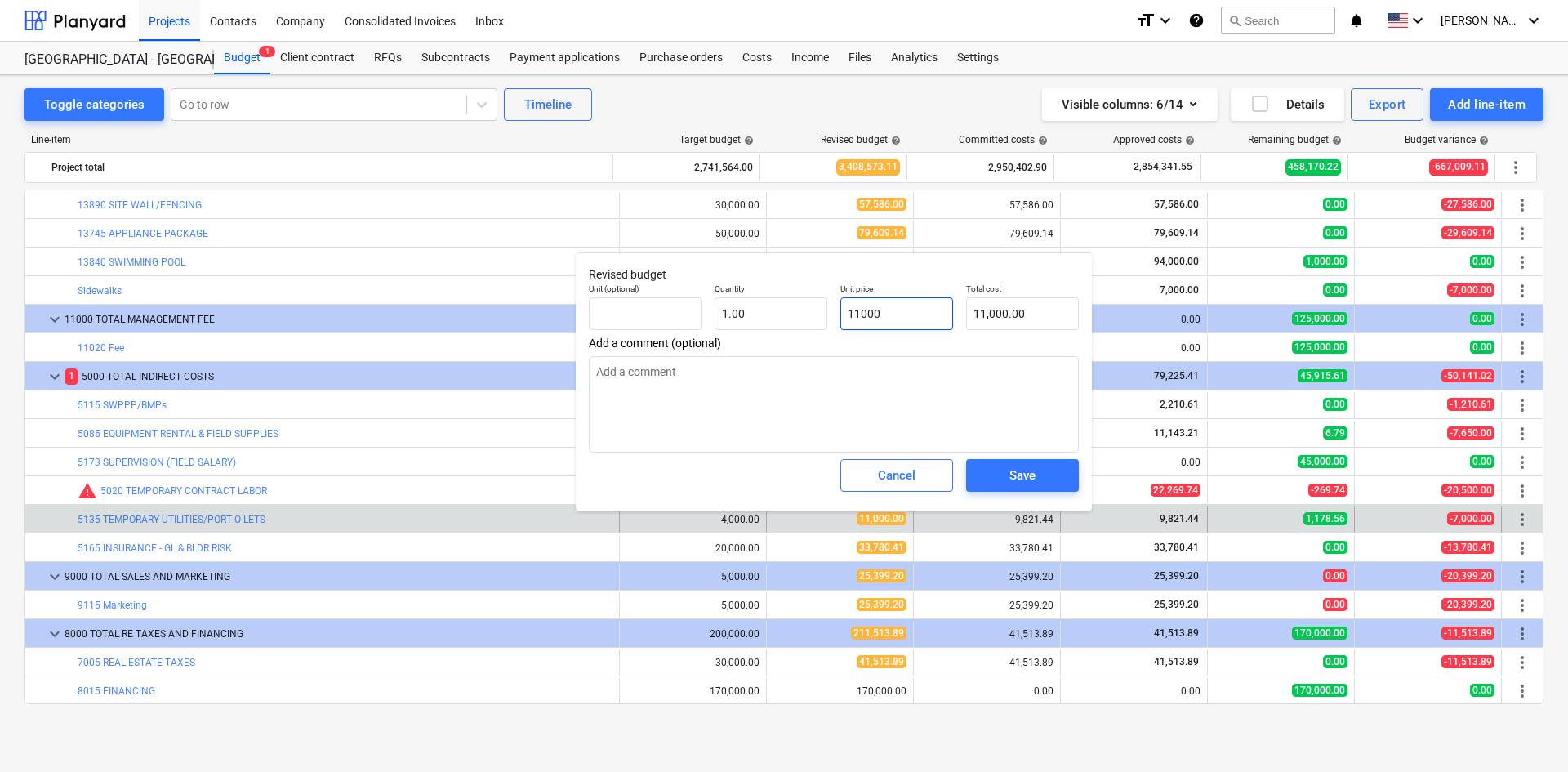
drag, startPoint x: 927, startPoint y: 318, endPoint x: 829, endPoint y: 316, distance: 98.0
click at [829, 316] on div "Unit (optional) Quantity 1.00 Unit price 11000 Total cost 11,000.00" at bounding box center [834, 307] width 503 height 60
type textarea "x"
type input "11,000.00"
click at [905, 480] on div "Cancel" at bounding box center [897, 475] width 38 height 22
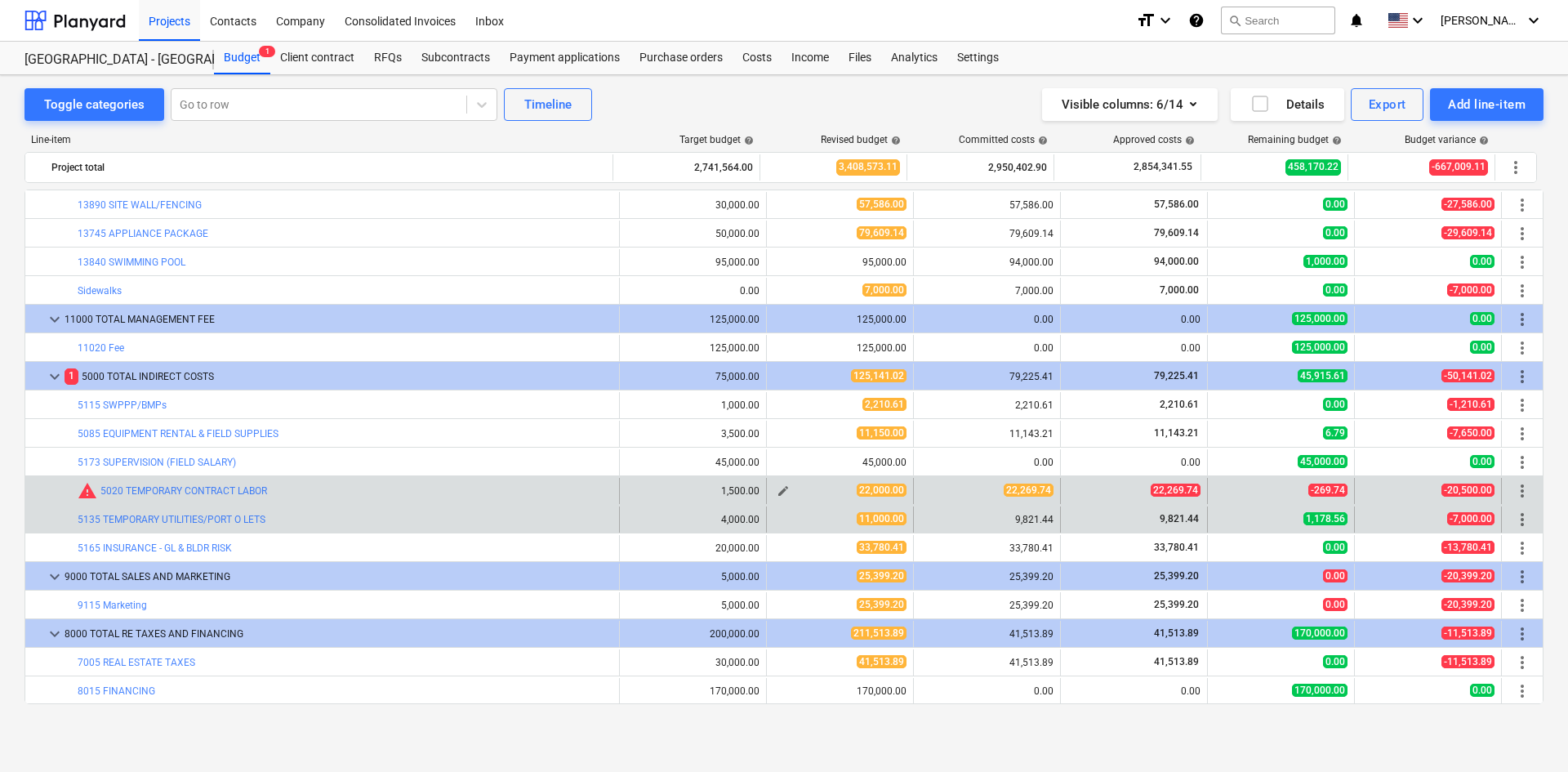
click at [777, 491] on span "edit" at bounding box center [783, 490] width 13 height 13
type textarea "x"
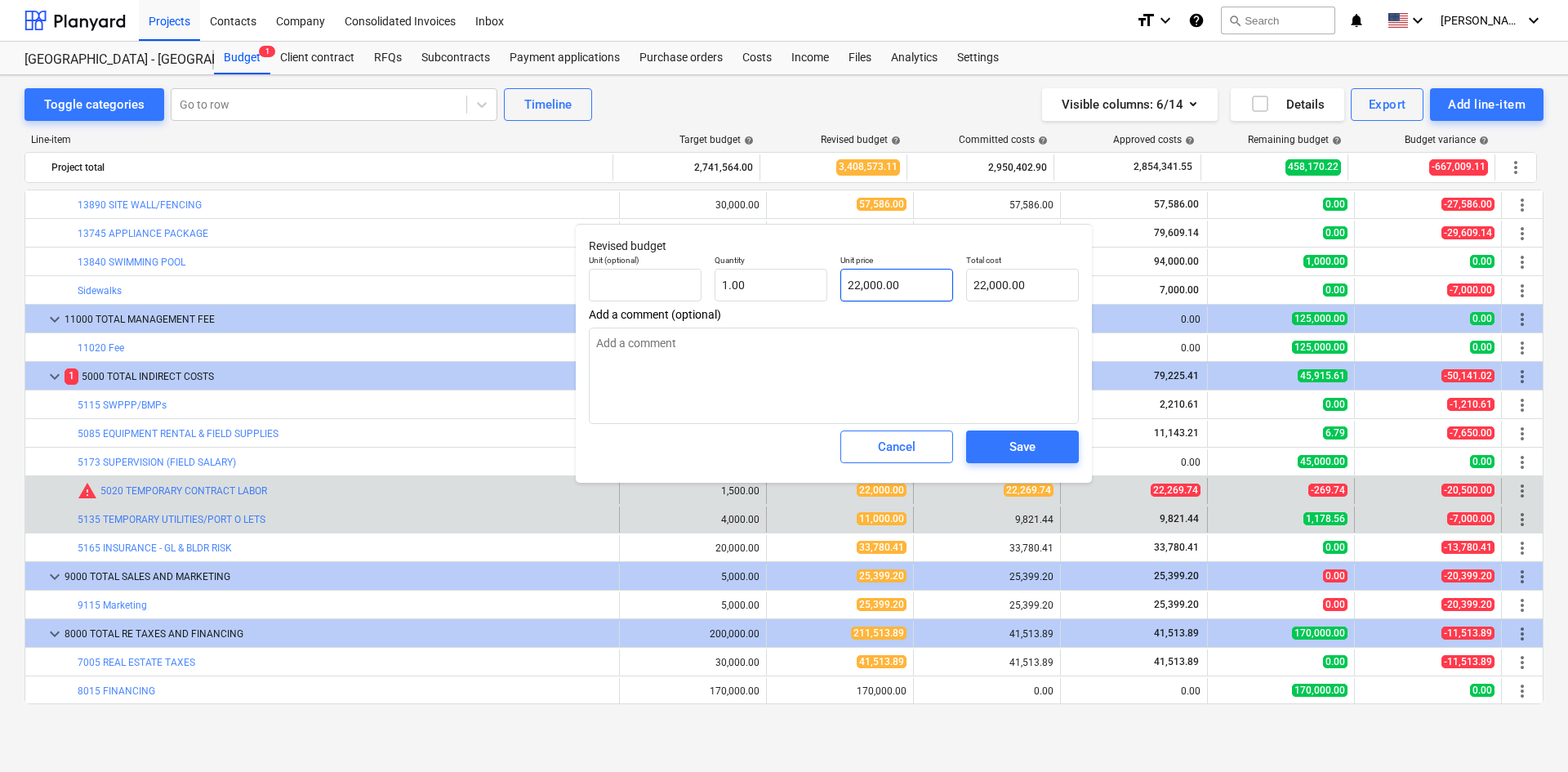
type input "22000"
drag, startPoint x: 842, startPoint y: 292, endPoint x: 693, endPoint y: 259, distance: 152.6
click at [759, 281] on div "Unit (optional) Quantity 1.00 Unit price 22000 Total cost 22,000.00" at bounding box center [834, 278] width 503 height 60
type textarea "x"
type input "2"
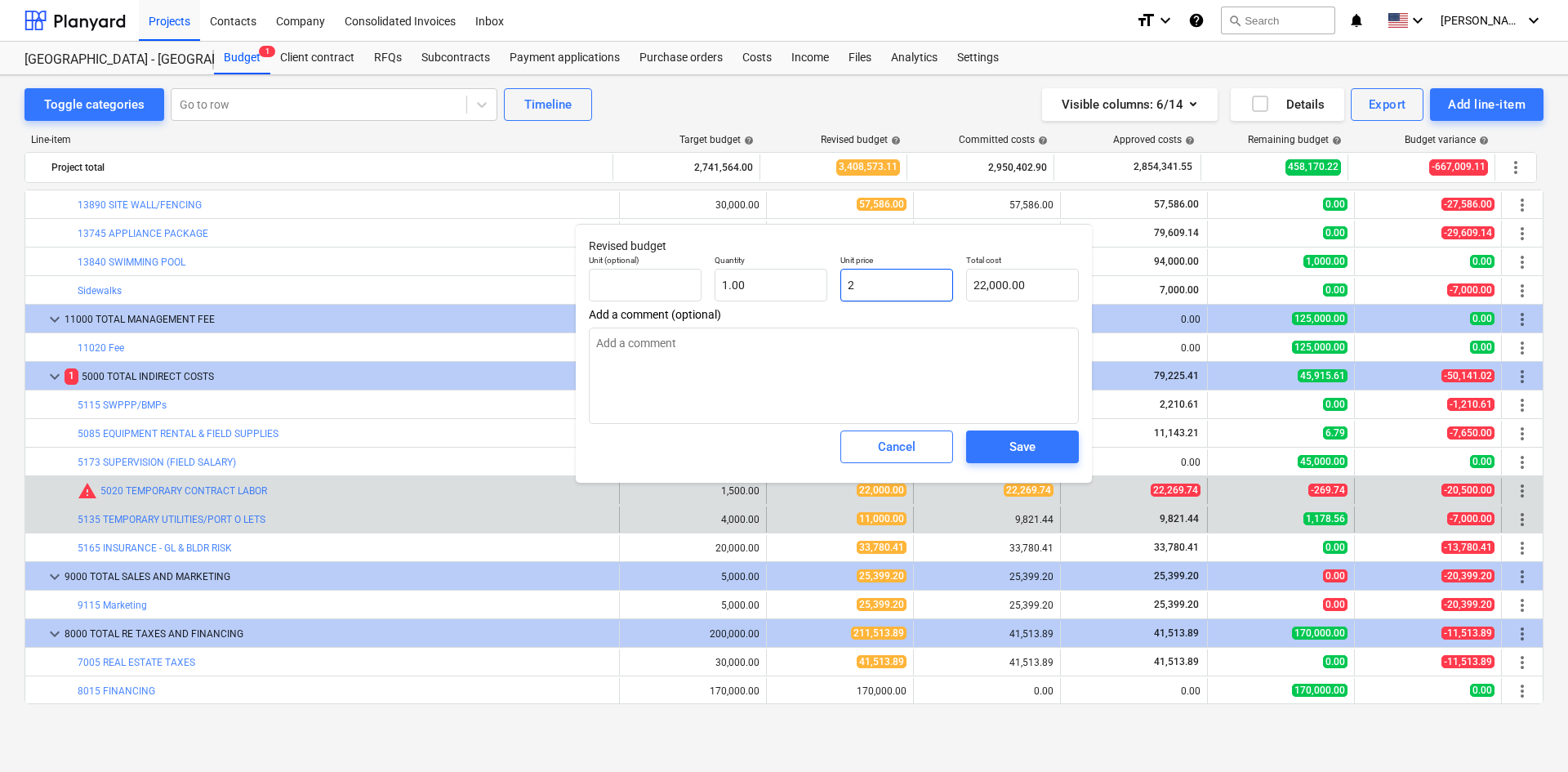
type input "2.00"
type textarea "x"
type input "23"
type input "23.00"
type textarea "x"
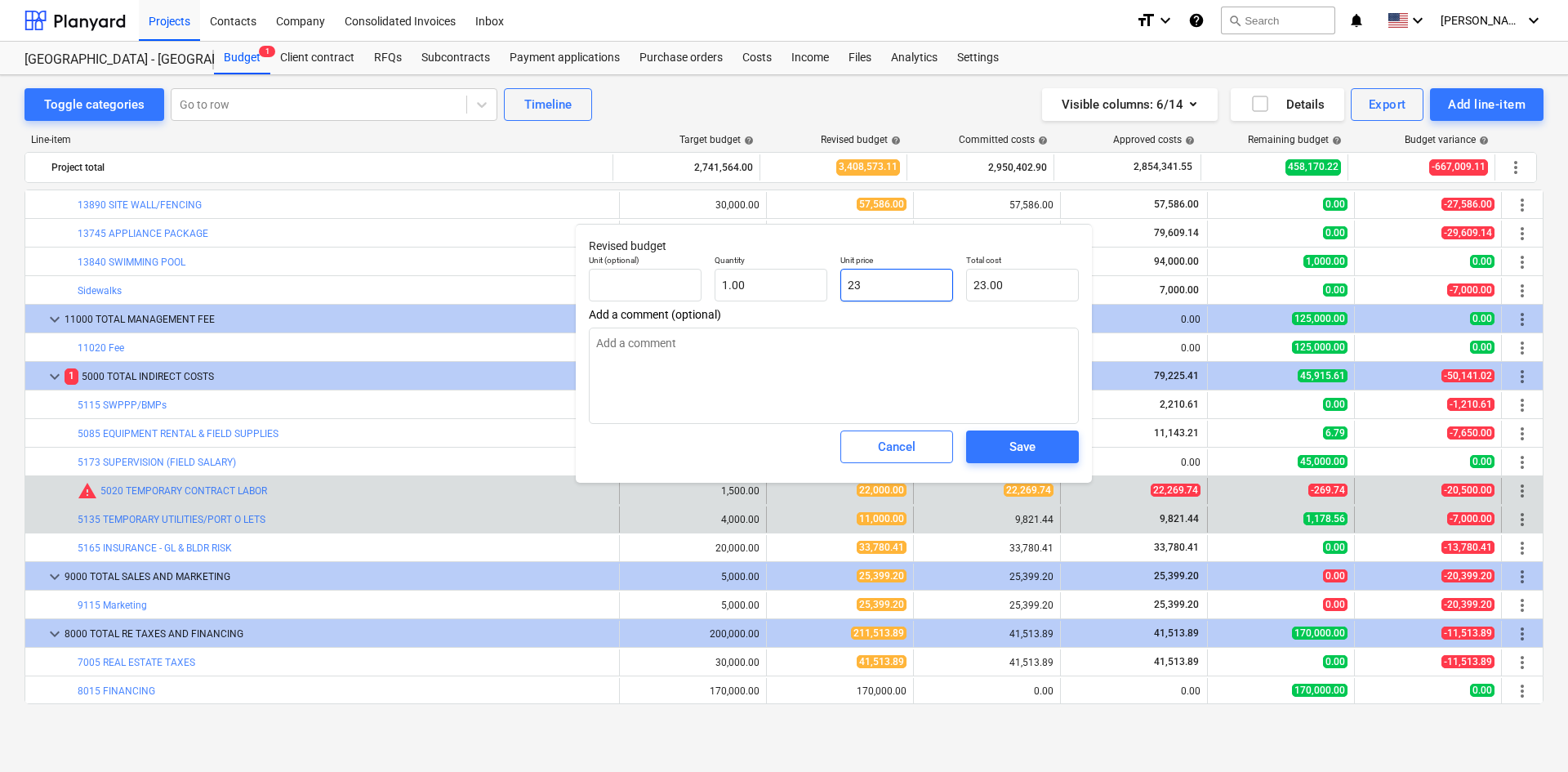
type input "230"
type input "230.00"
type textarea "x"
type input "2300"
type input "2,300.00"
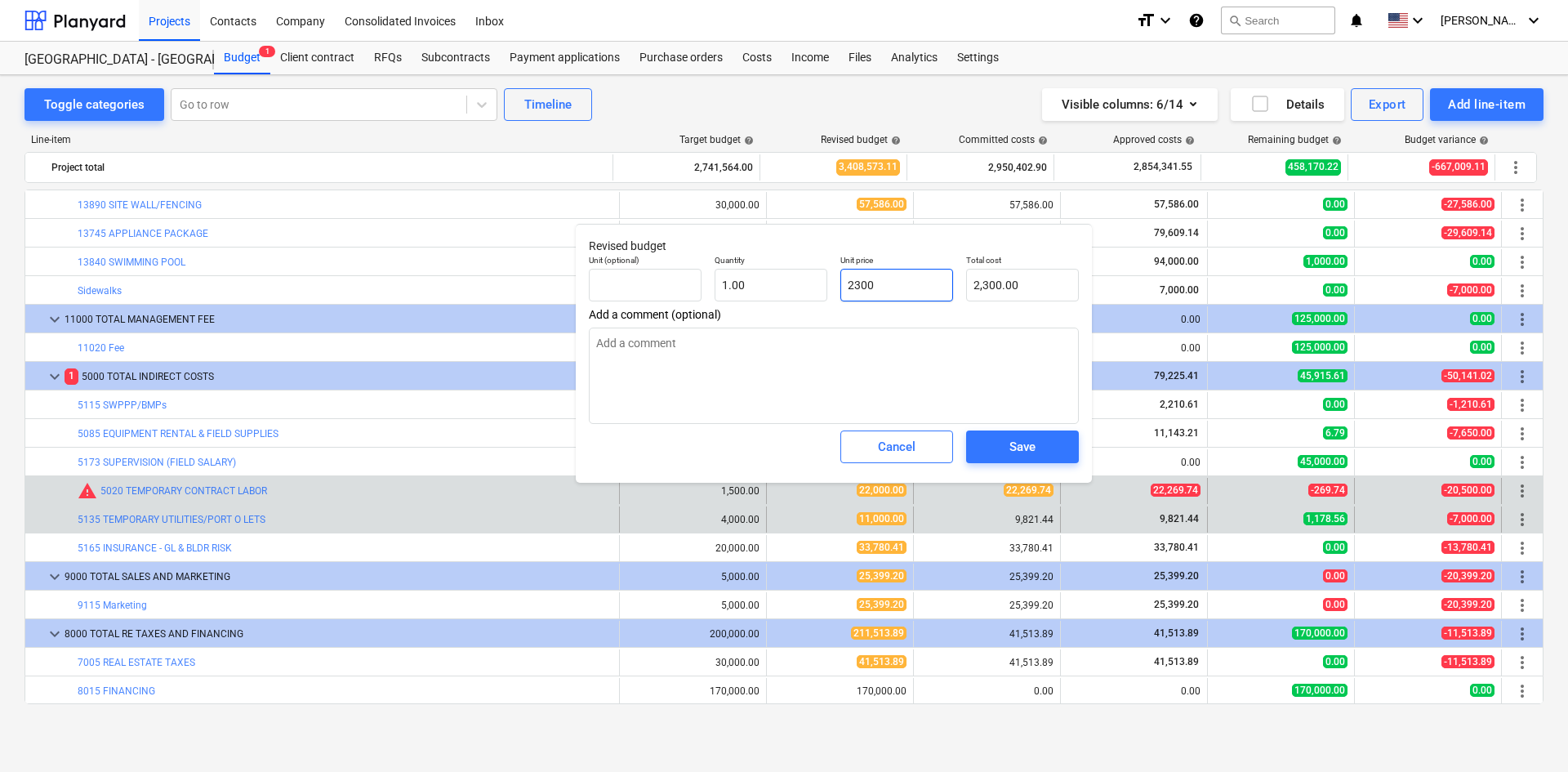
type textarea "x"
type input "23000"
type input "23,000.00"
type input "23000"
type textarea "x"
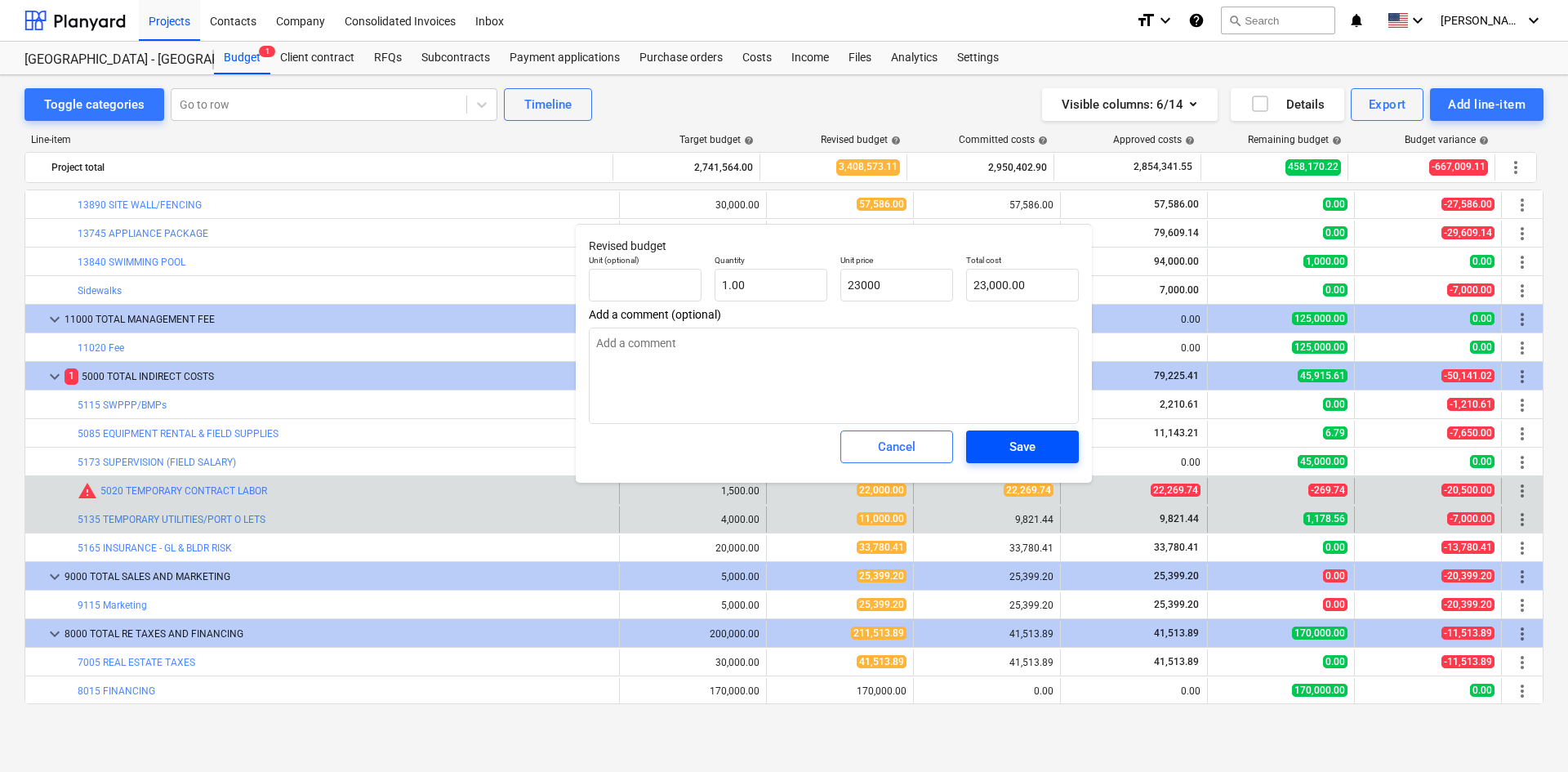
type input "23,000.00"
click at [993, 443] on span "Save" at bounding box center [1023, 447] width 74 height 22
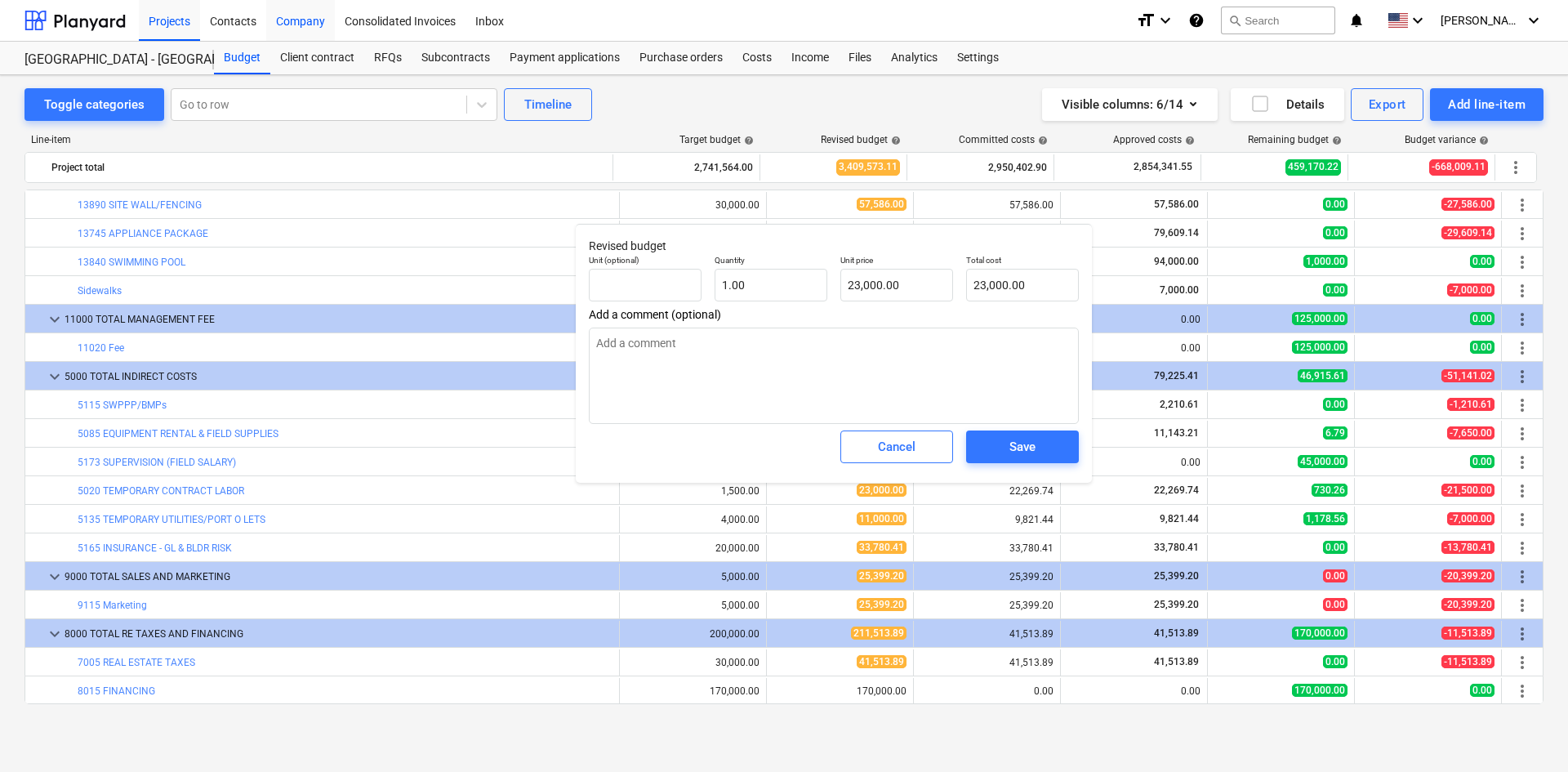
type textarea "x"
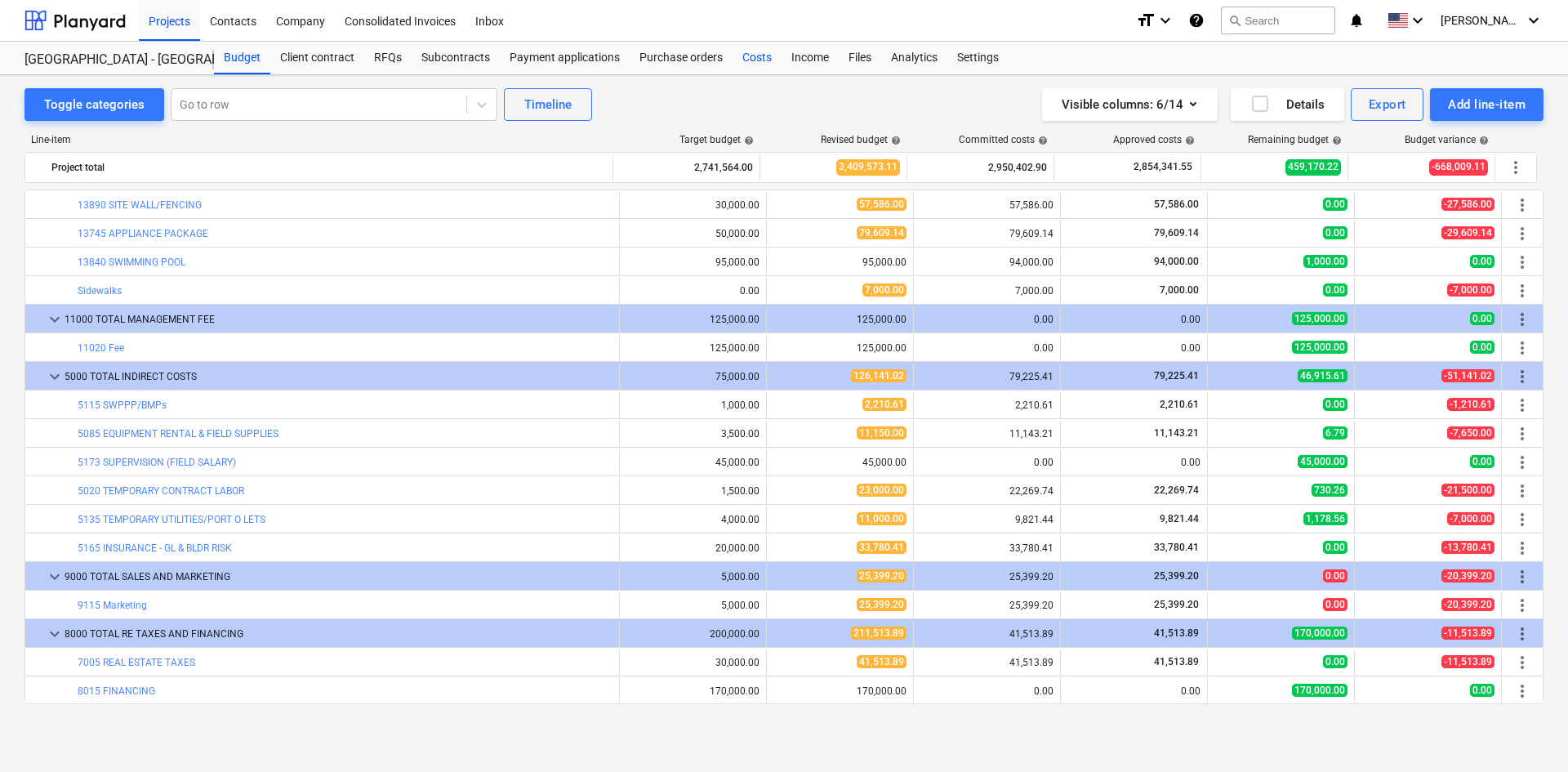
click at [764, 57] on div "Costs" at bounding box center [757, 57] width 49 height 32
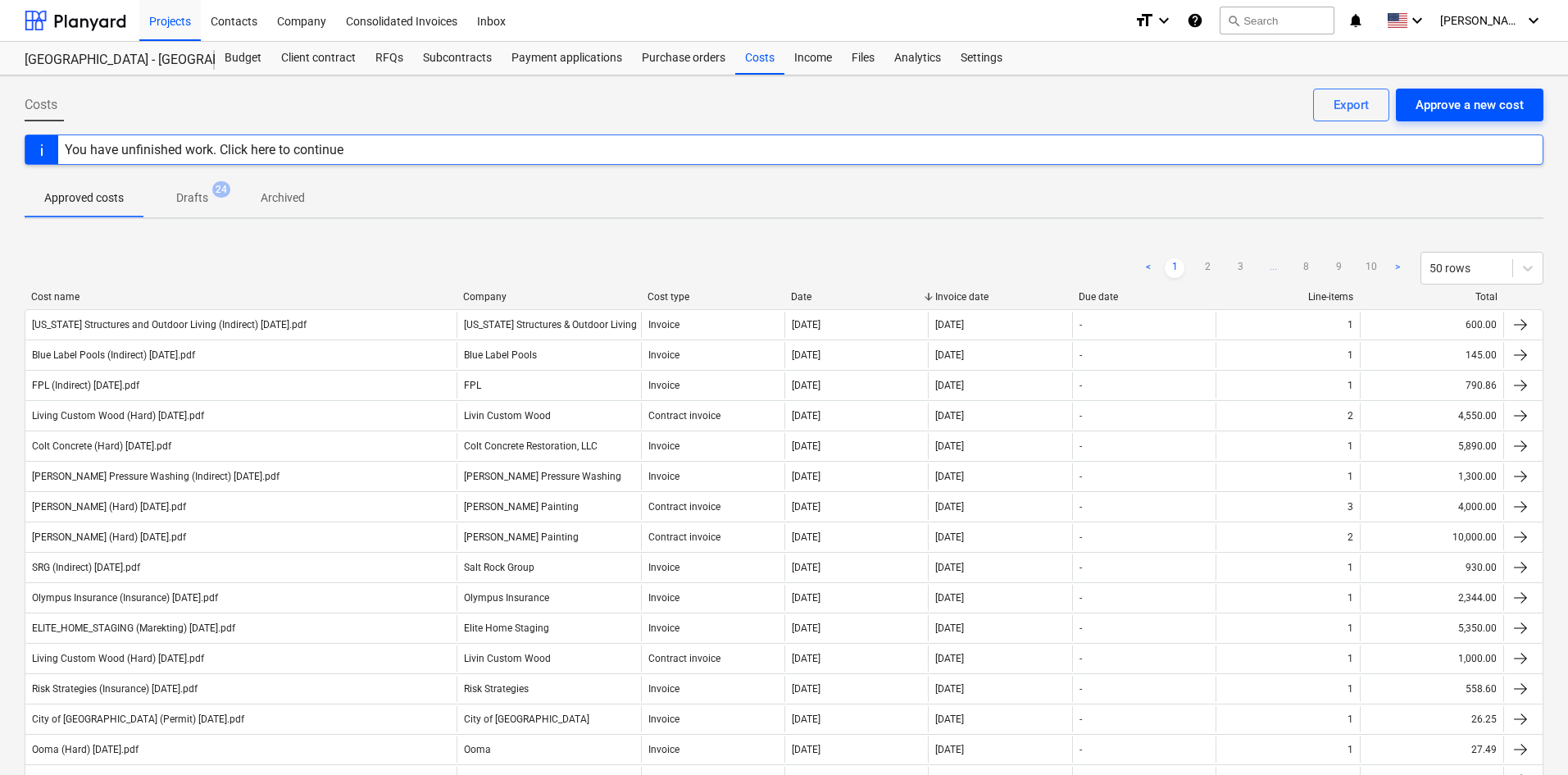
click at [1499, 112] on div "Approve a new cost" at bounding box center [1470, 105] width 108 height 22
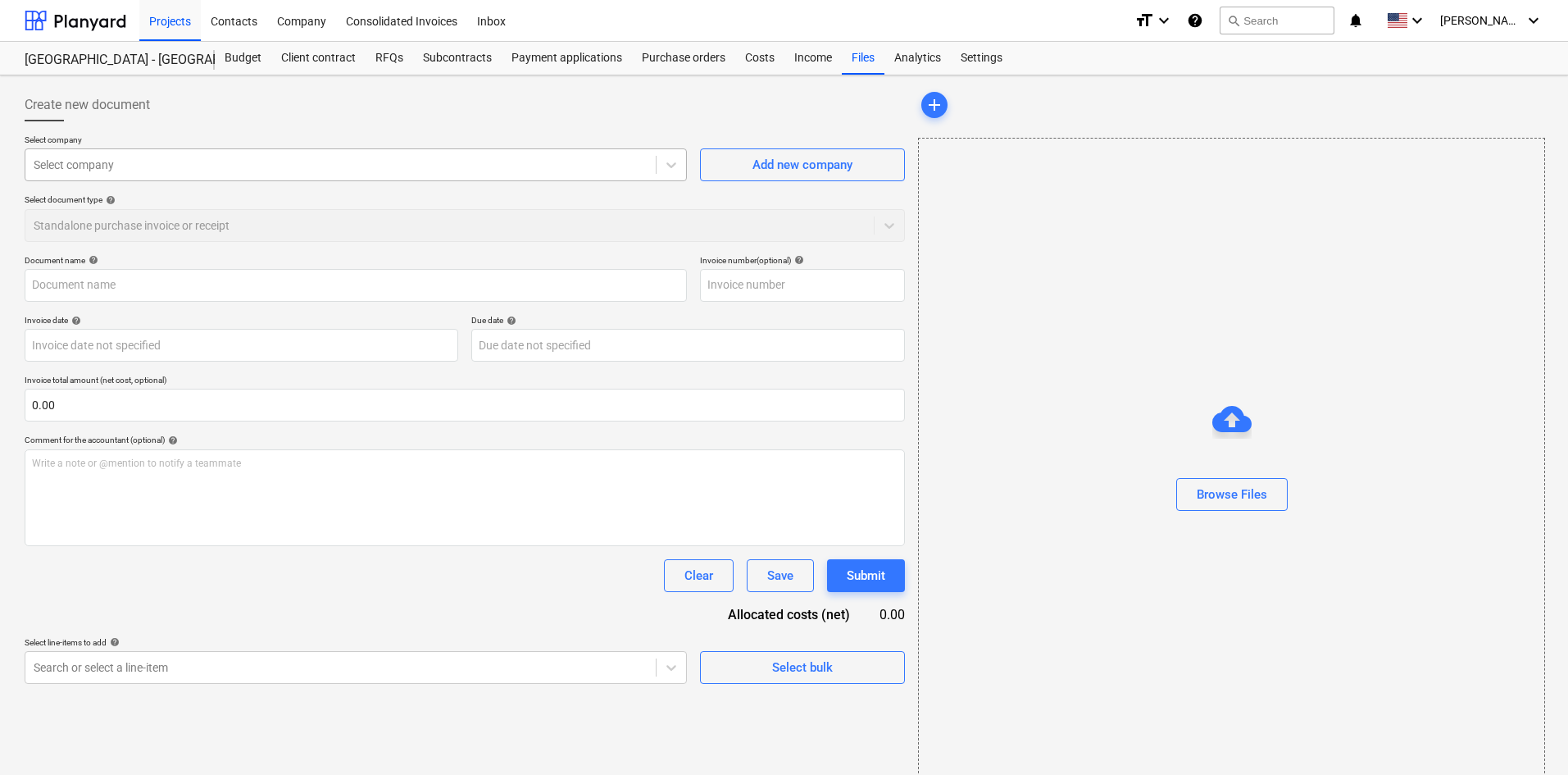
click at [172, 167] on div at bounding box center [340, 165] width 614 height 16
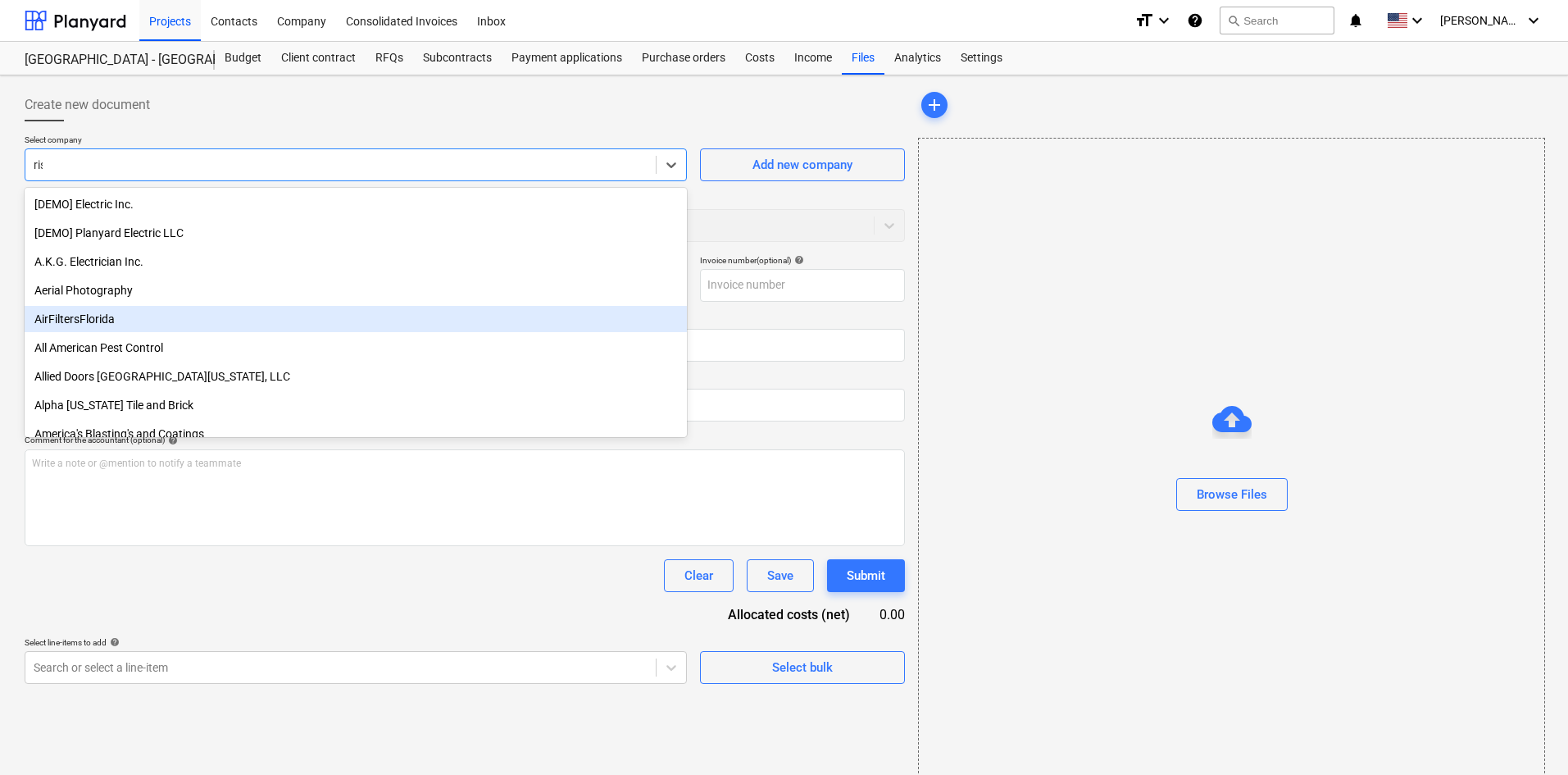
type input "risk"
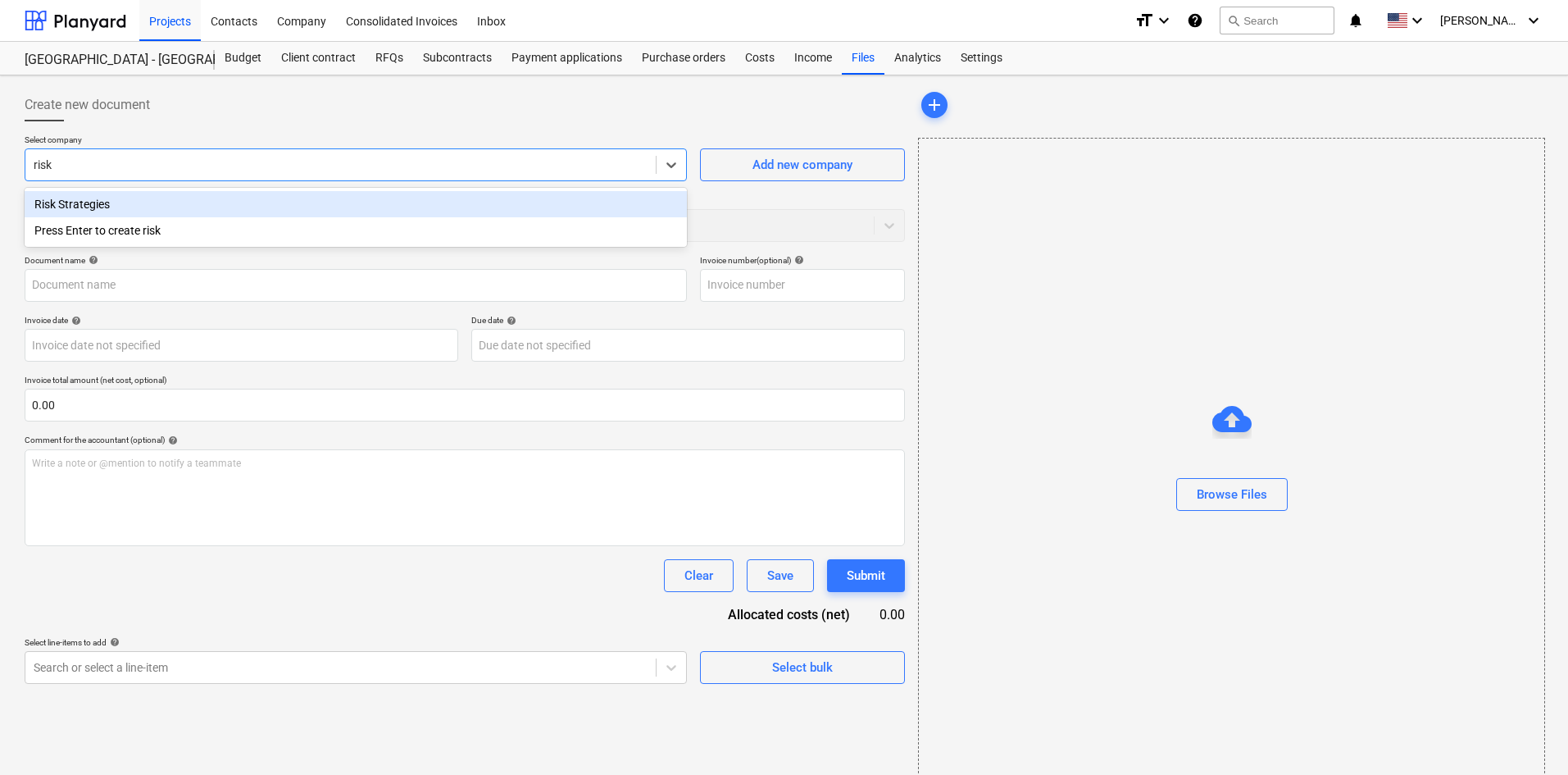
click at [228, 200] on div "Risk Strategies" at bounding box center [355, 203] width 662 height 26
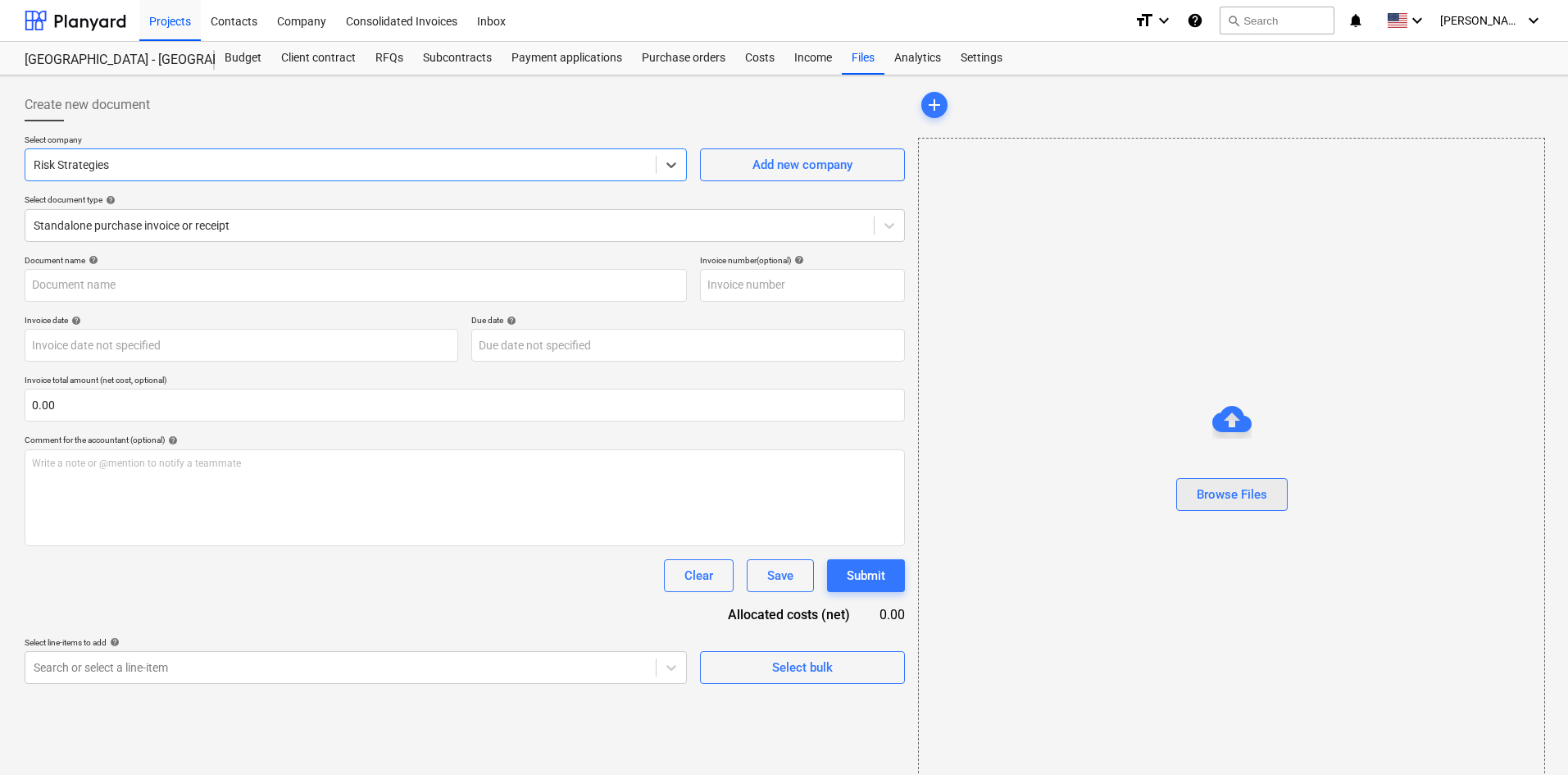
click at [1210, 494] on div "Browse Files" at bounding box center [1232, 495] width 70 height 22
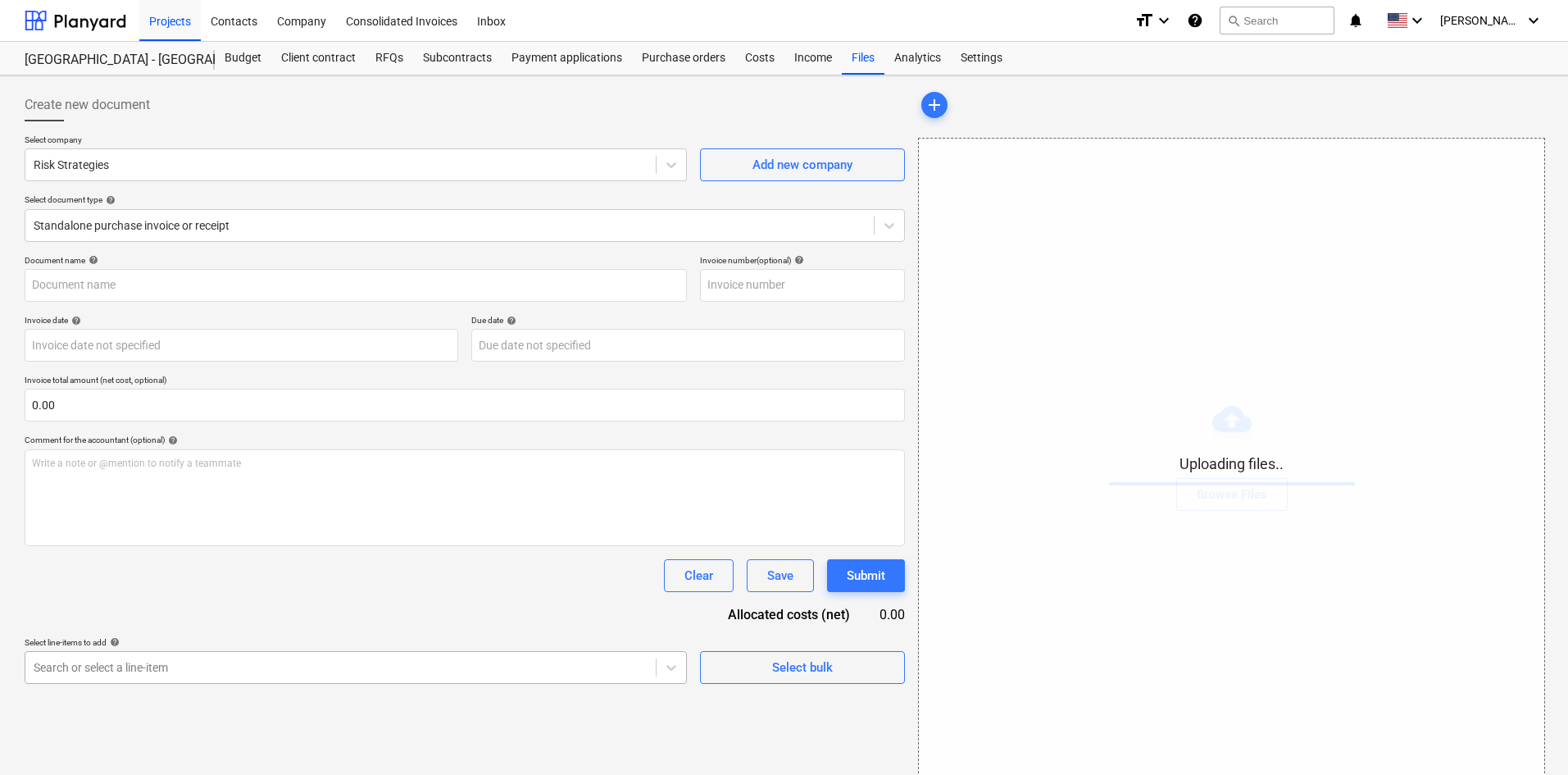
scroll to position [165, 0]
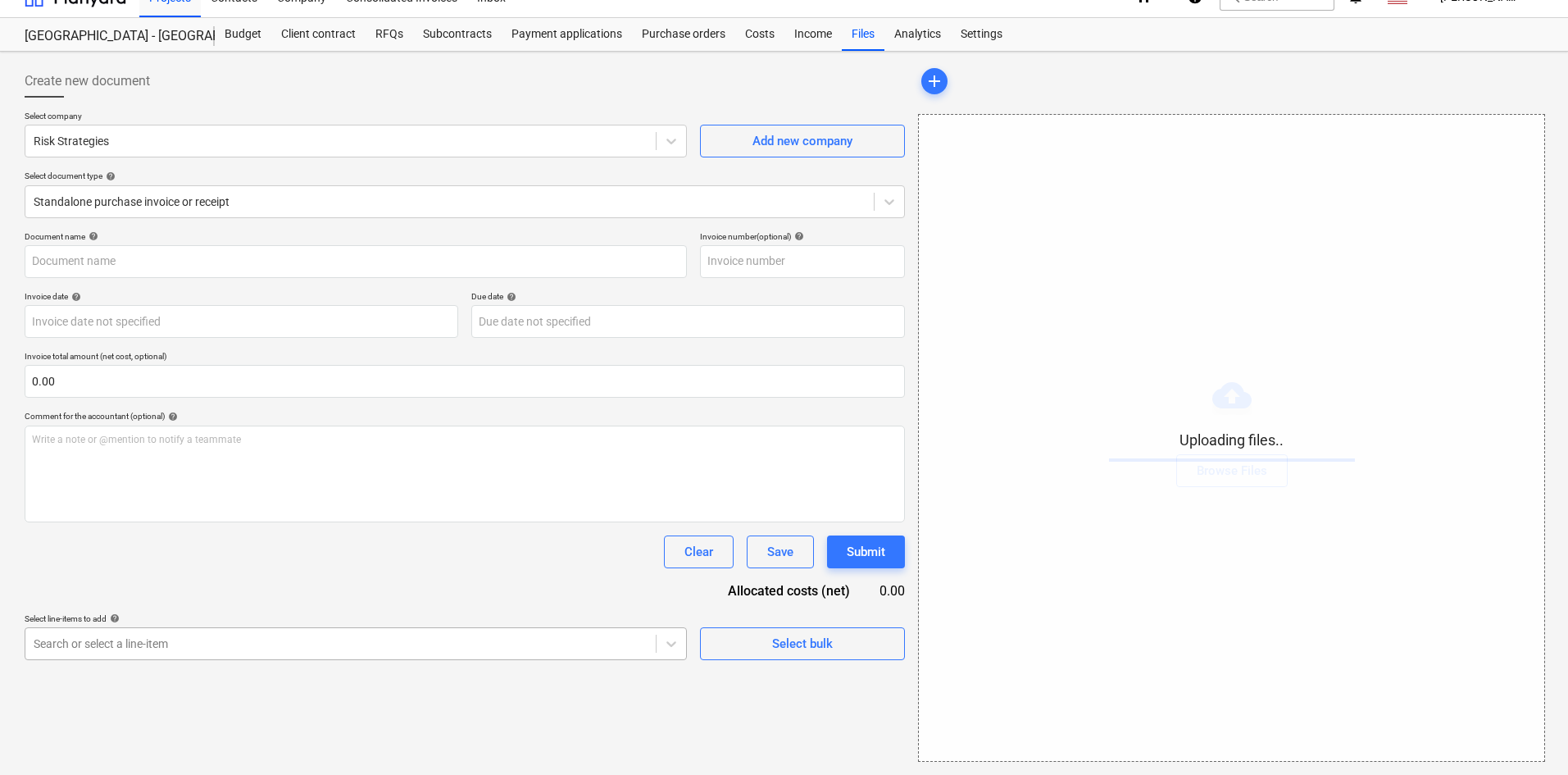
click at [410, 663] on body "Projects Contacts Company Consolidated Invoices Inbox format_size keyboard_arro…" at bounding box center [784, 364] width 1568 height 775
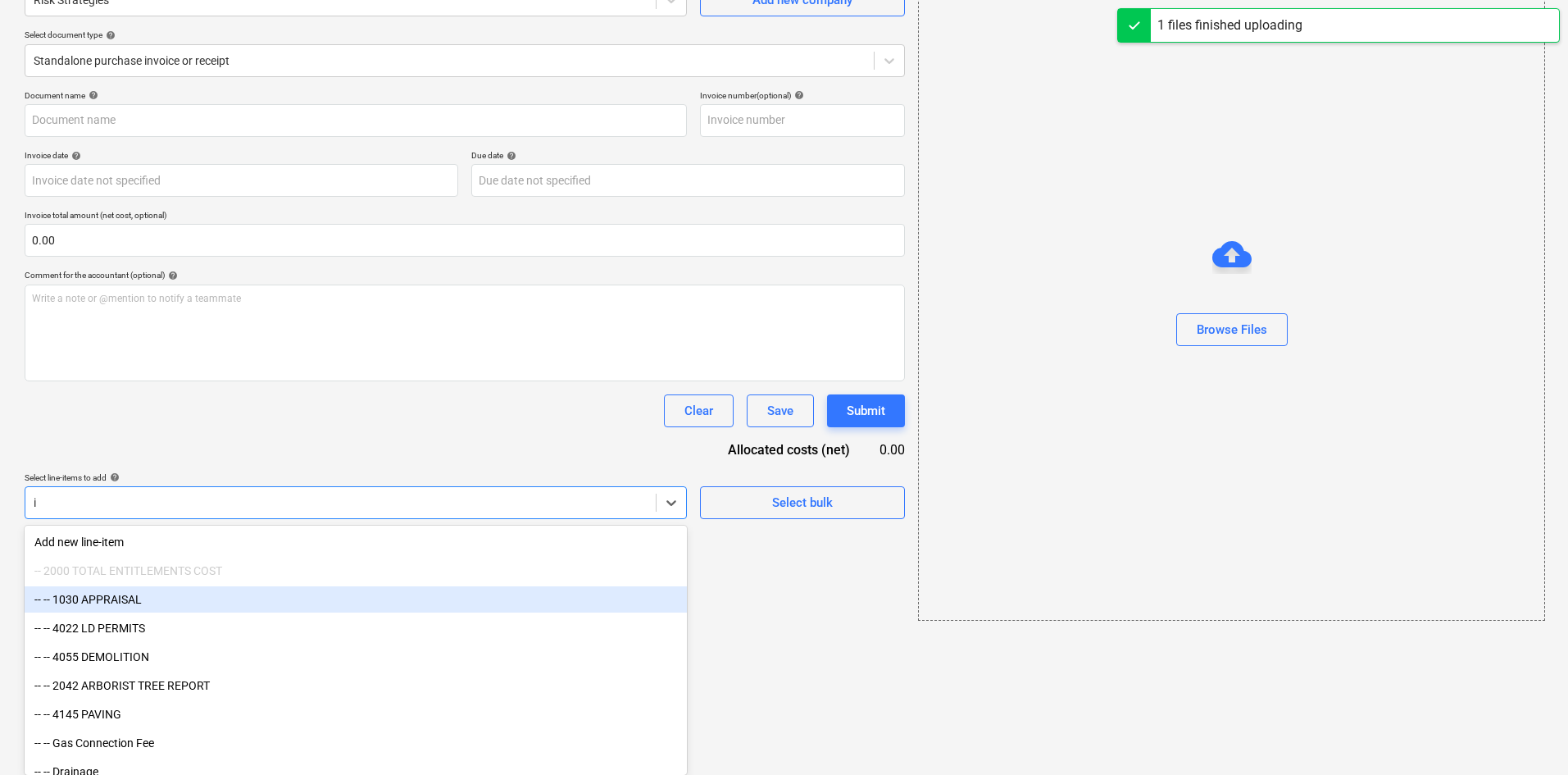
type input "in"
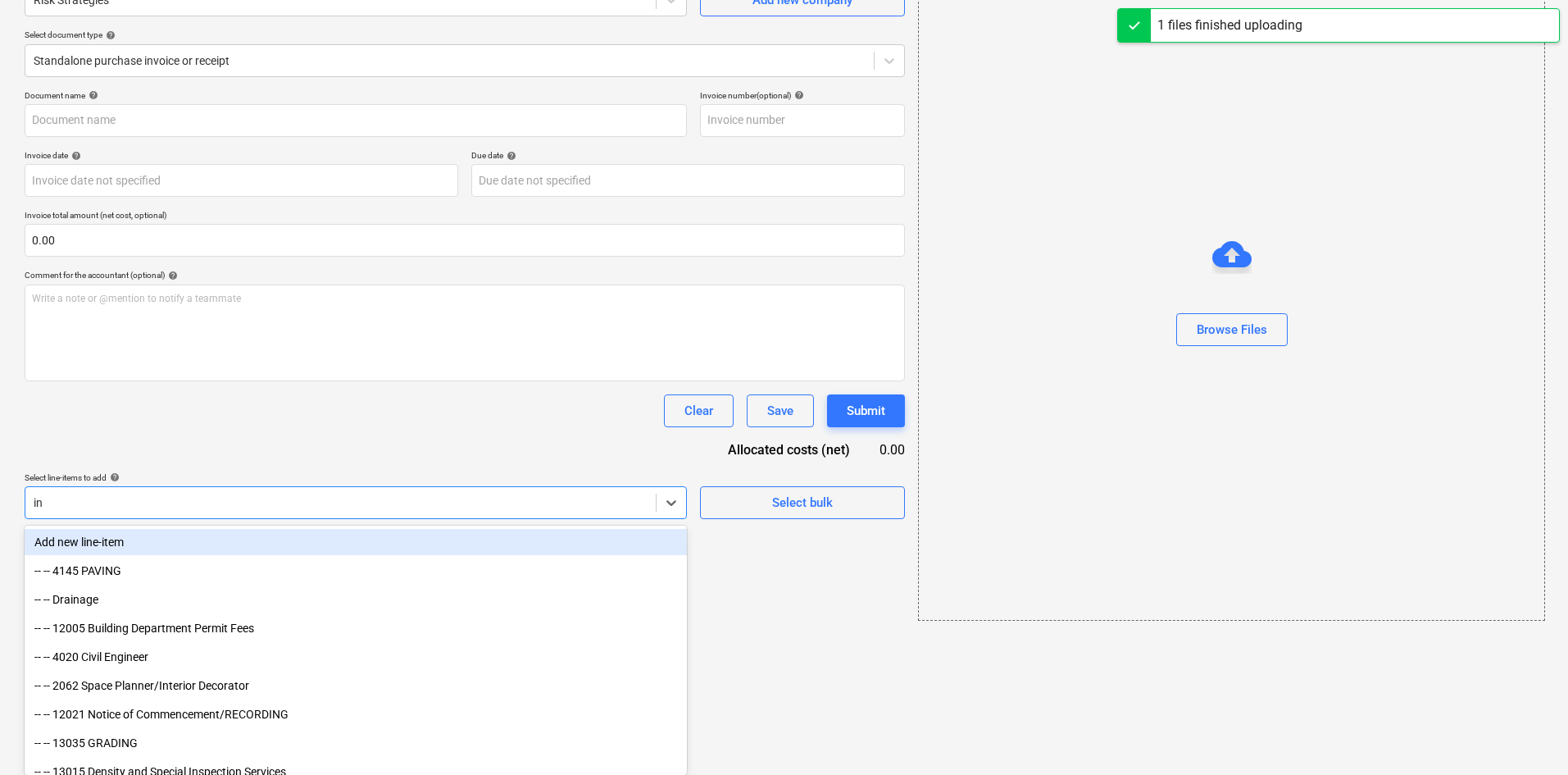
type input "Risk Strategies (Insurance) [DATE].pdf"
type input "ins"
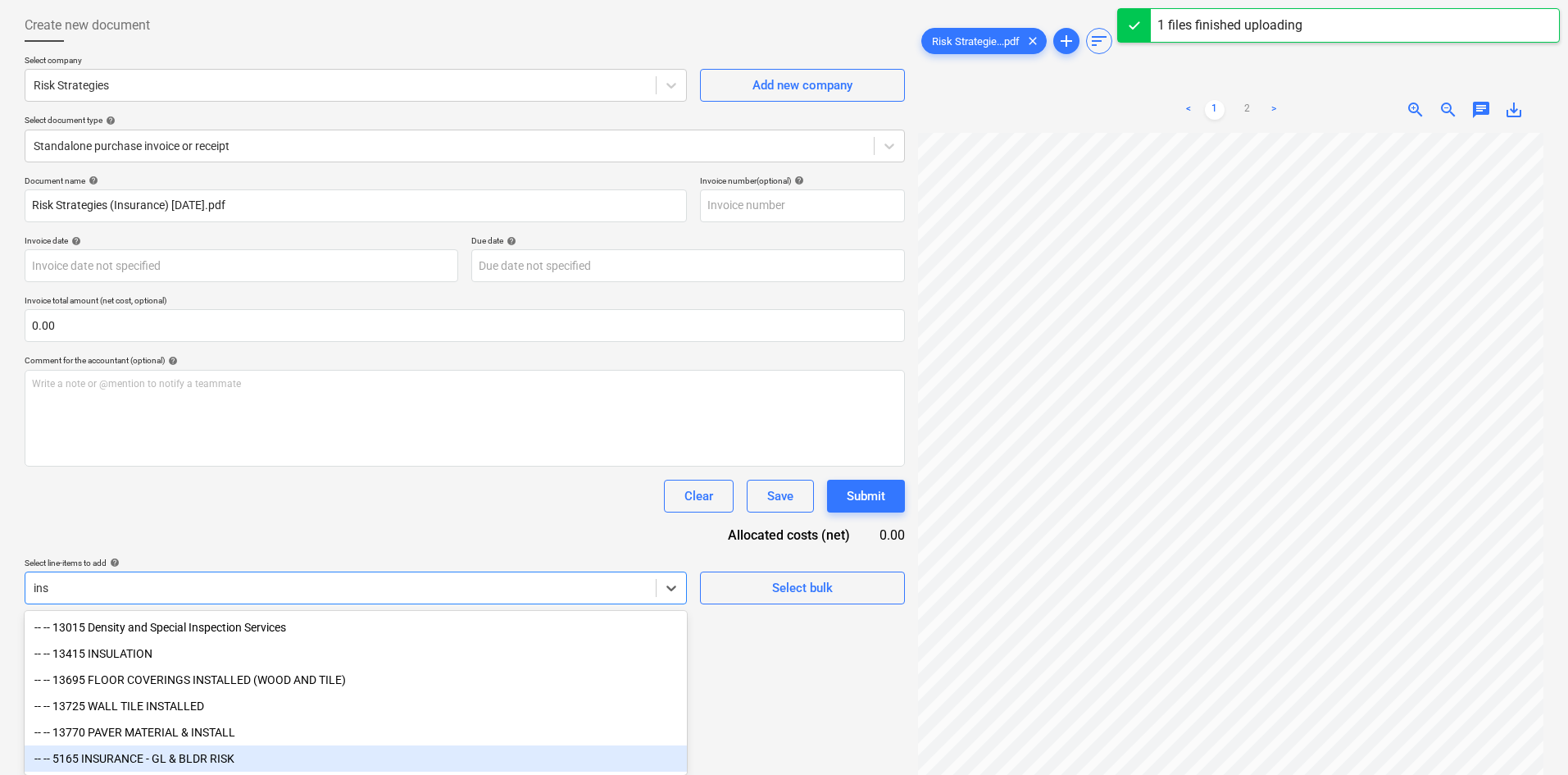
click at [245, 748] on div "-- -- 5165 INSURANCE - GL & BLDR RISK" at bounding box center [355, 758] width 662 height 26
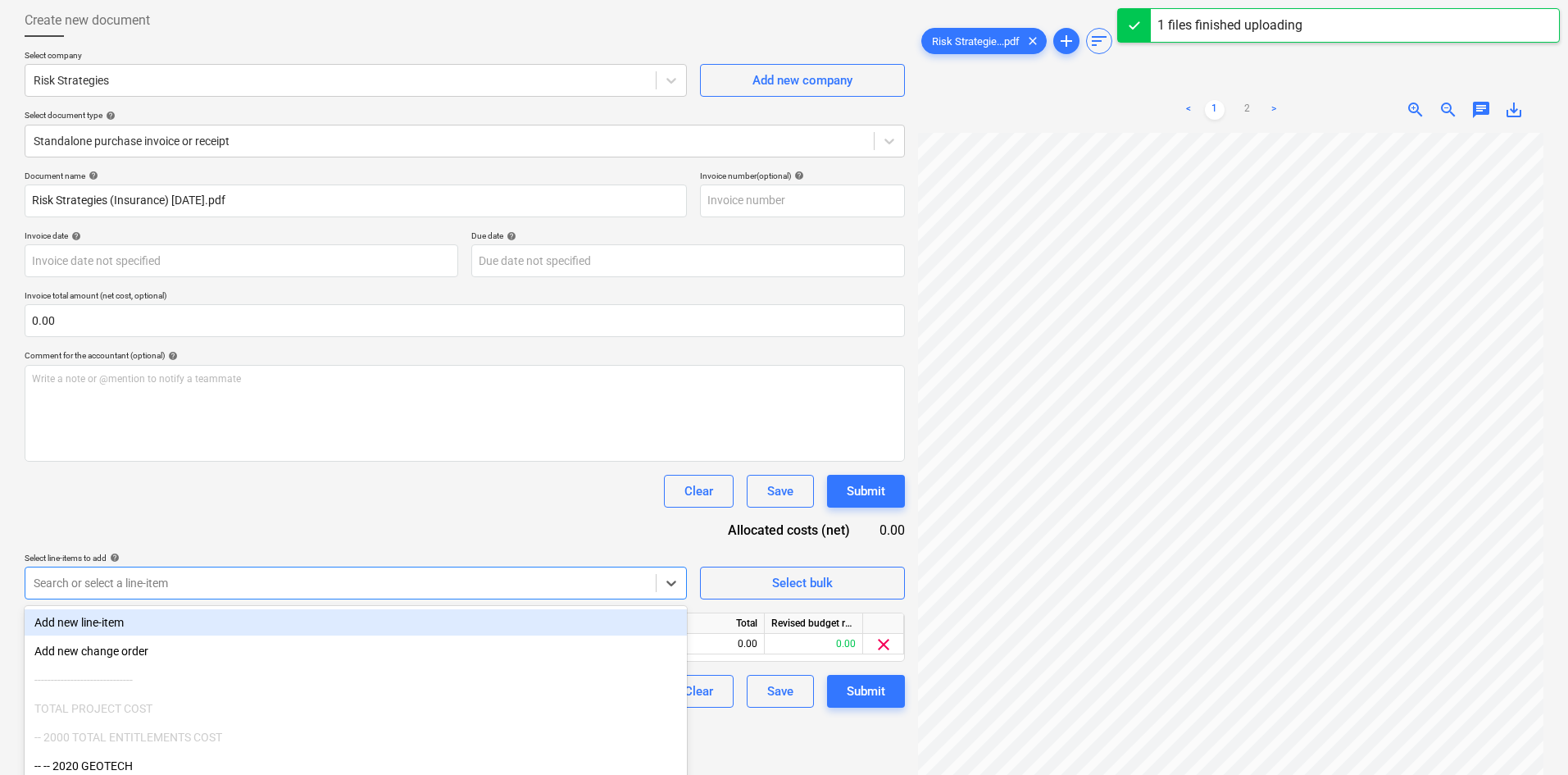
scroll to position [31, 0]
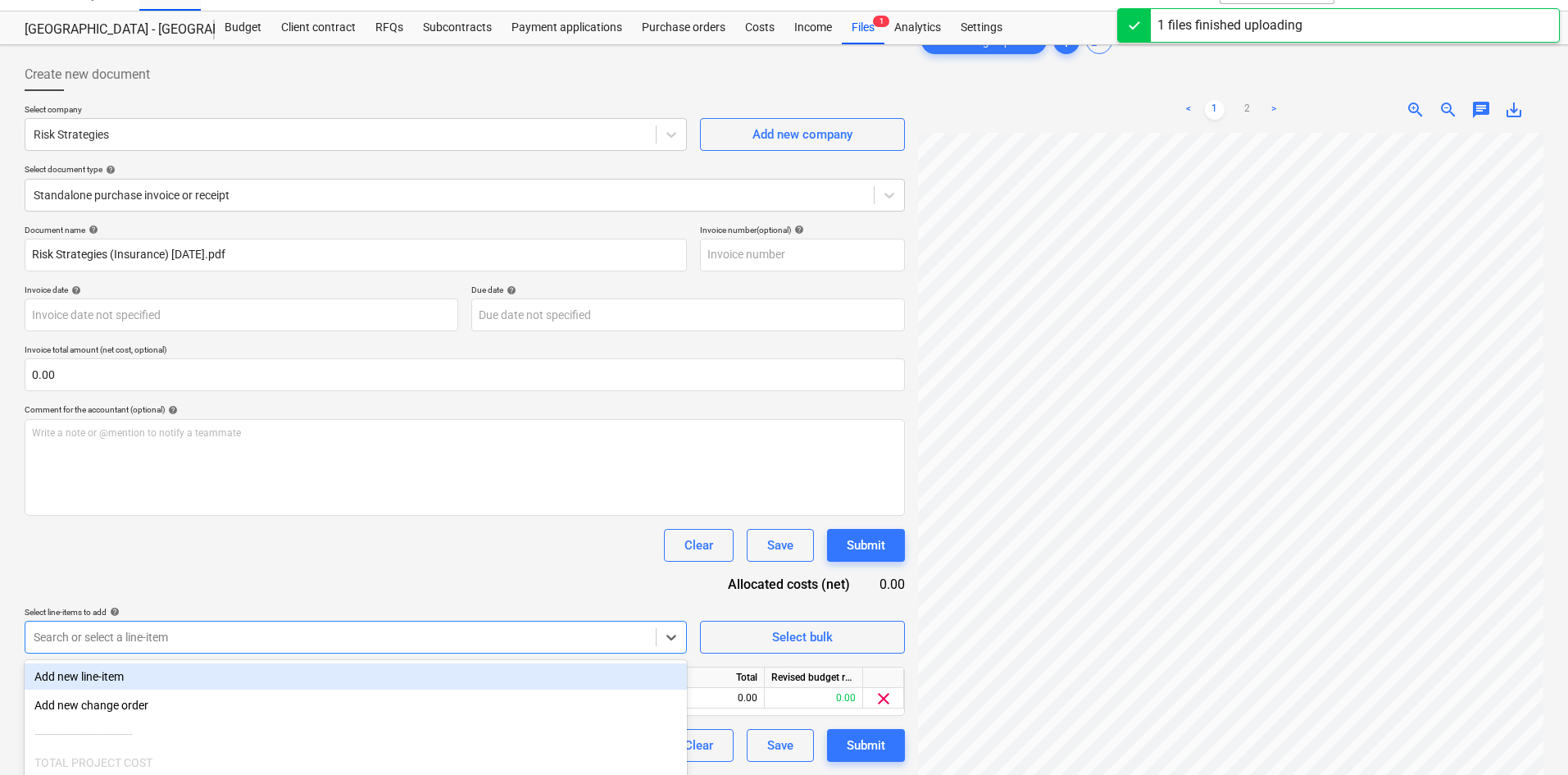
click at [408, 514] on div "Document name help Risk Strategies (Insurance) [DATE].pdf Invoice number (optio…" at bounding box center [464, 493] width 881 height 537
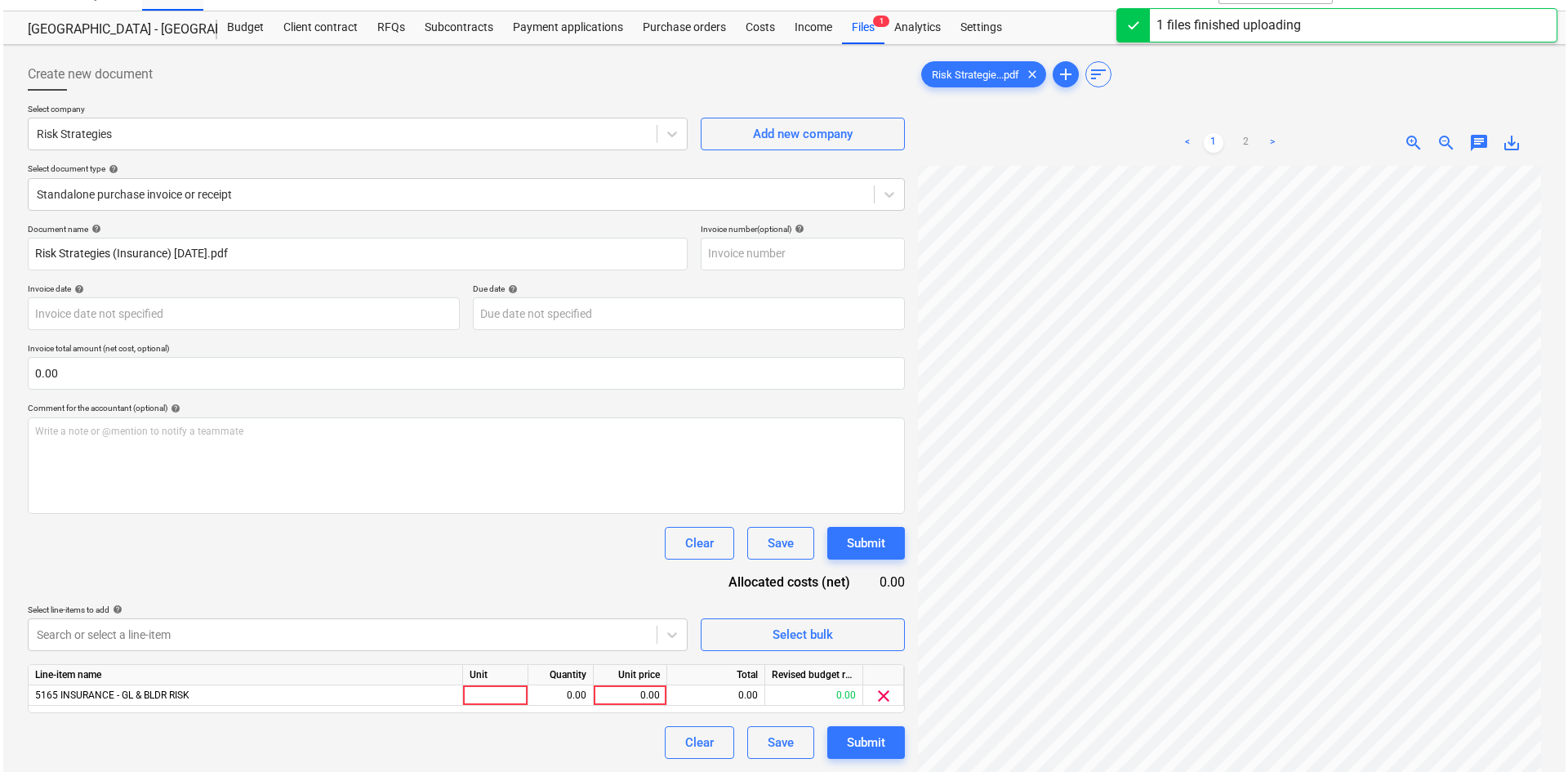
scroll to position [225, 59]
click at [615, 684] on div "Unit price" at bounding box center [628, 675] width 74 height 21
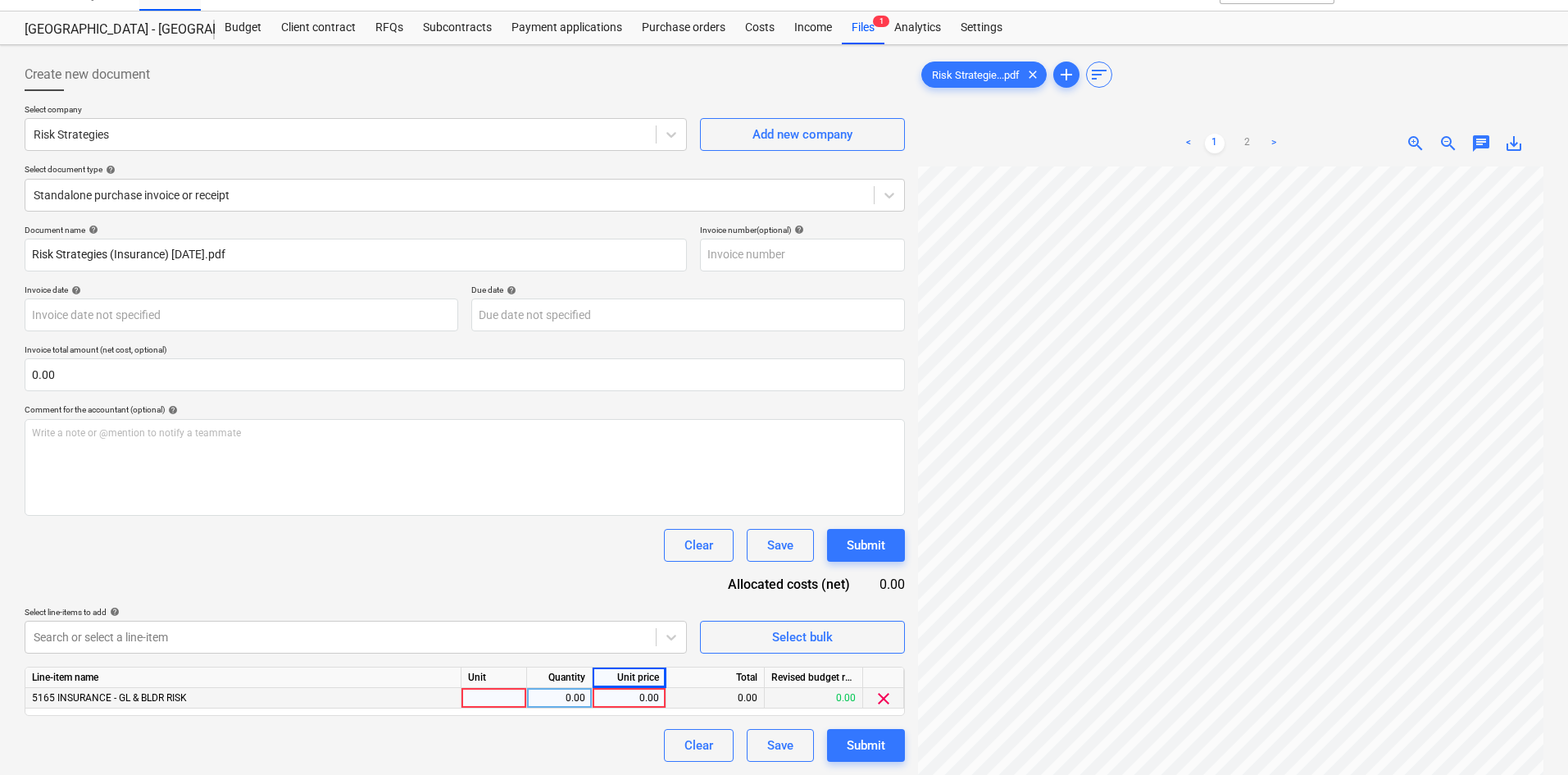
click at [614, 705] on div "0.00" at bounding box center [629, 698] width 60 height 21
type input "295"
click at [533, 561] on div "Clear Save Submit" at bounding box center [464, 545] width 881 height 32
click at [860, 743] on div "Submit" at bounding box center [865, 745] width 39 height 22
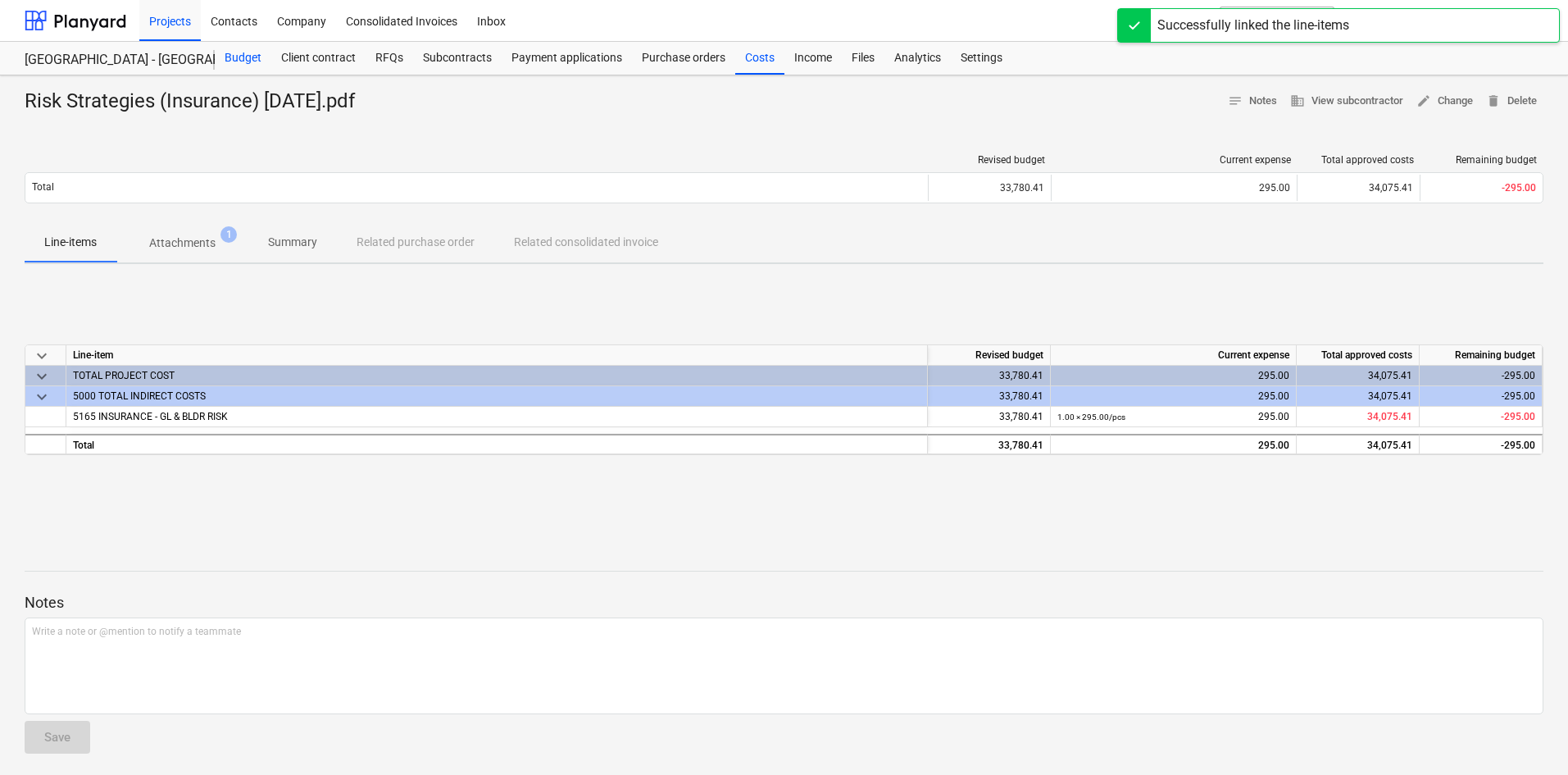
click at [245, 51] on div "Budget" at bounding box center [243, 58] width 57 height 32
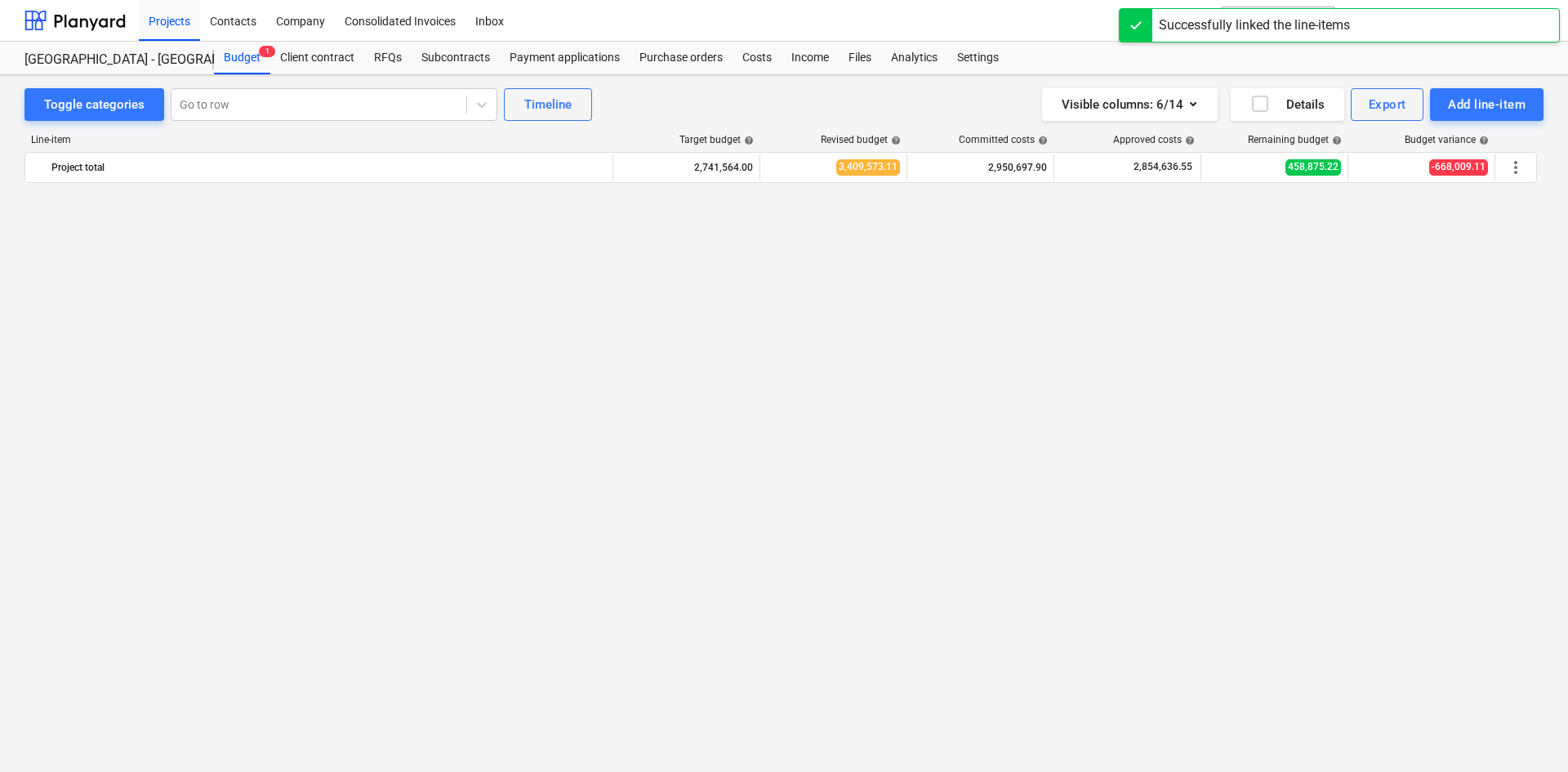
scroll to position [2145, 0]
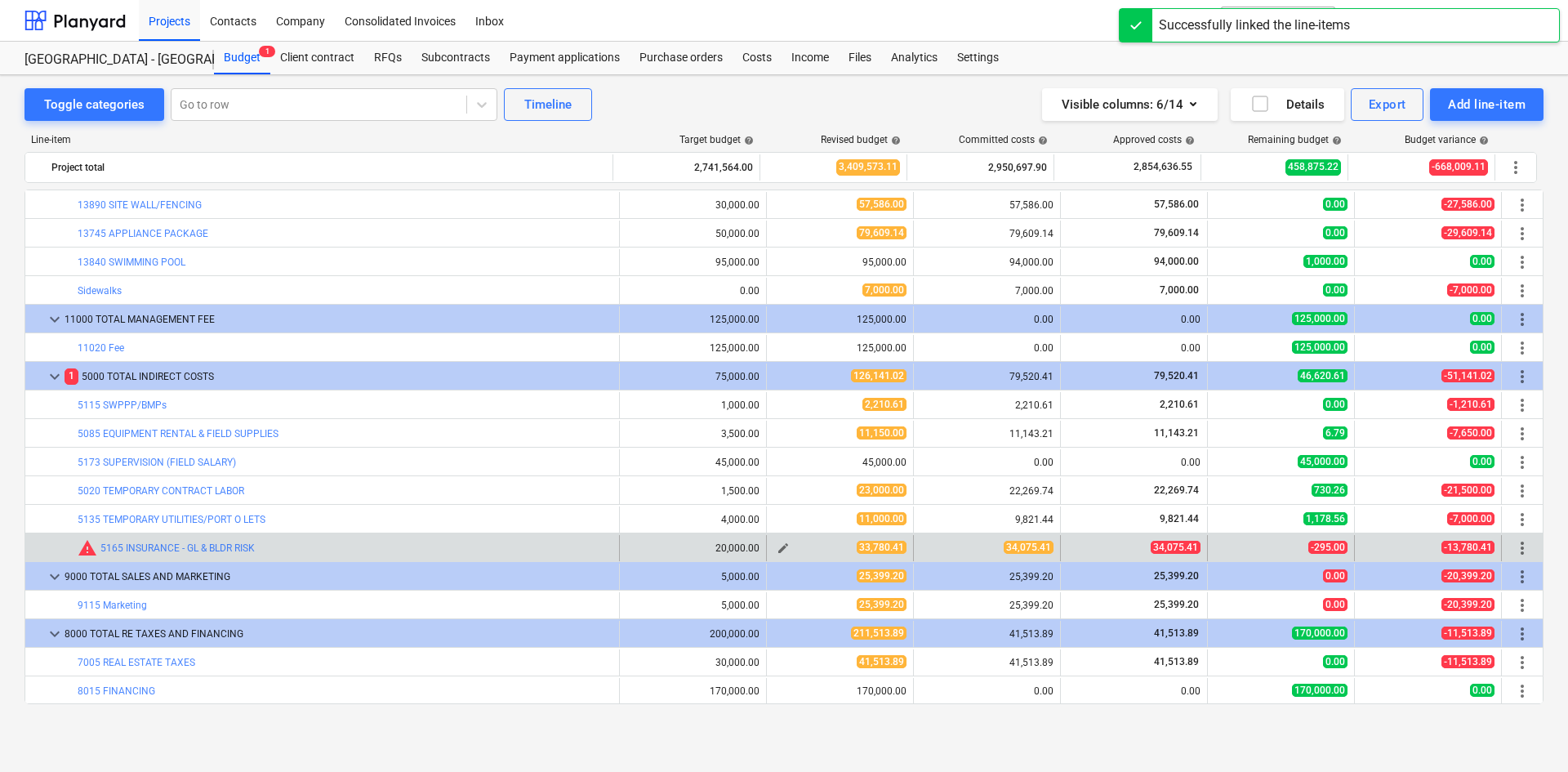
click at [776, 544] on span "edit" at bounding box center [783, 548] width 13 height 13
type textarea "x"
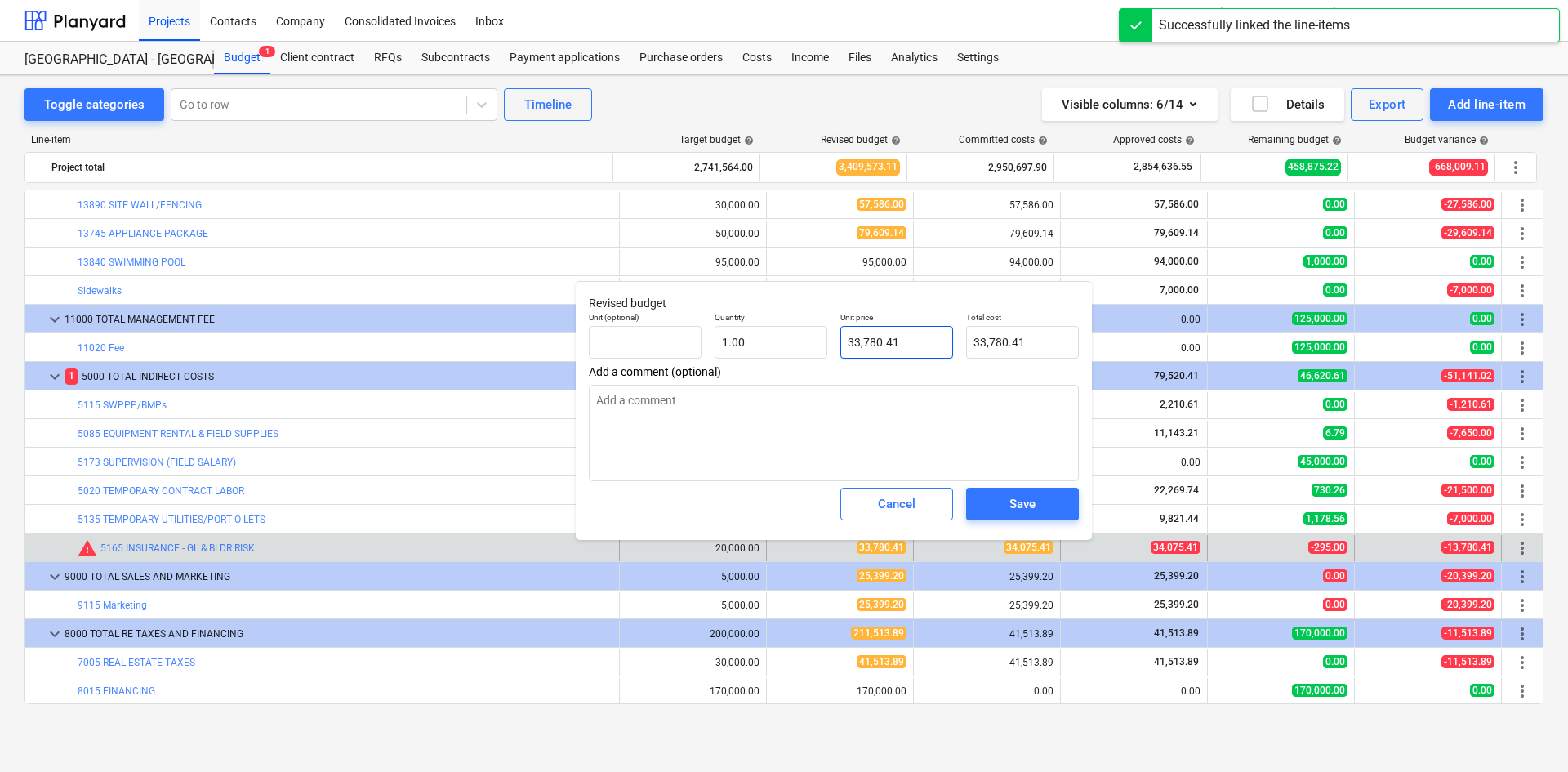
type input "33780.41"
drag, startPoint x: 926, startPoint y: 347, endPoint x: 727, endPoint y: 351, distance: 199.0
click at [750, 349] on div "Unit (optional) Quantity 1.00 Unit price 33780.41 Total cost 33,780.41" at bounding box center [834, 335] width 503 height 60
type textarea "x"
type input "3"
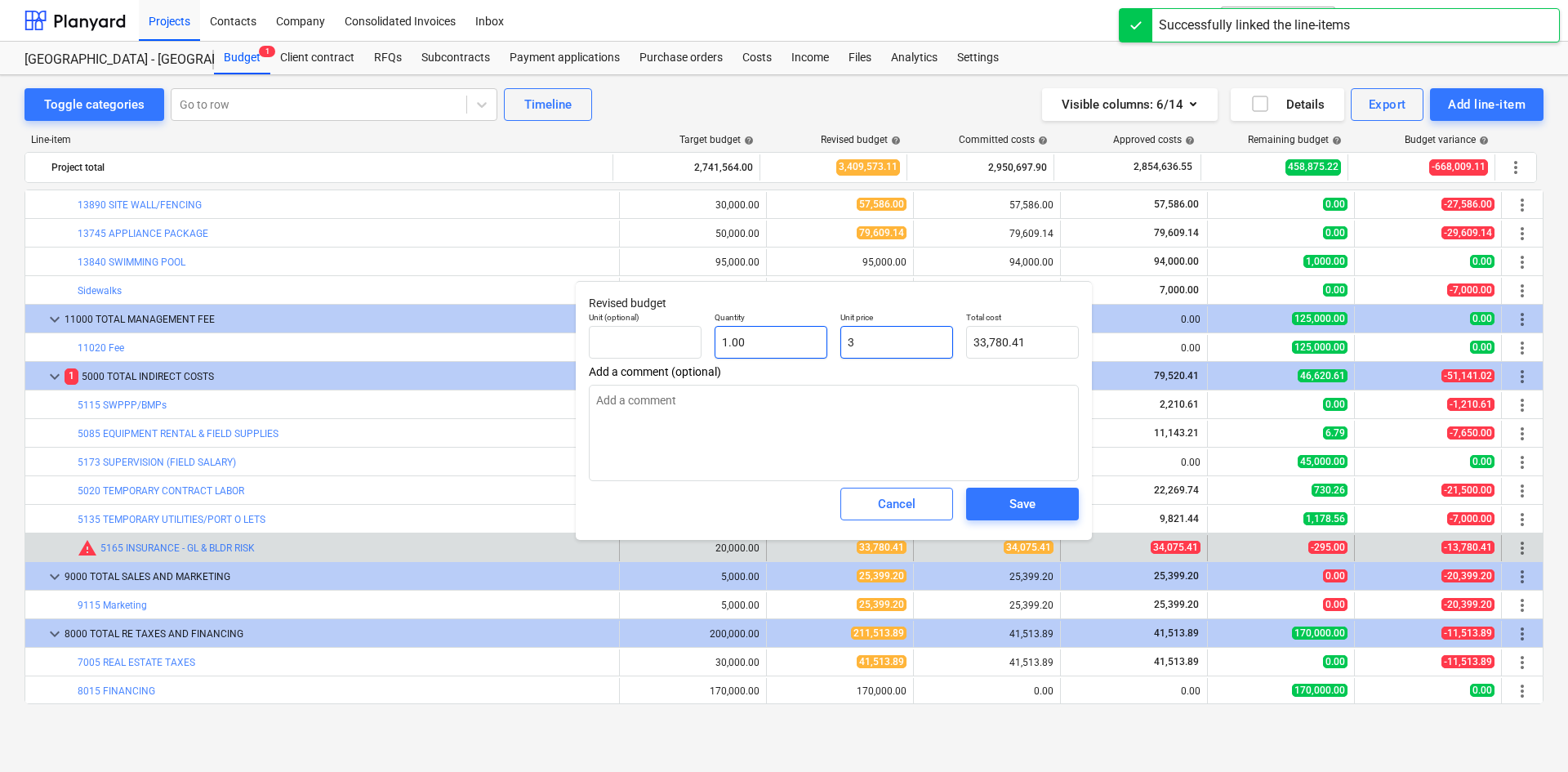
type input "3.00"
type textarea "x"
type input "35"
type input "35.00"
type textarea "x"
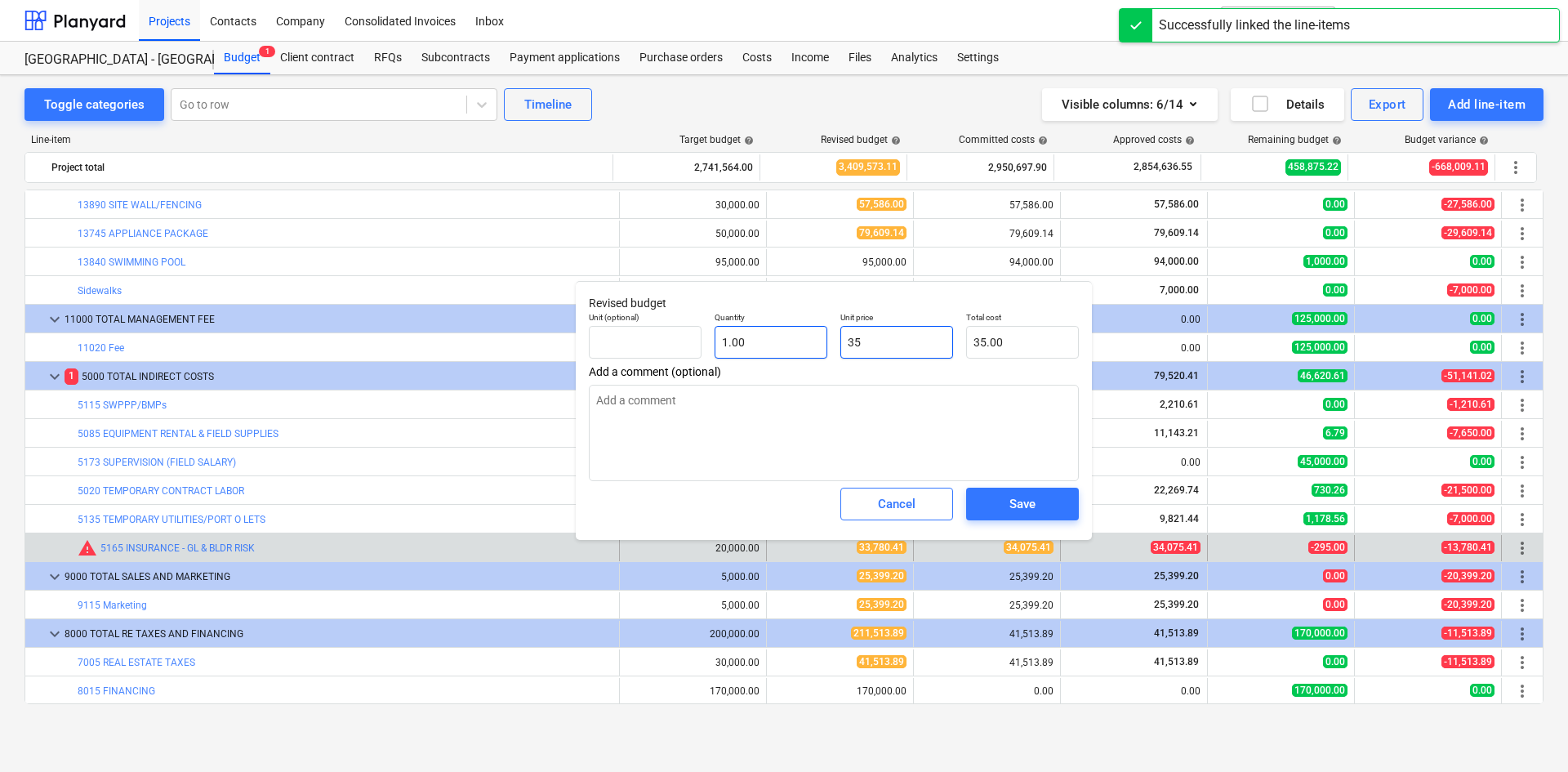
type input "350"
type input "350.00"
type textarea "x"
type input "3500"
type input "3,500.00"
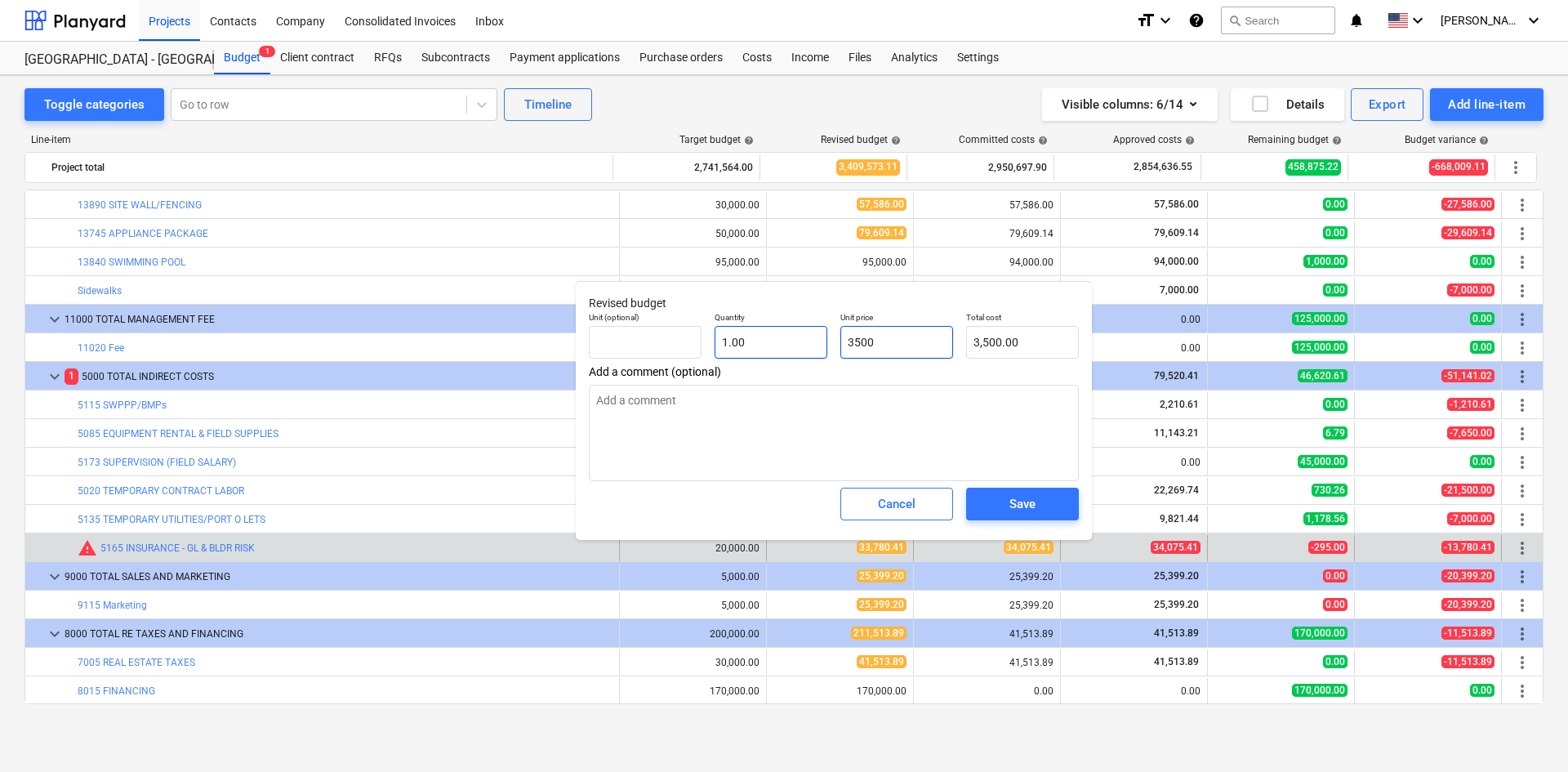
type textarea "x"
type input "35000"
type input "35,000.00"
type input "35000"
type textarea "x"
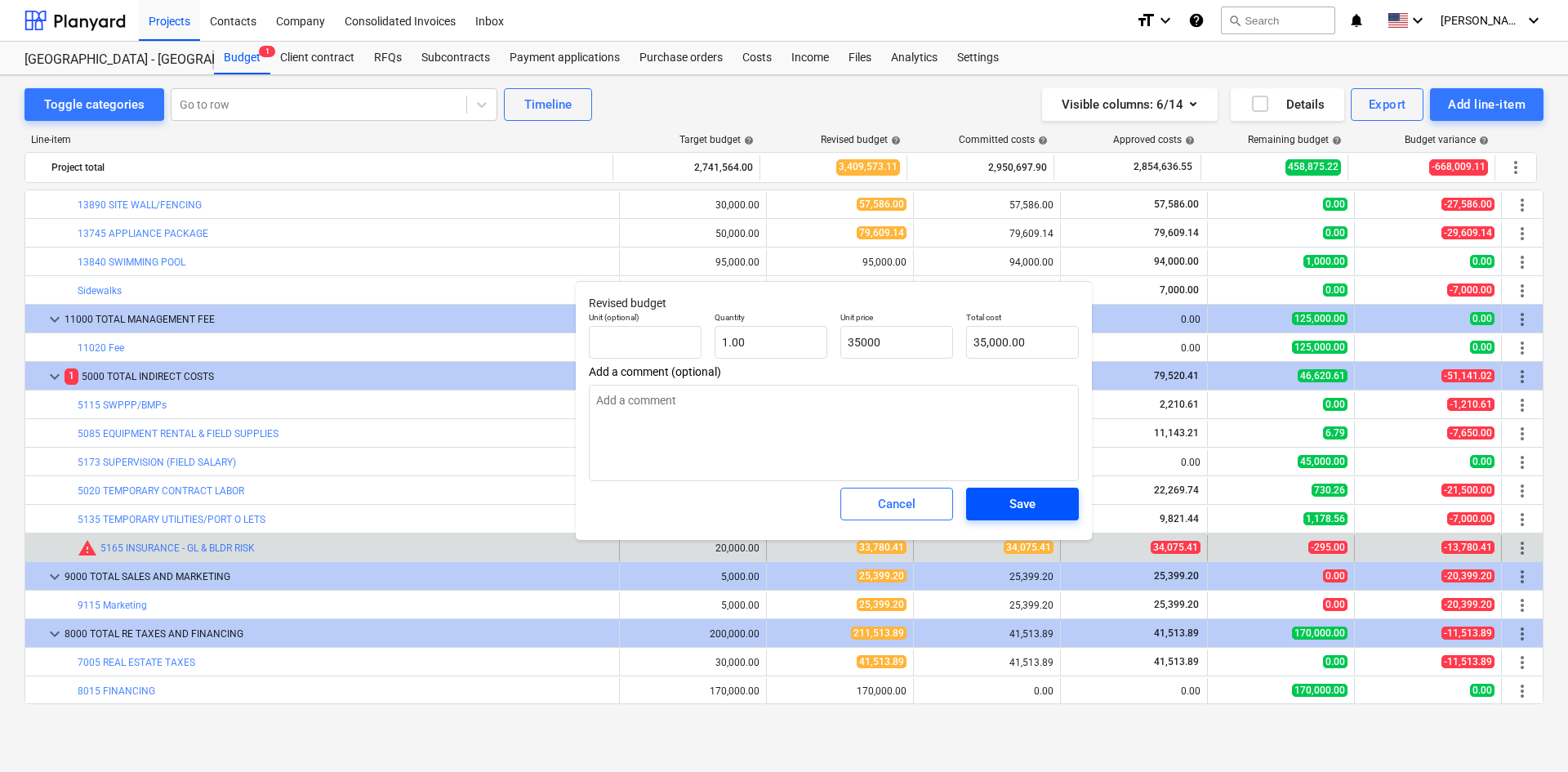
type input "35,000.00"
click at [1023, 514] on div "Save" at bounding box center [1022, 504] width 26 height 22
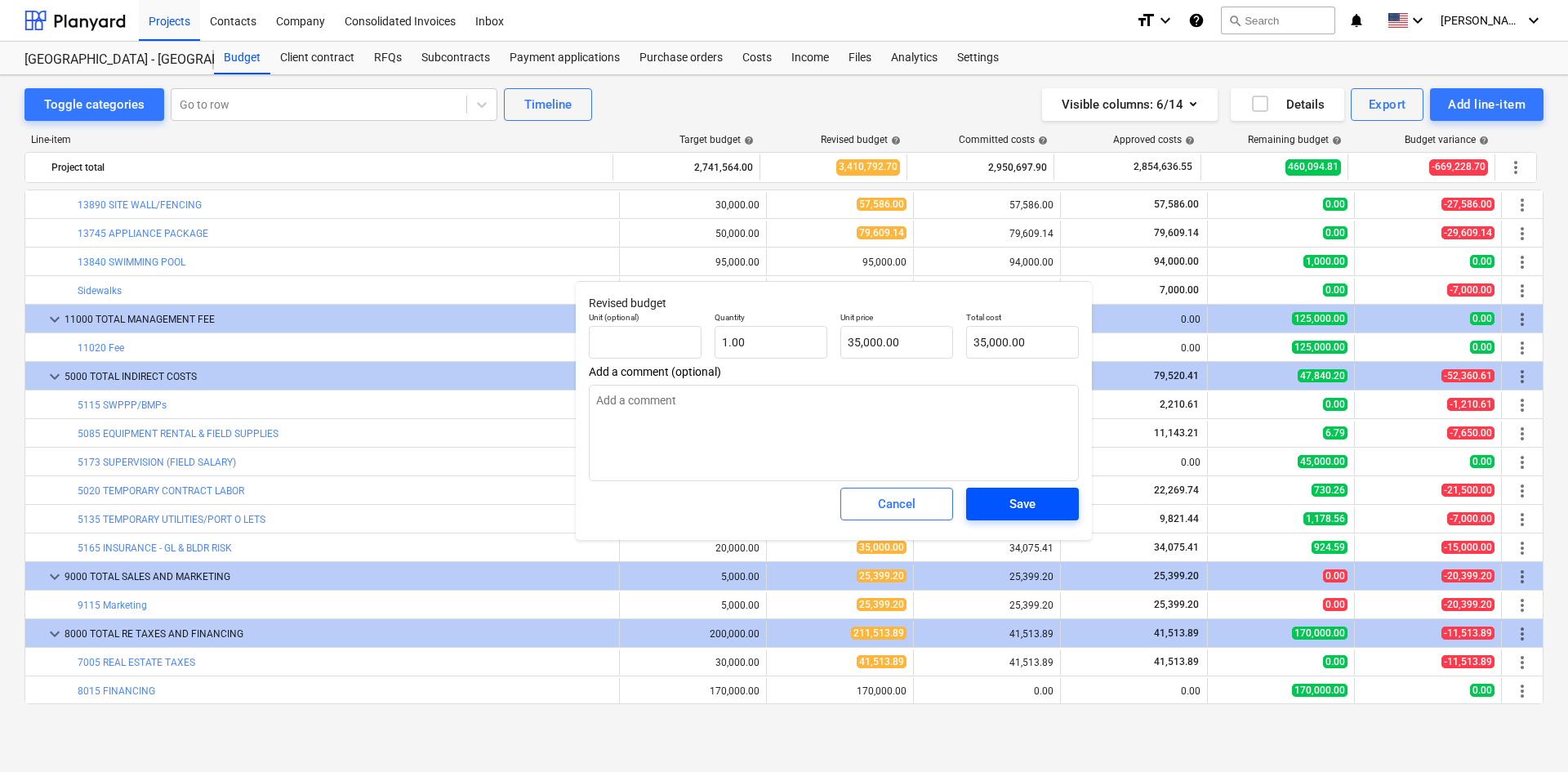
type textarea "x"
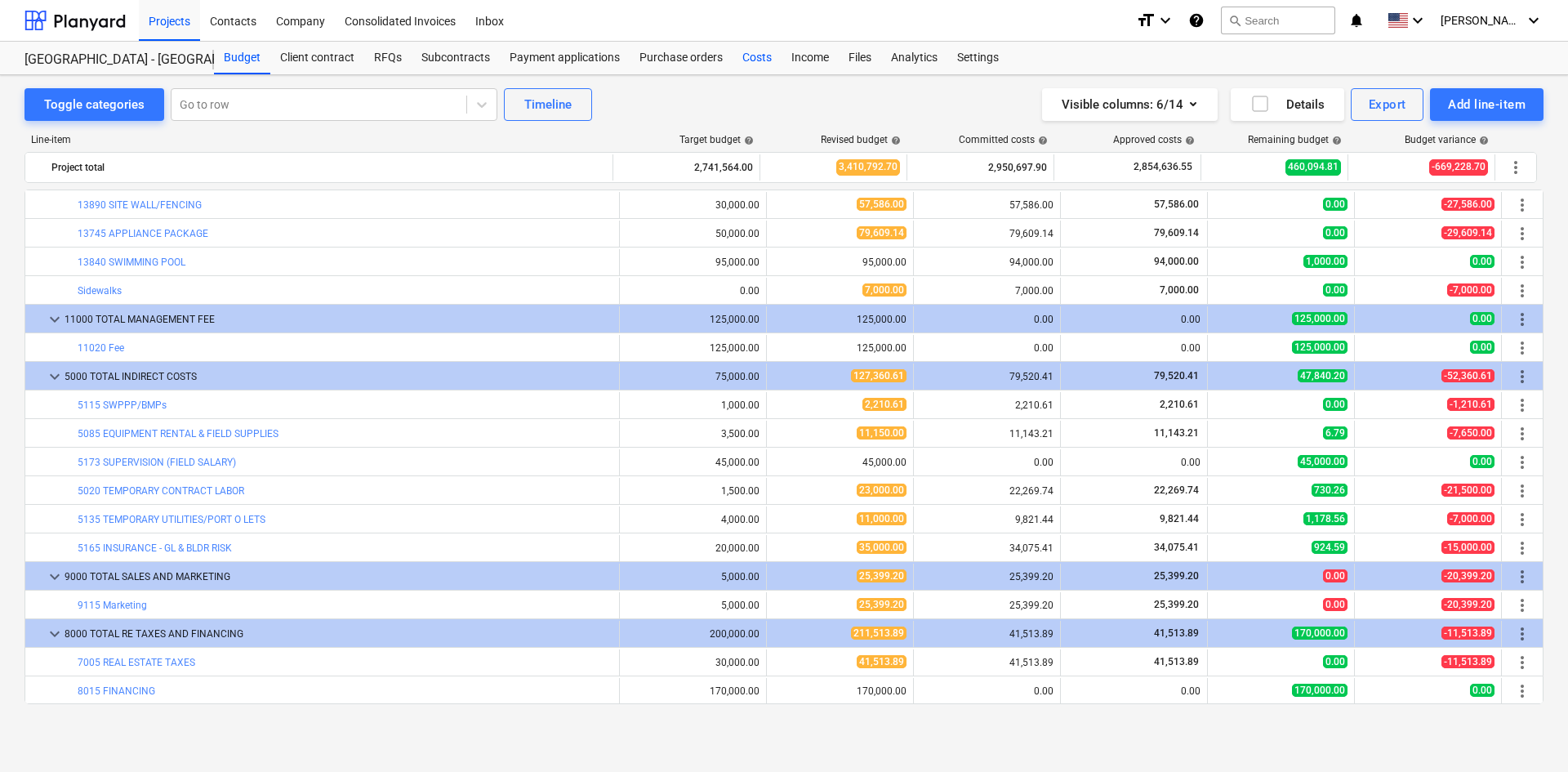
click at [764, 48] on div "Costs" at bounding box center [757, 57] width 49 height 32
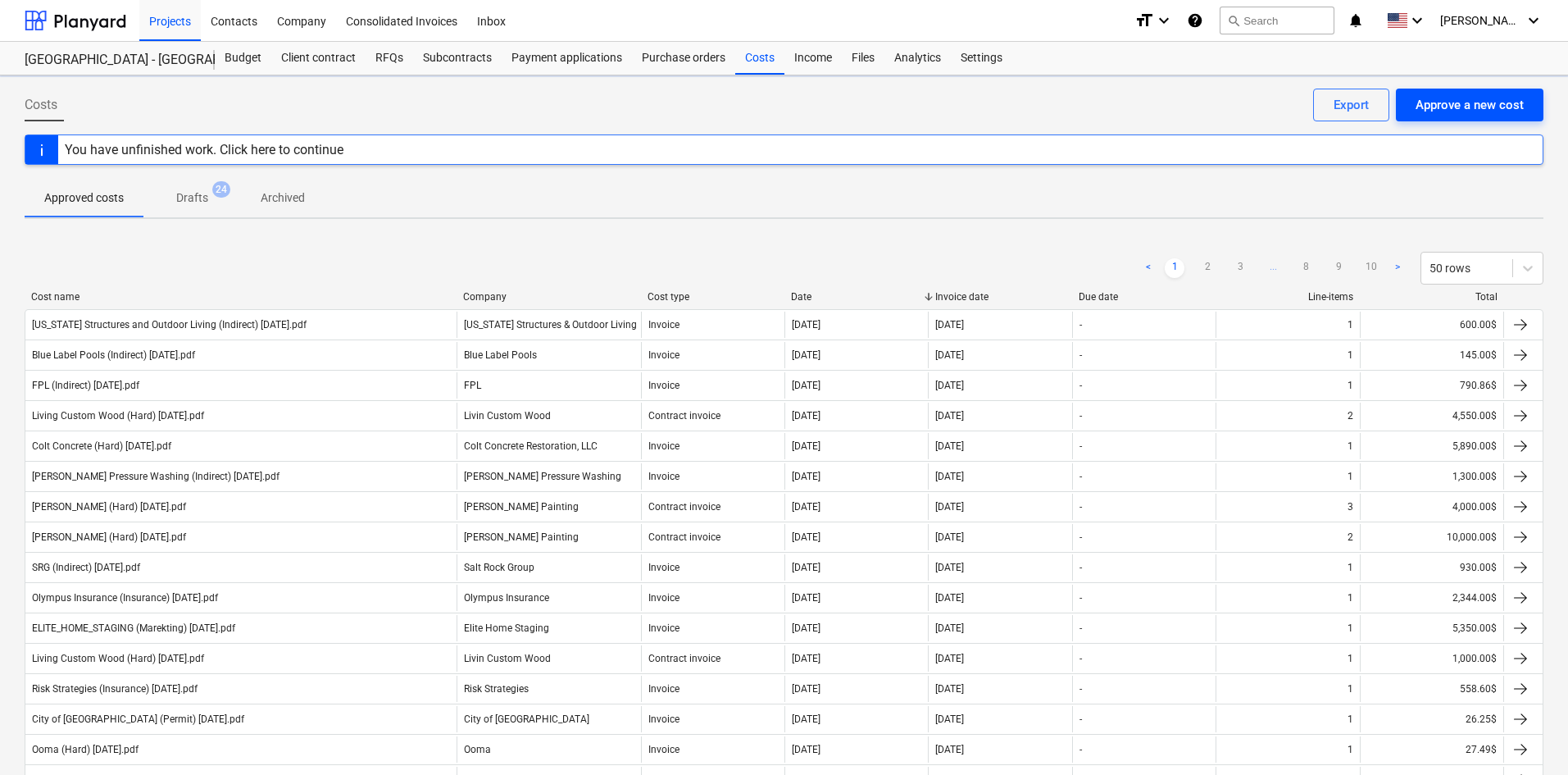
click at [1426, 105] on div "Approve a new cost" at bounding box center [1470, 105] width 108 height 22
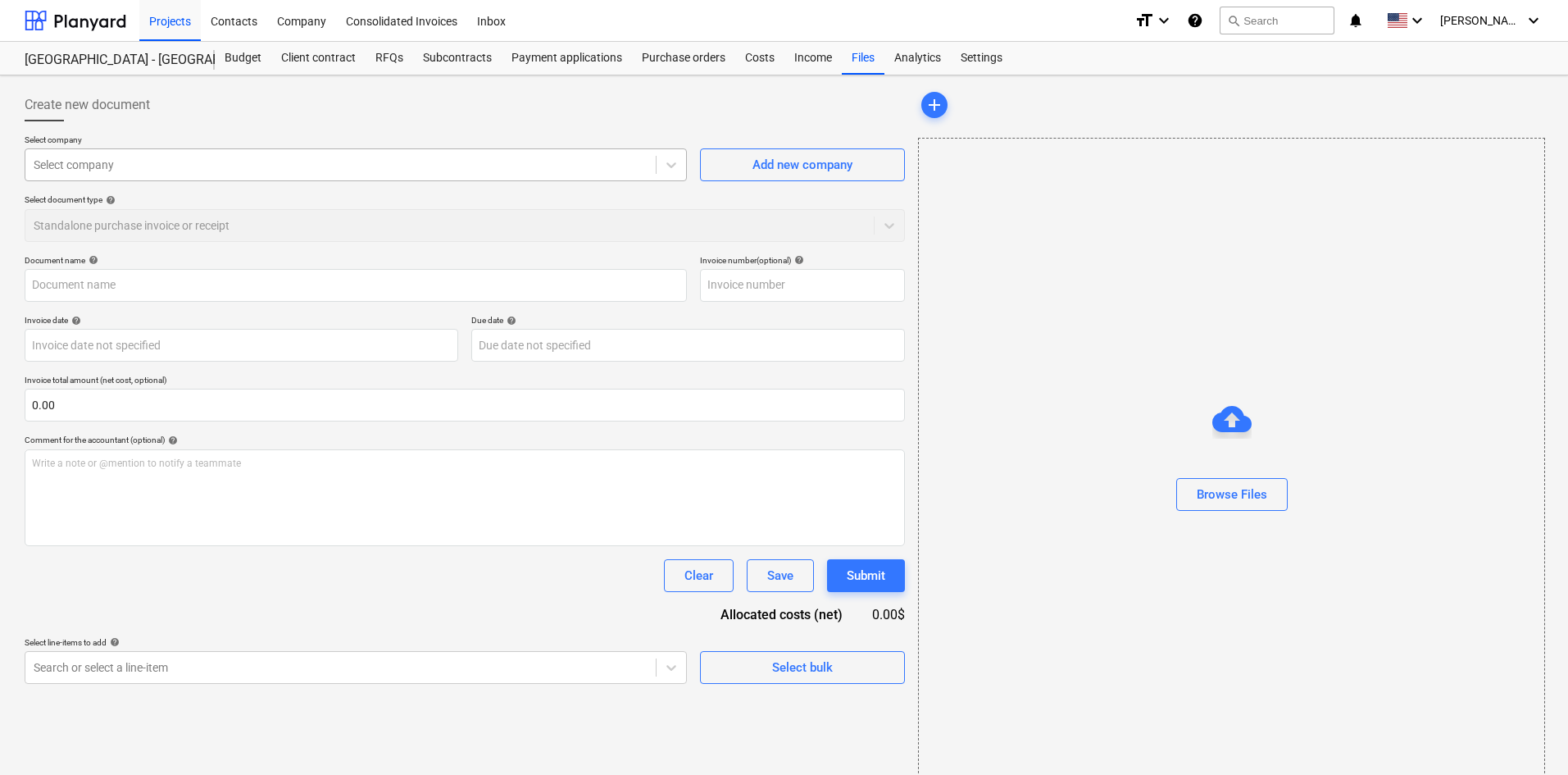
click at [203, 167] on div at bounding box center [340, 165] width 614 height 16
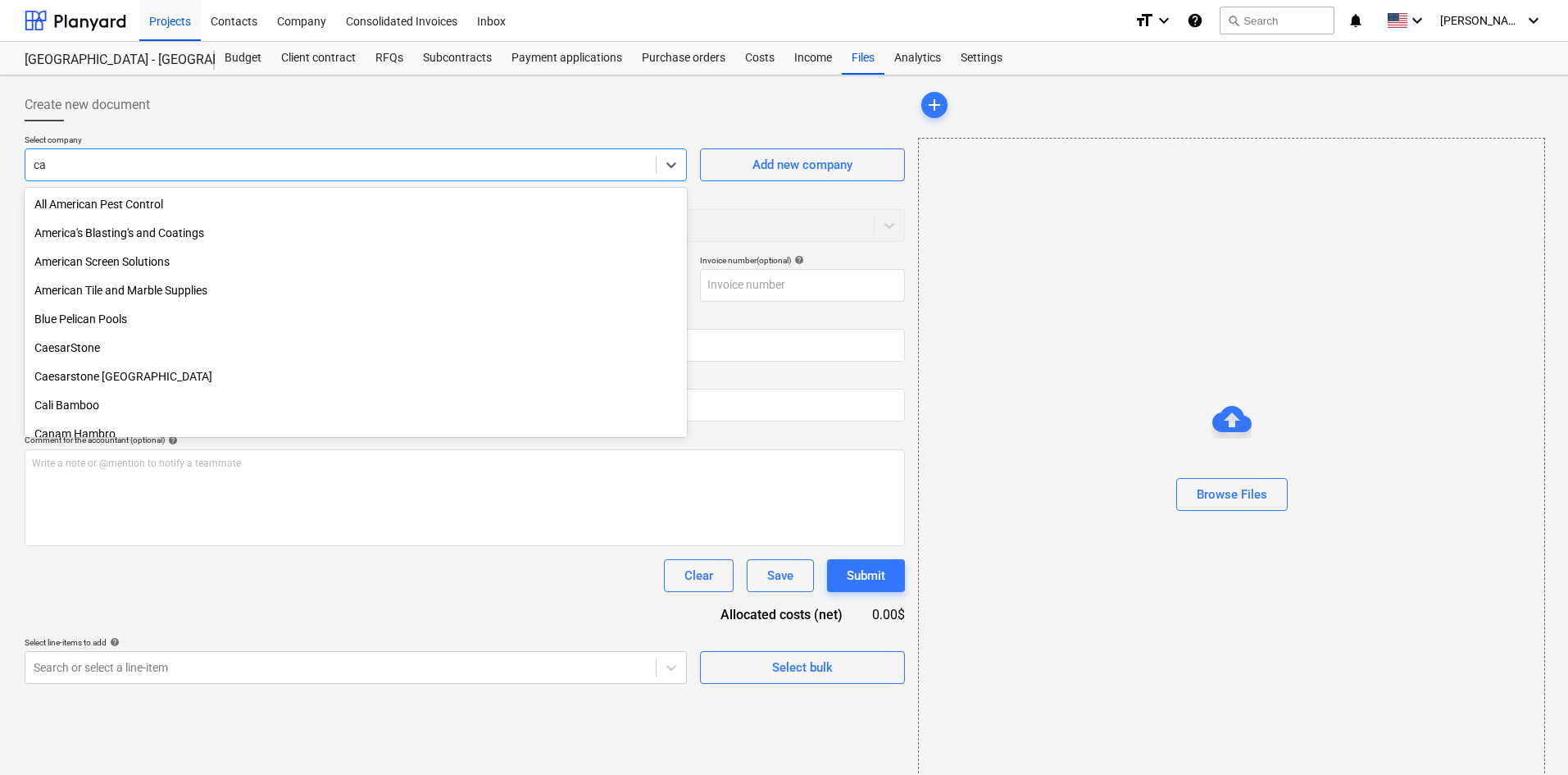
type input "c"
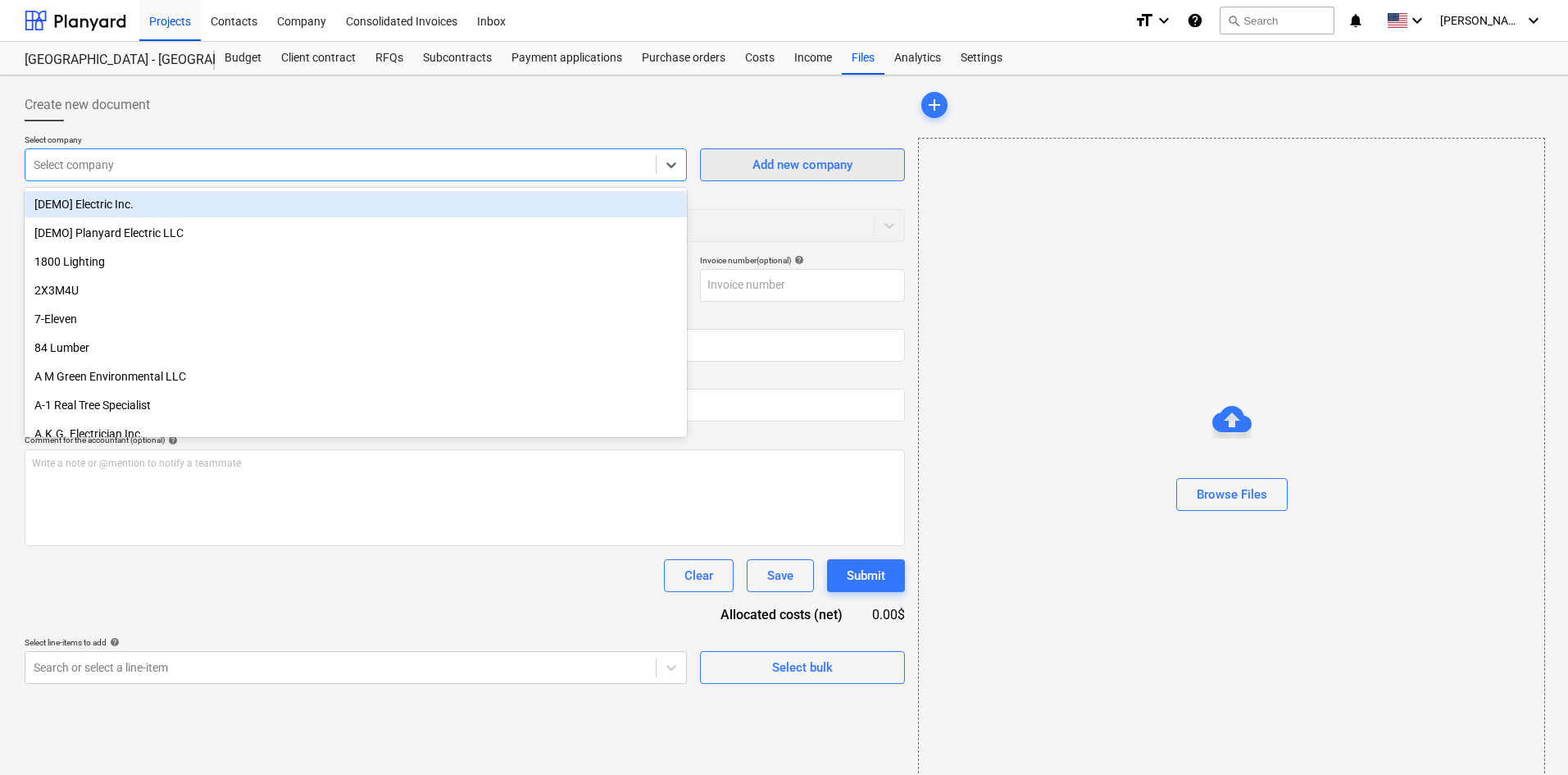
click at [853, 169] on span "Add new company" at bounding box center [802, 165] width 164 height 22
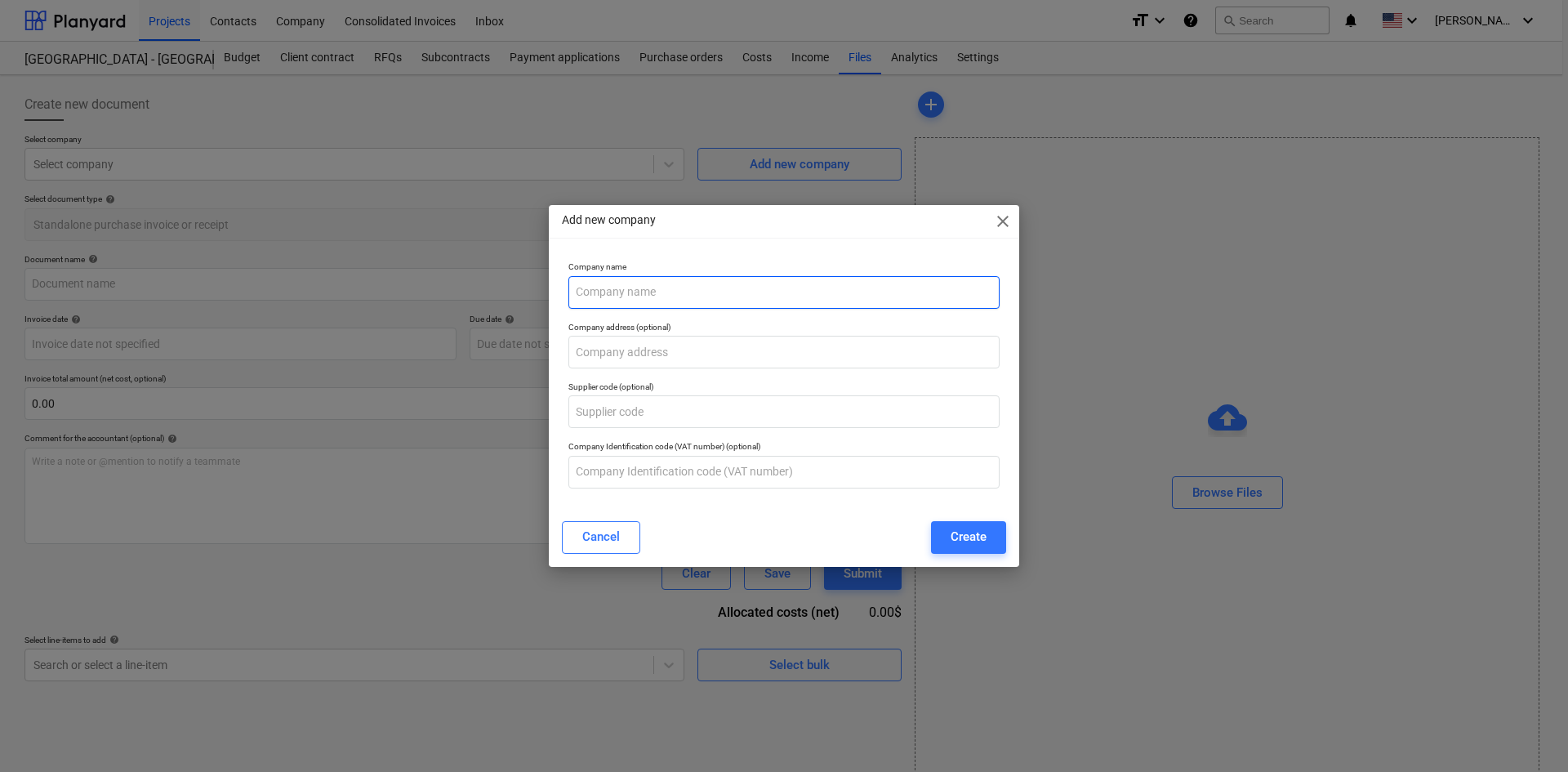
click at [705, 284] on input "text" at bounding box center [784, 292] width 431 height 32
type input "Carolina the Cleaner"
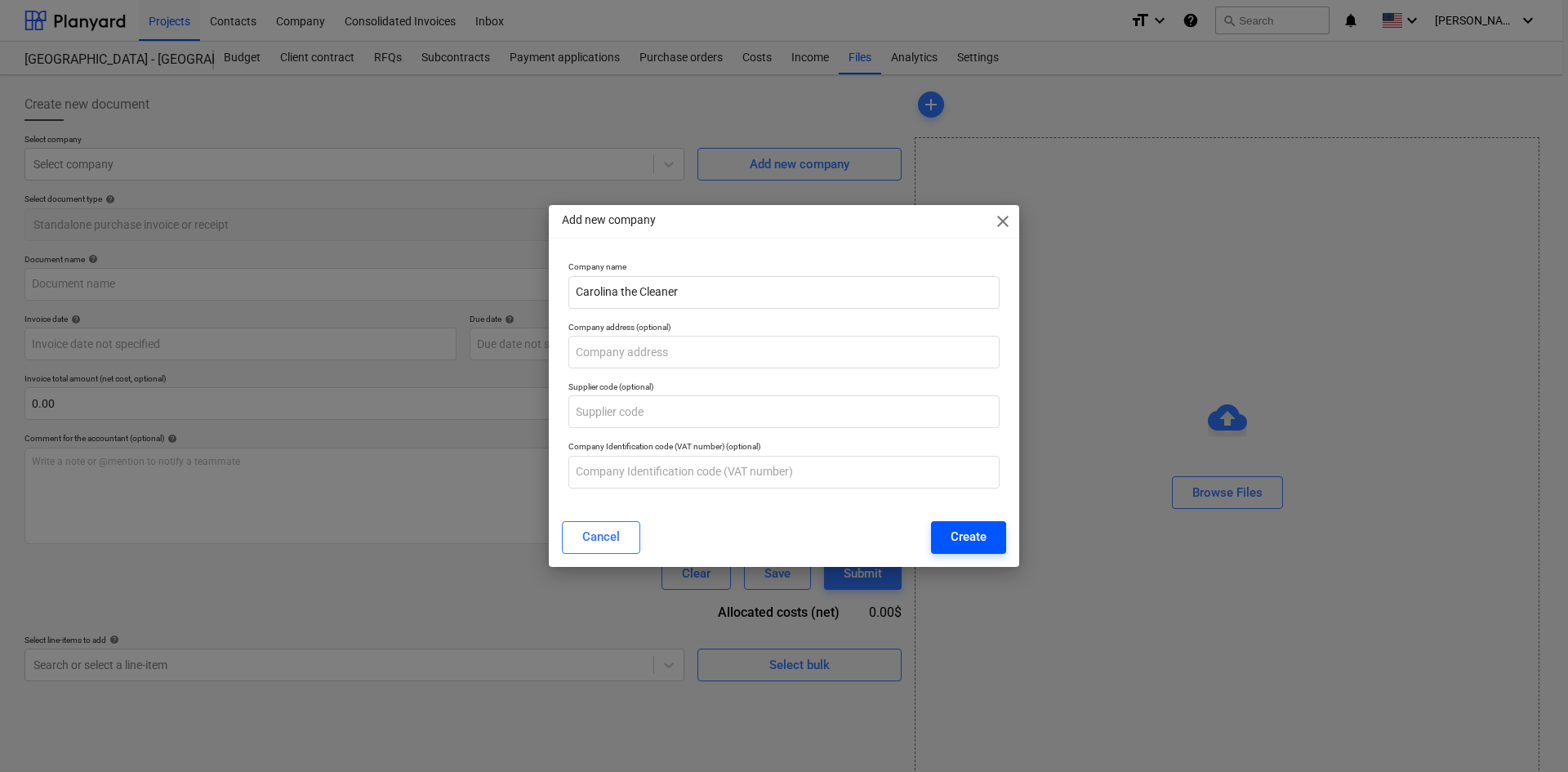
click at [959, 539] on div "Create" at bounding box center [969, 537] width 36 height 22
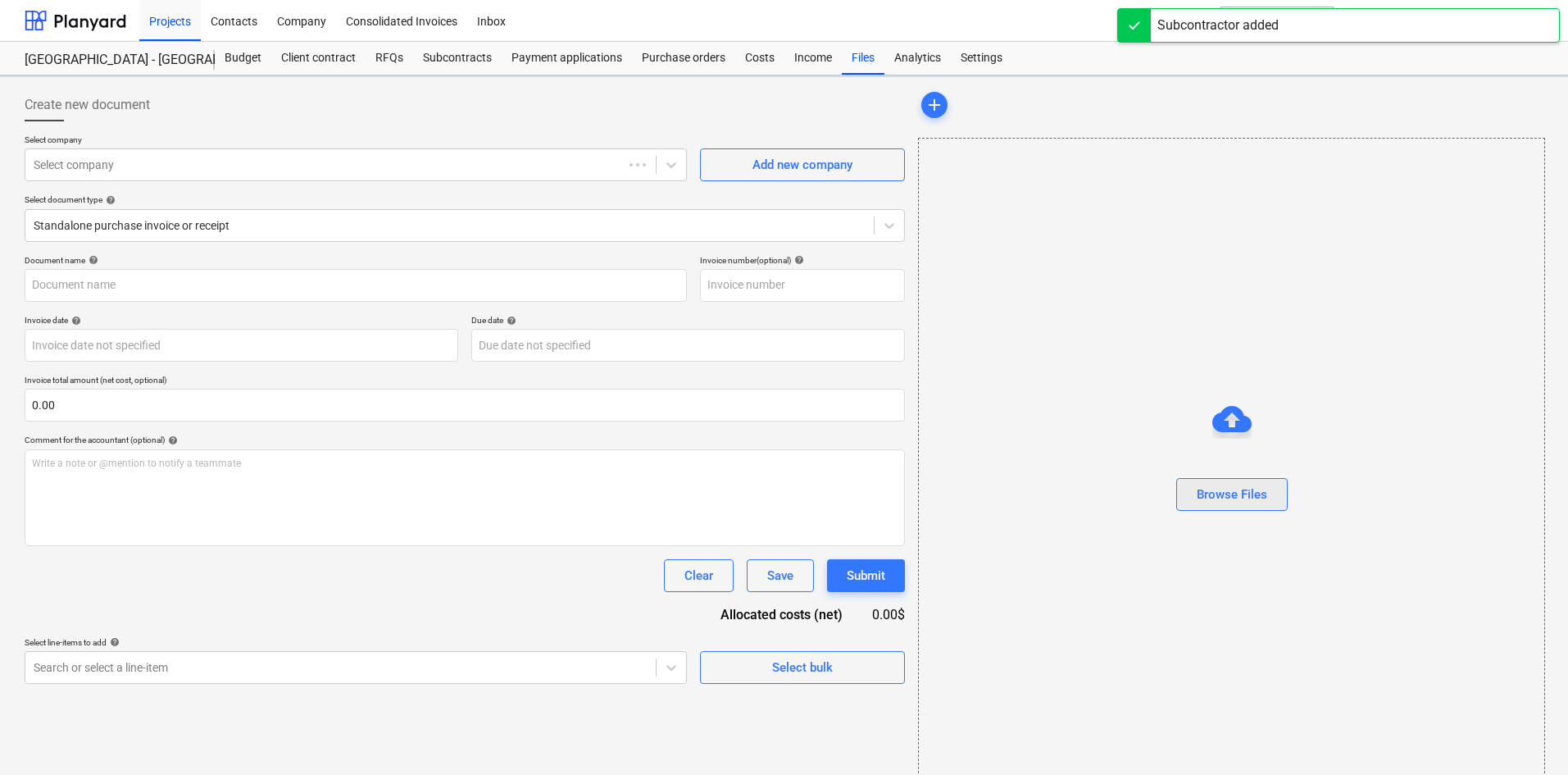
click at [1210, 493] on div "Browse Files" at bounding box center [1232, 495] width 70 height 22
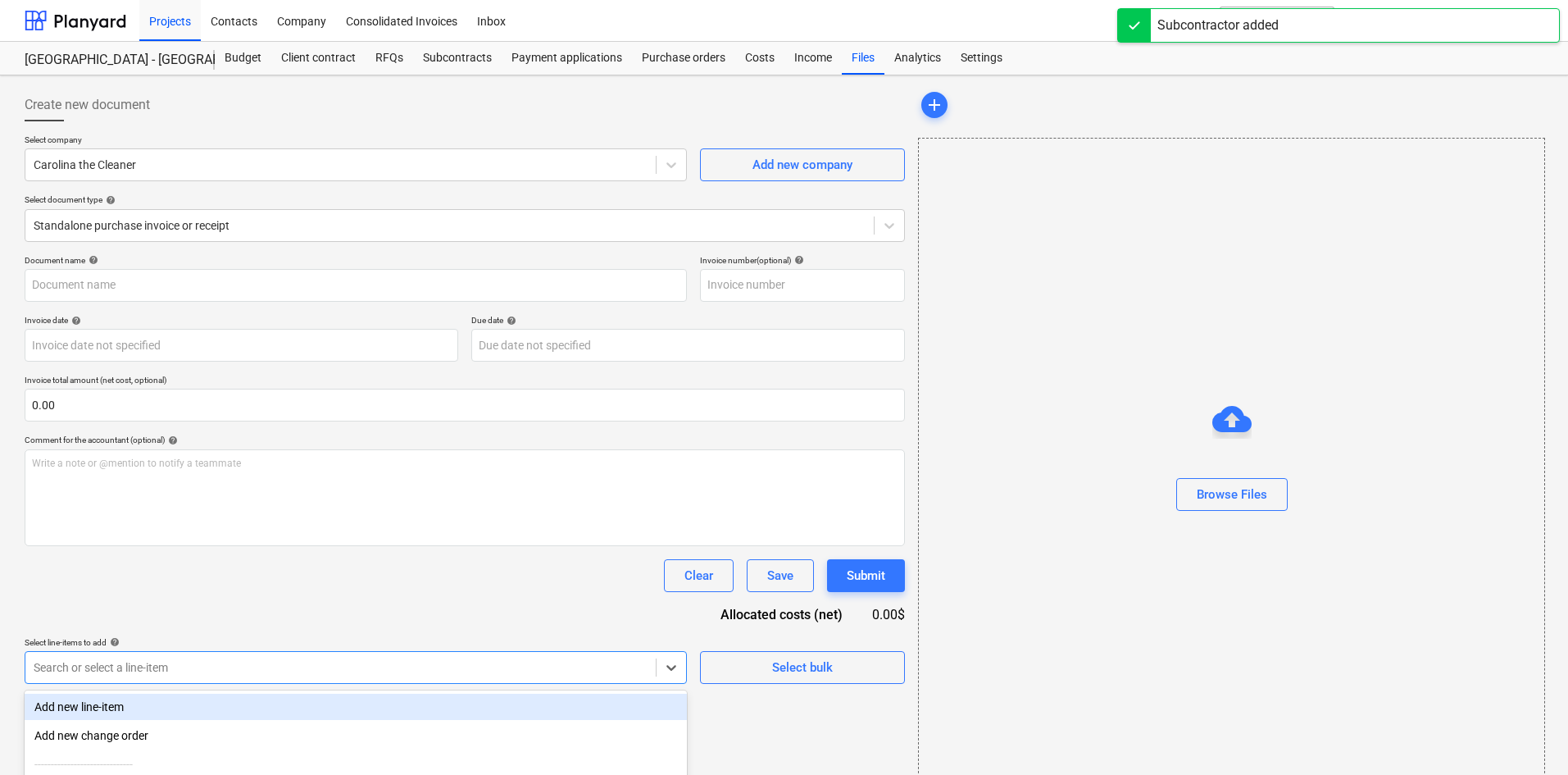
scroll to position [165, 0]
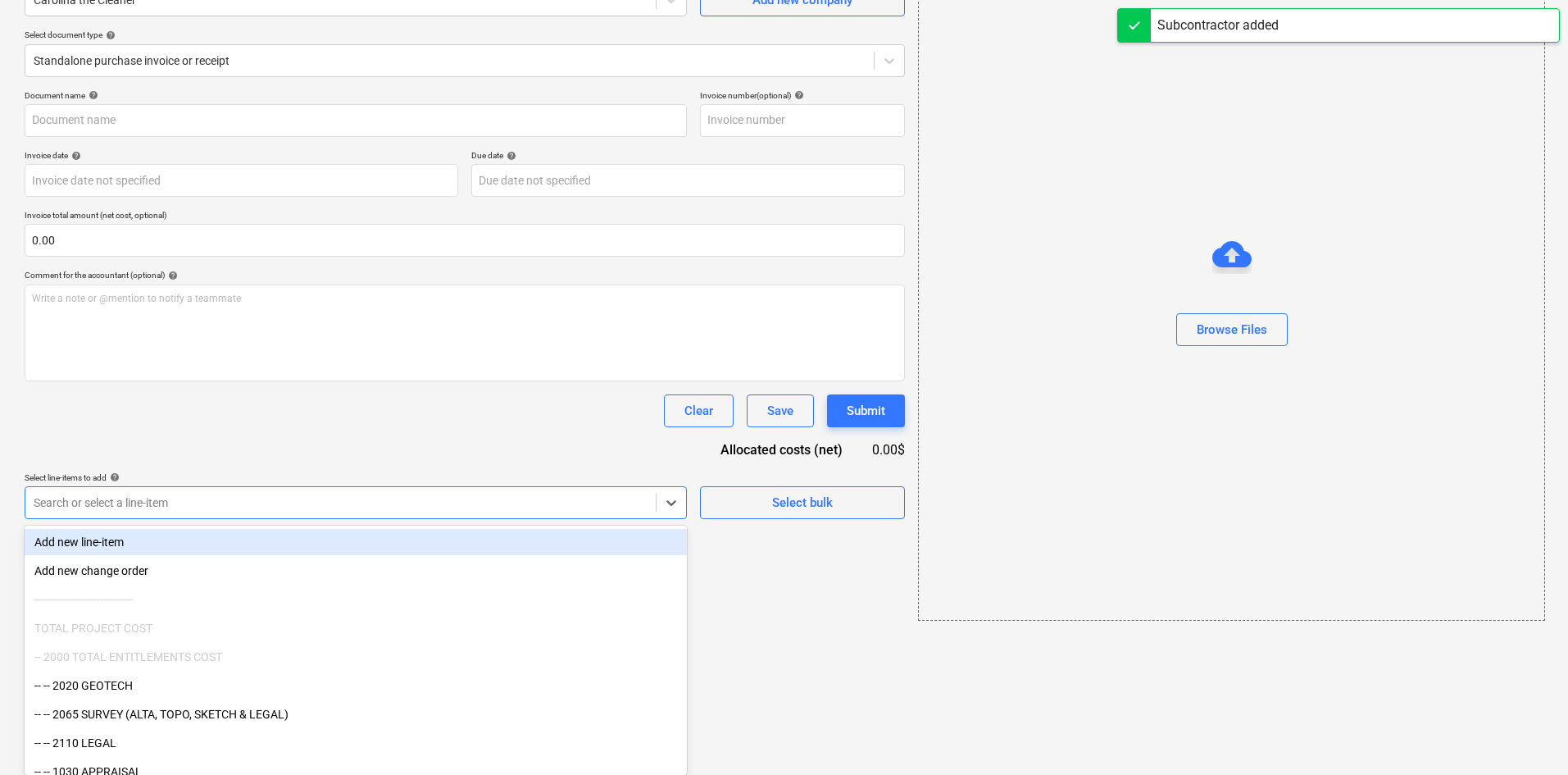
click at [342, 610] on body "Projects Contacts Company Consolidated Invoices Inbox format_size keyboard_arro…" at bounding box center [784, 222] width 1568 height 775
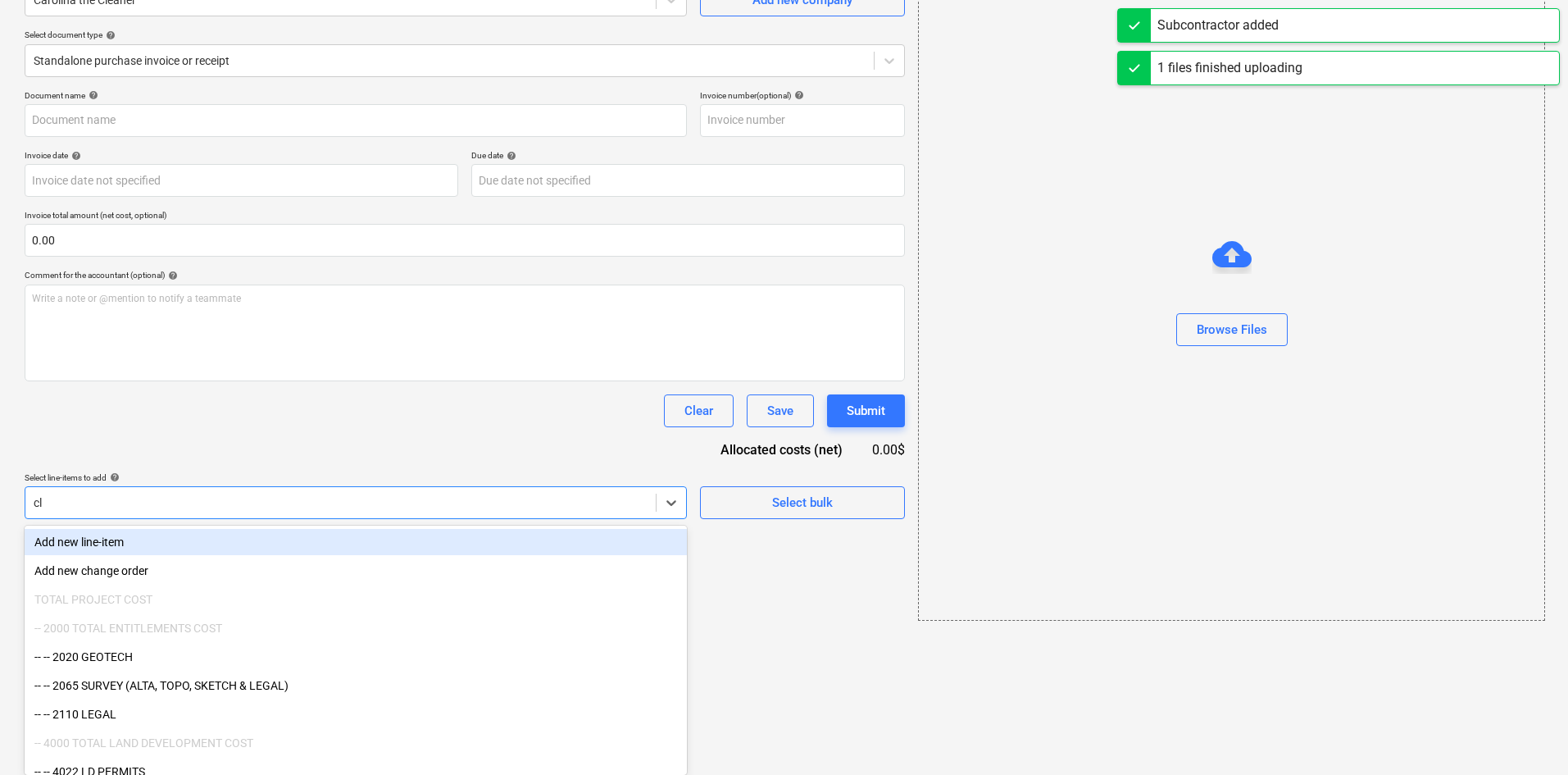
scroll to position [0, 0]
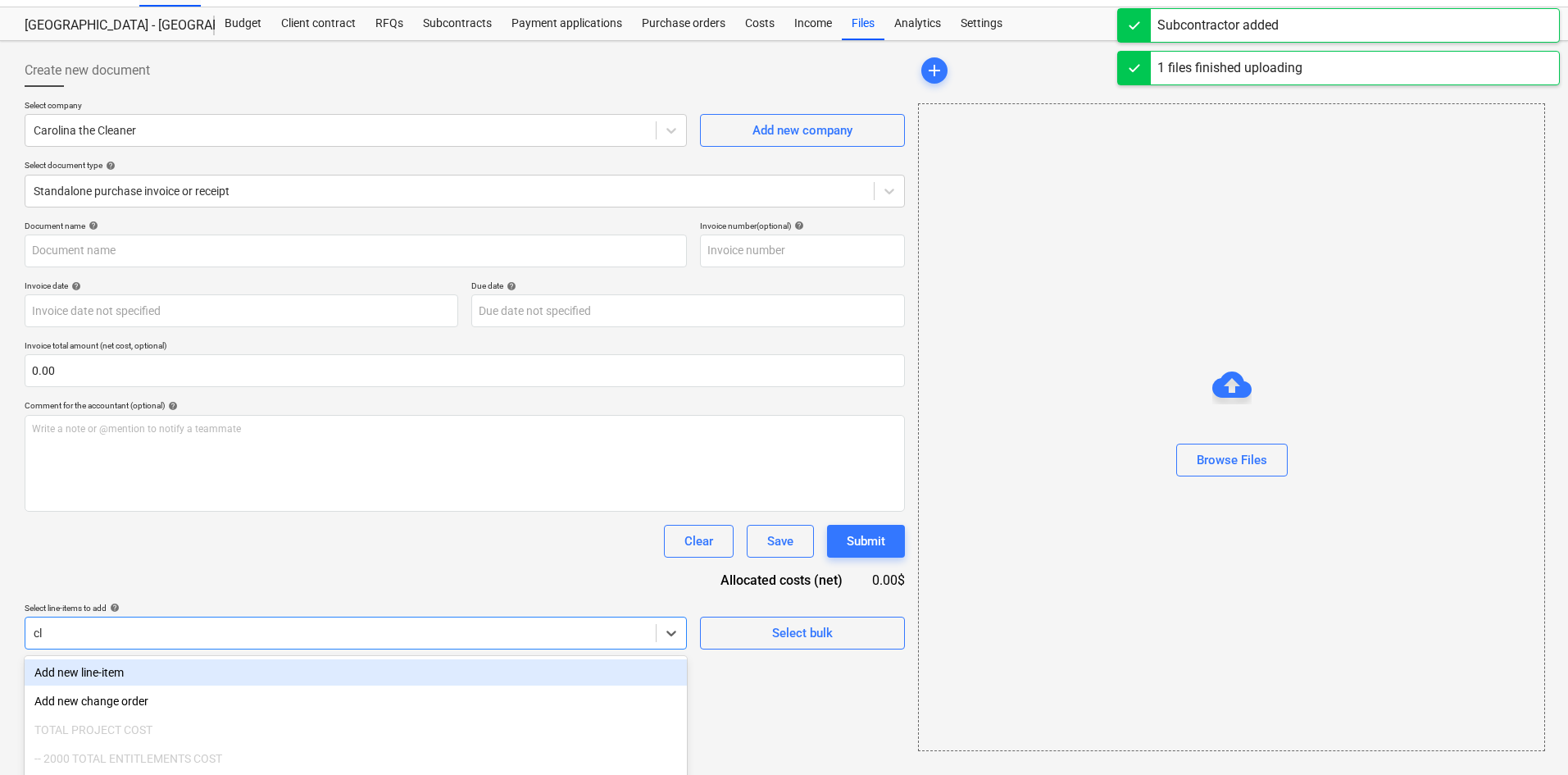
type input "cle"
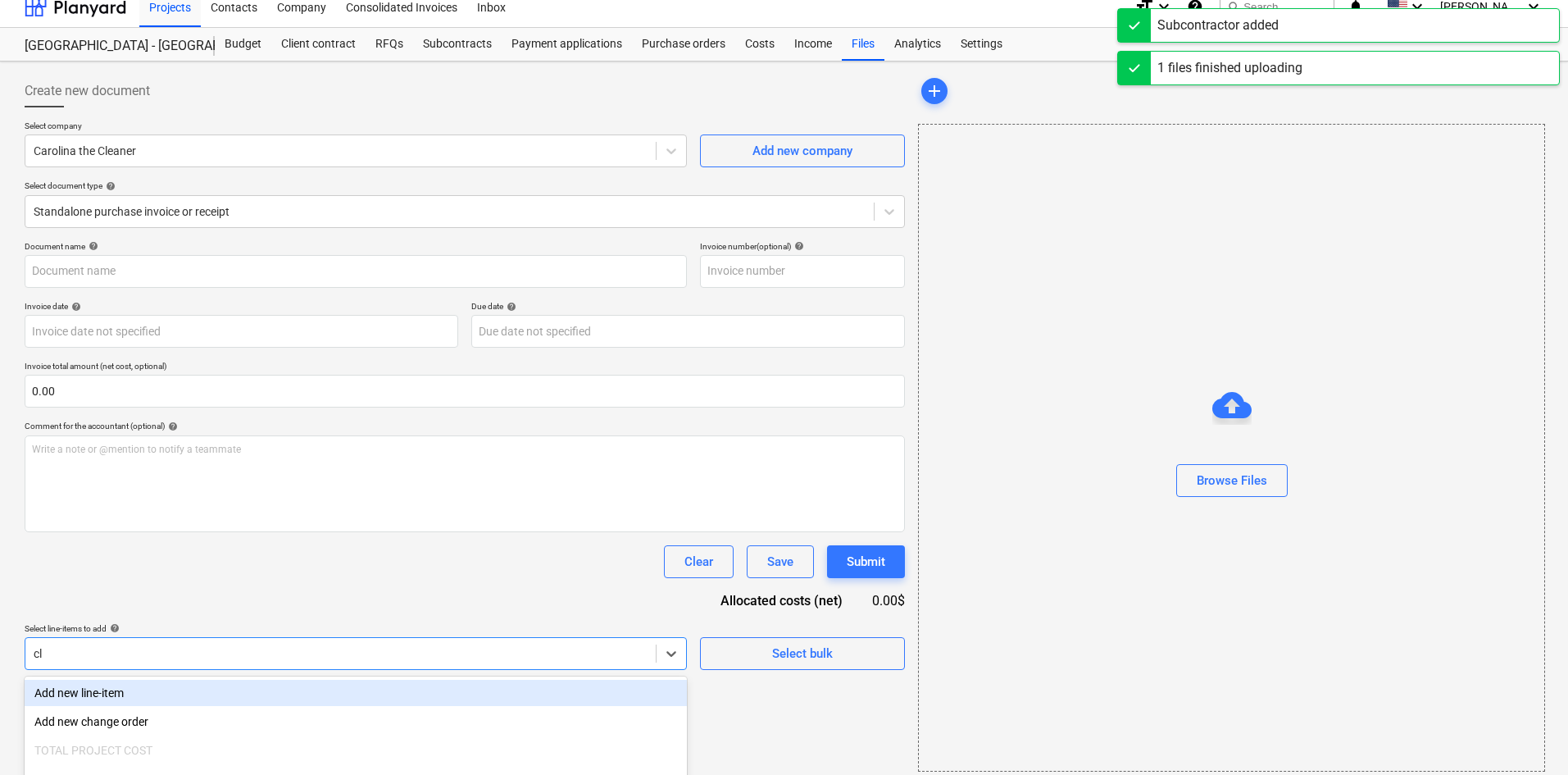
type input "Carlina Cleaner [DATE].pdf"
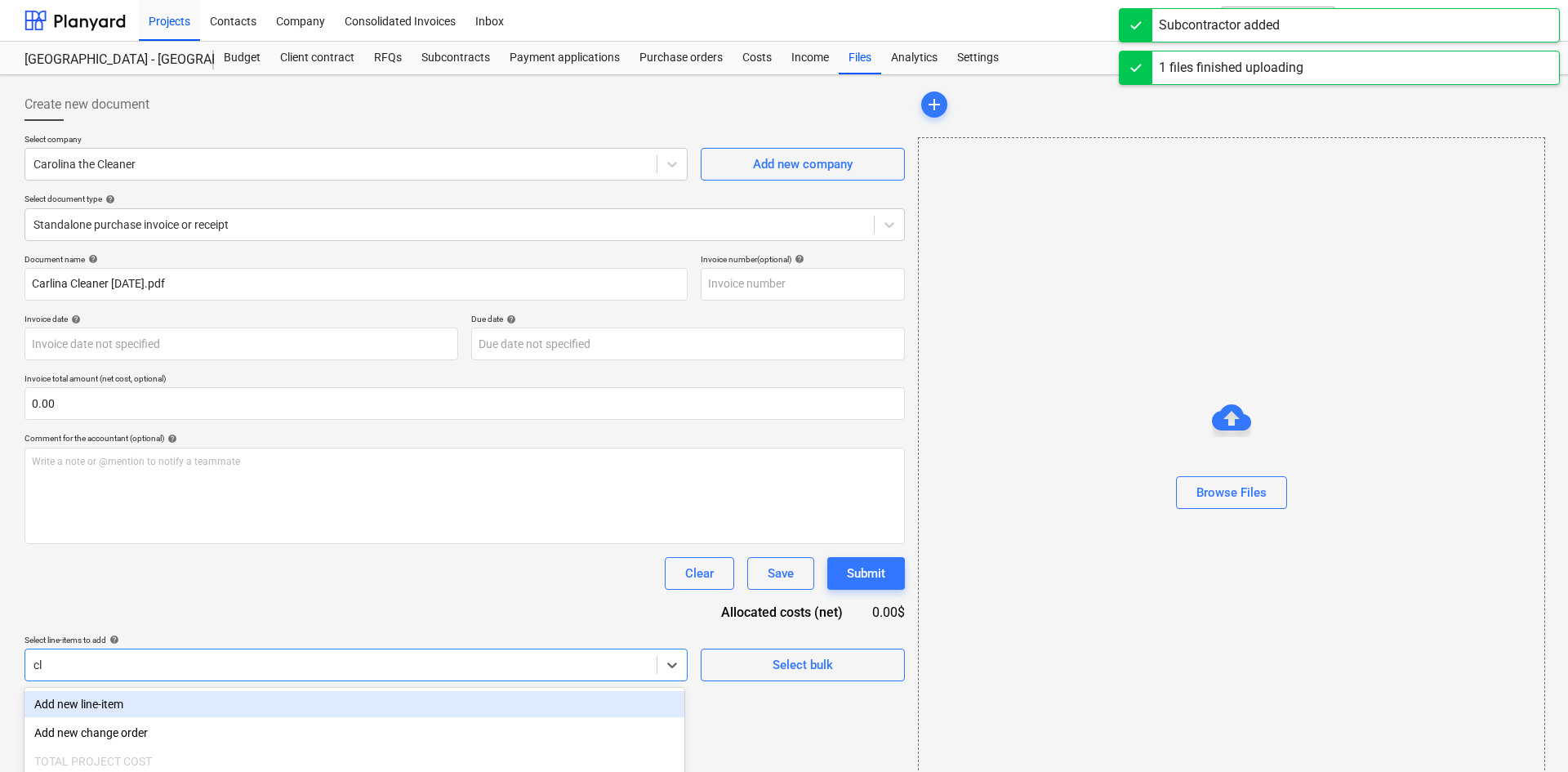
type input "clean"
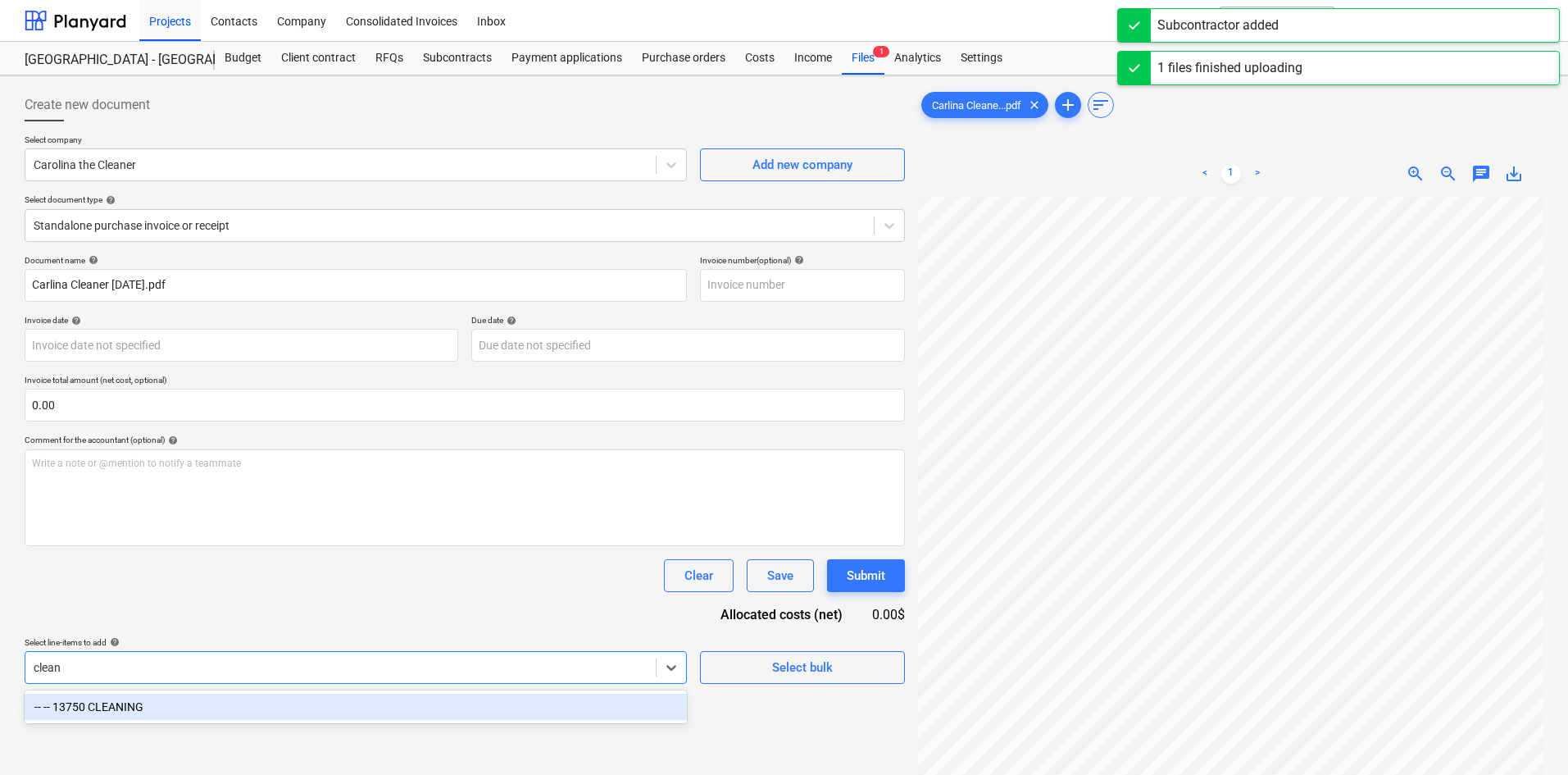
click at [331, 714] on div "-- -- 13750 CLEANING" at bounding box center [355, 707] width 662 height 26
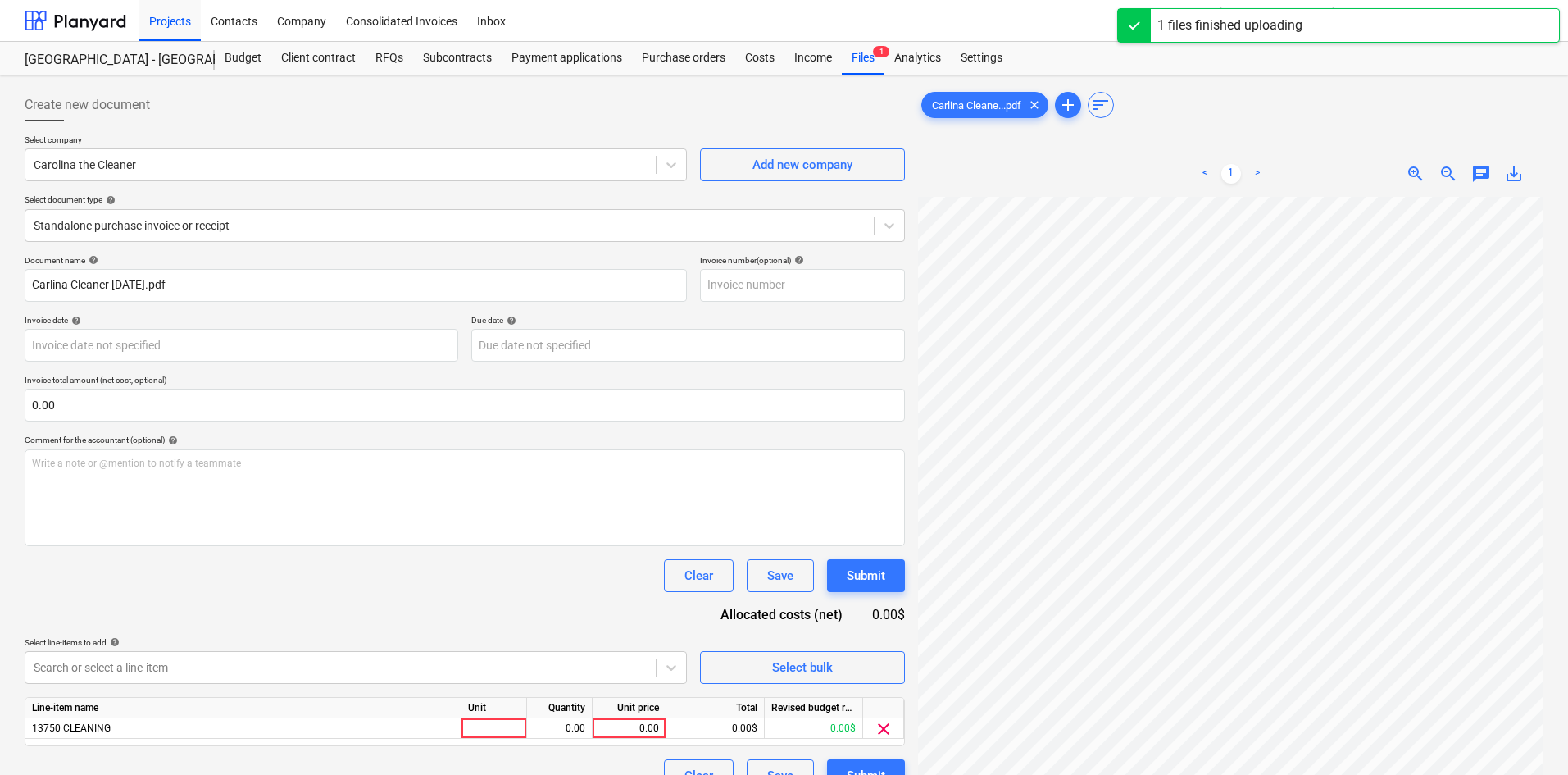
click at [413, 613] on div "Document name help [PERSON_NAME] Cleaner [DATE].pdf Invoice number (optional) h…" at bounding box center [464, 523] width 881 height 537
click at [810, 644] on div "Create new document Select company Carolina the Cleaner Add new company Select …" at bounding box center [784, 507] width 1532 height 851
click at [616, 726] on div "0.00" at bounding box center [629, 728] width 60 height 21
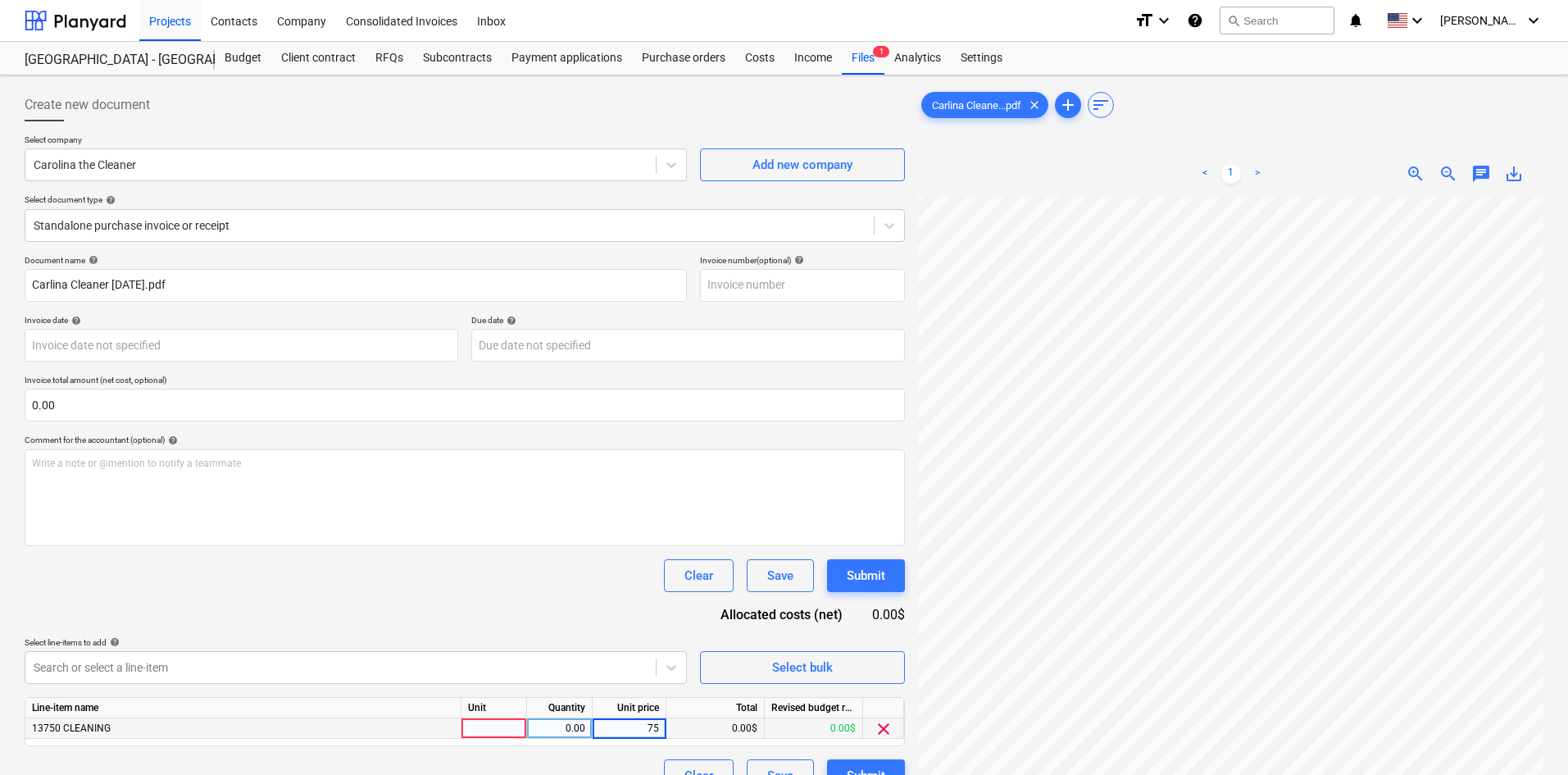
type input "750"
click at [500, 604] on div "Document name help [PERSON_NAME] Cleaner [DATE].pdf Invoice number (optional) h…" at bounding box center [464, 523] width 881 height 537
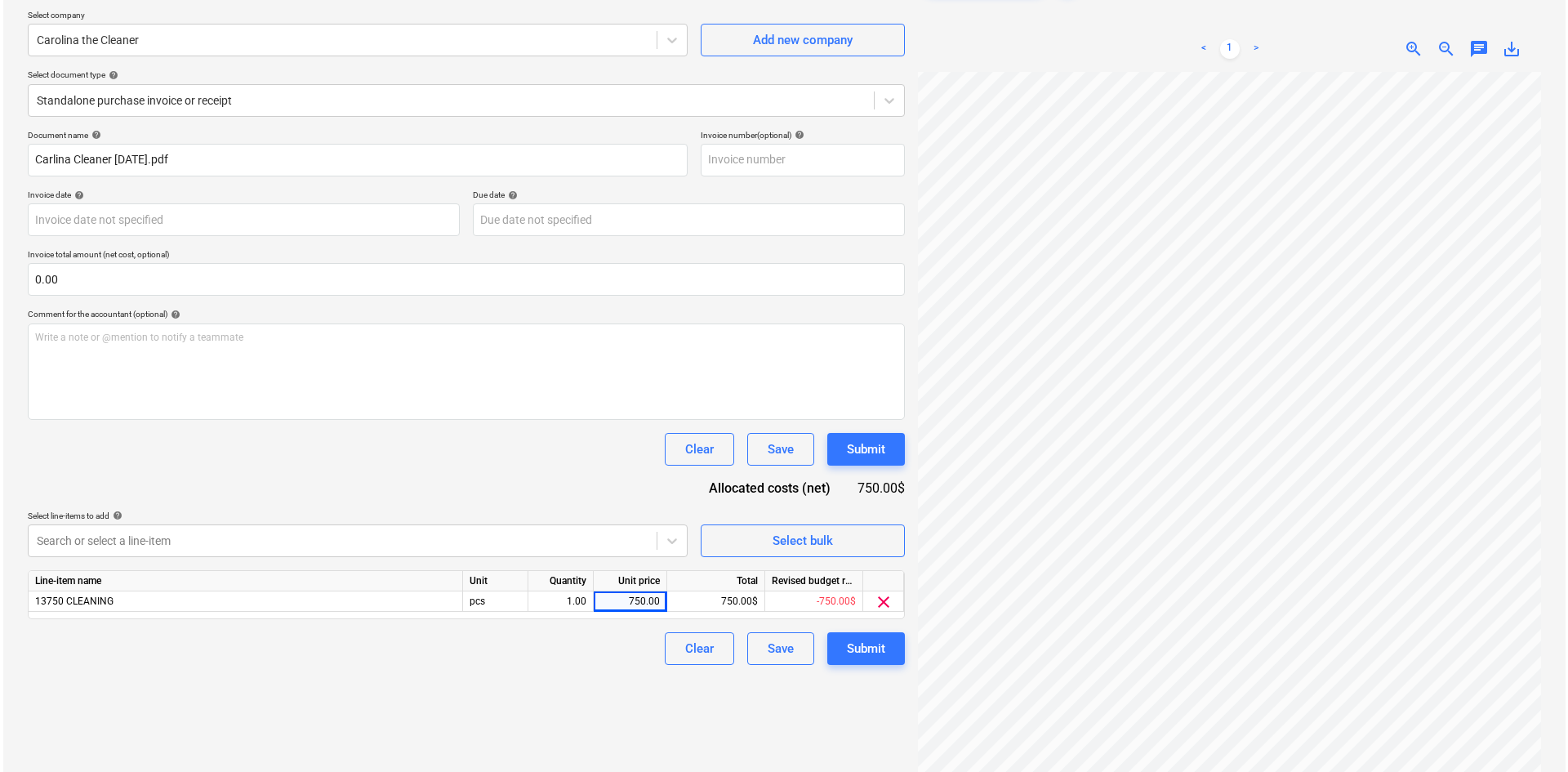
scroll to position [163, 0]
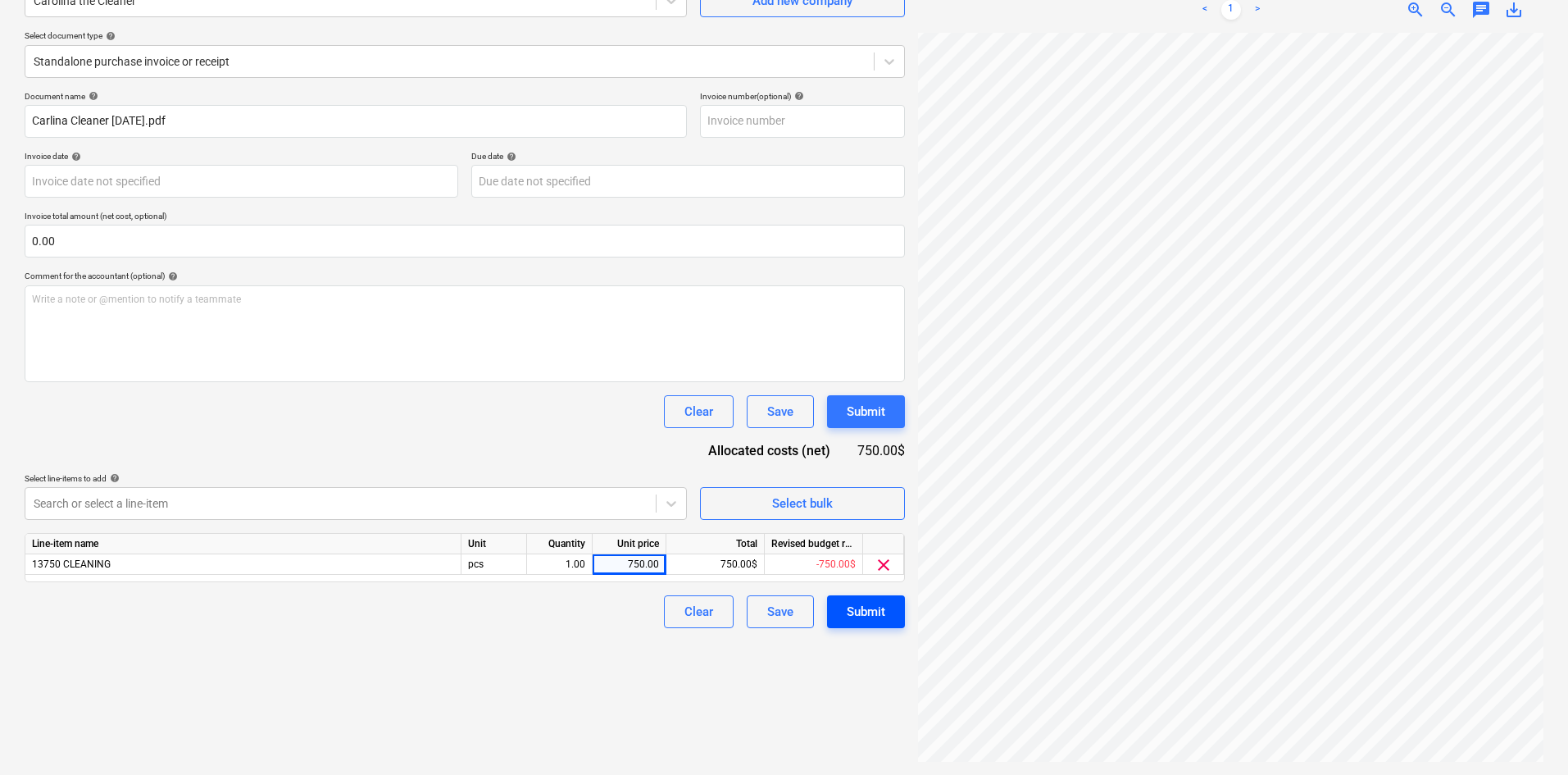
click at [881, 608] on div "Submit" at bounding box center [865, 612] width 39 height 22
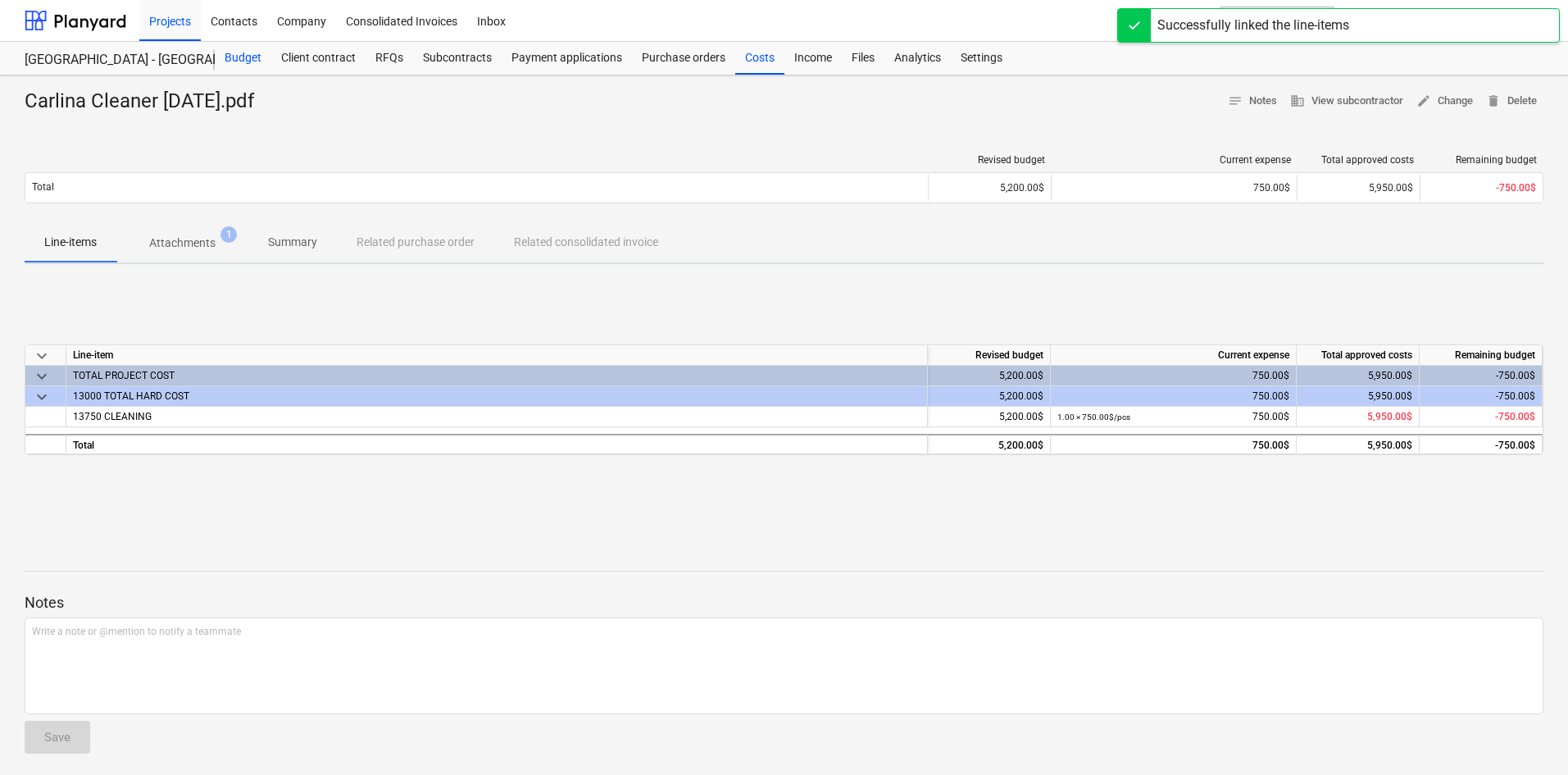
click at [258, 48] on div "Budget" at bounding box center [243, 58] width 57 height 32
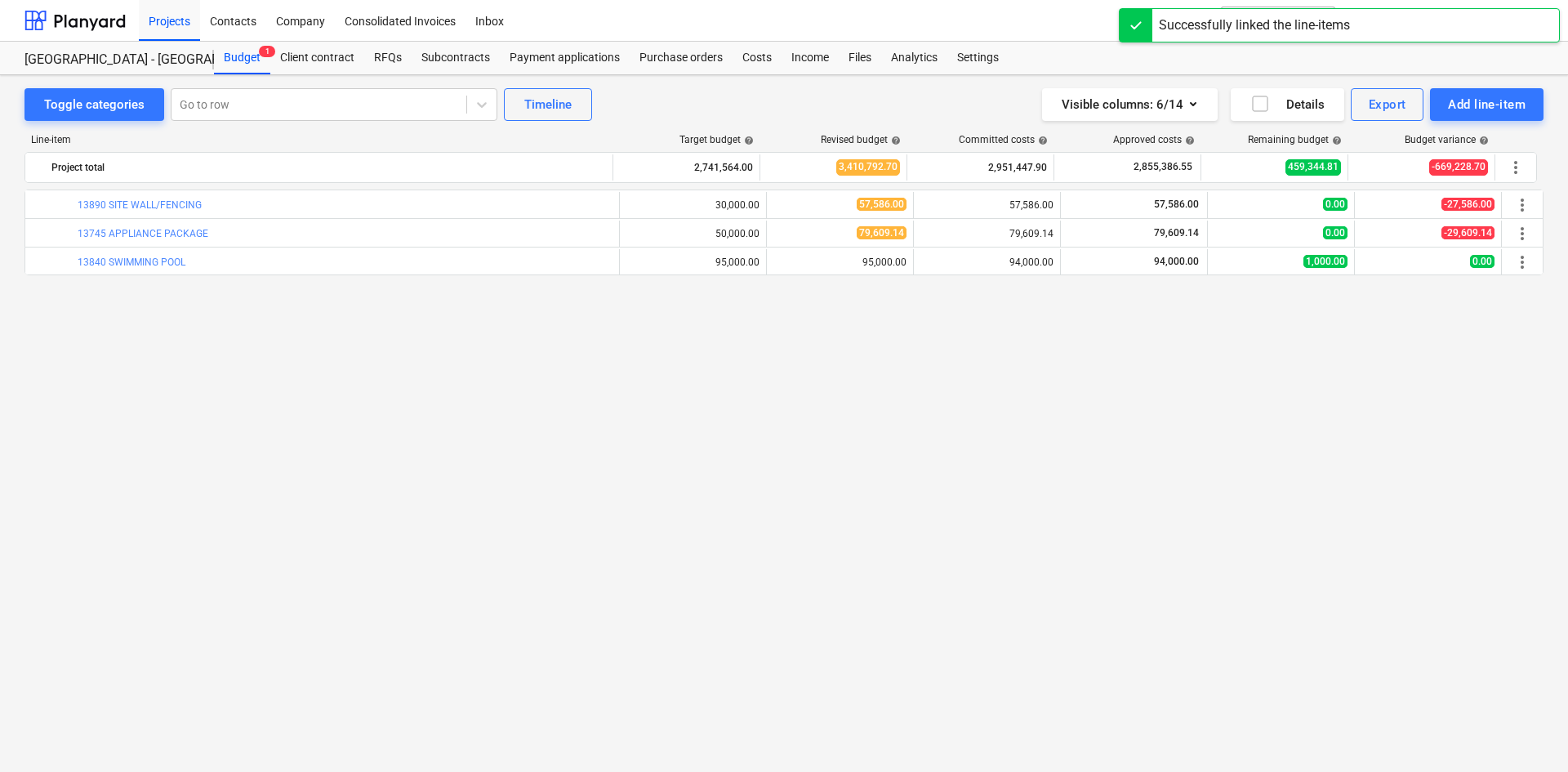
scroll to position [1491, 0]
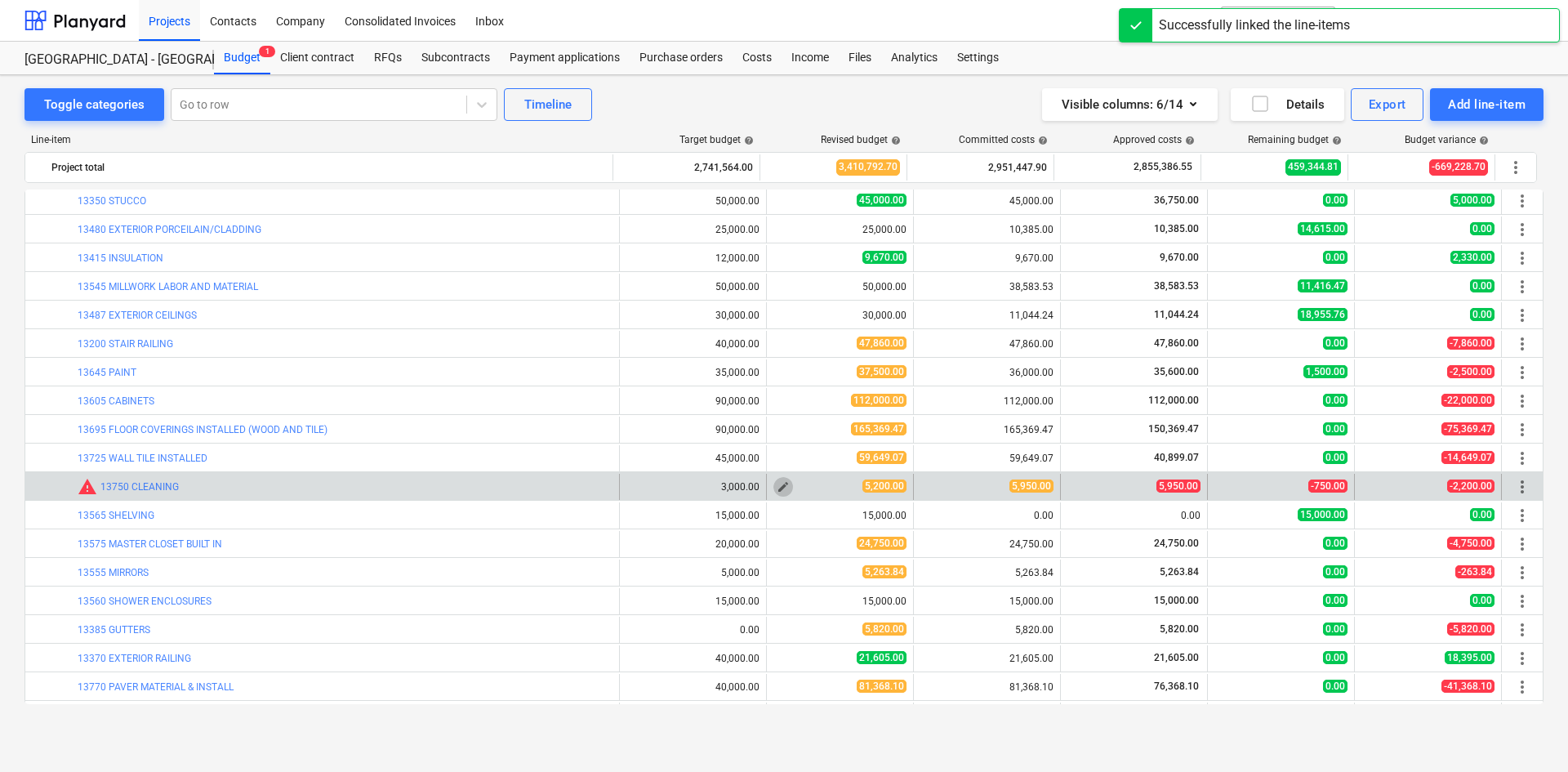
click at [776, 483] on span "edit" at bounding box center [783, 487] width 13 height 13
type textarea "x"
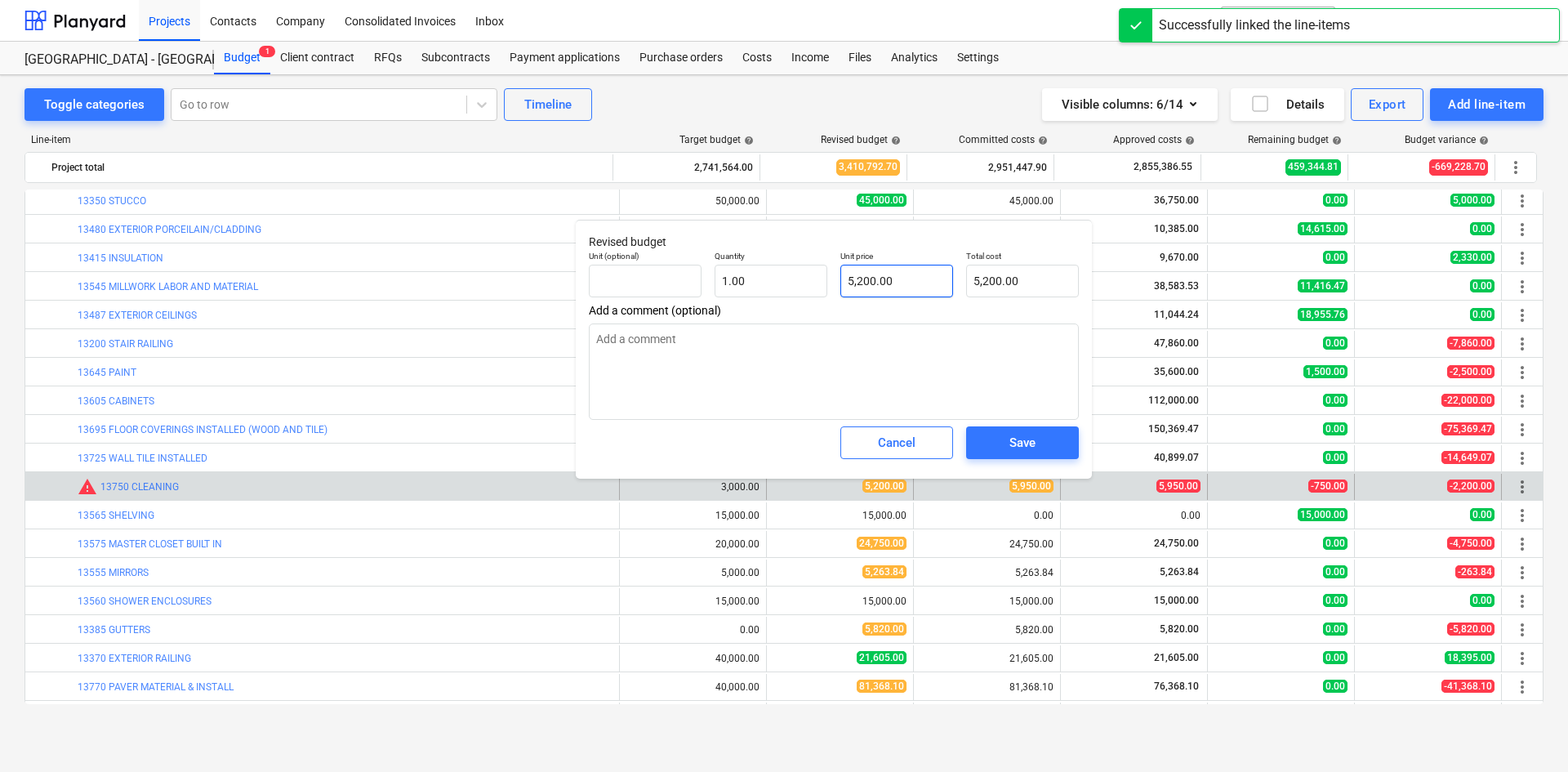
type input "5200"
drag, startPoint x: 914, startPoint y: 268, endPoint x: 752, endPoint y: 273, distance: 162.1
click at [752, 273] on div "Unit (optional) Quantity 1.00 Unit price 5200 Total cost 5,200.00" at bounding box center [834, 273] width 503 height 60
type textarea "x"
type input "6"
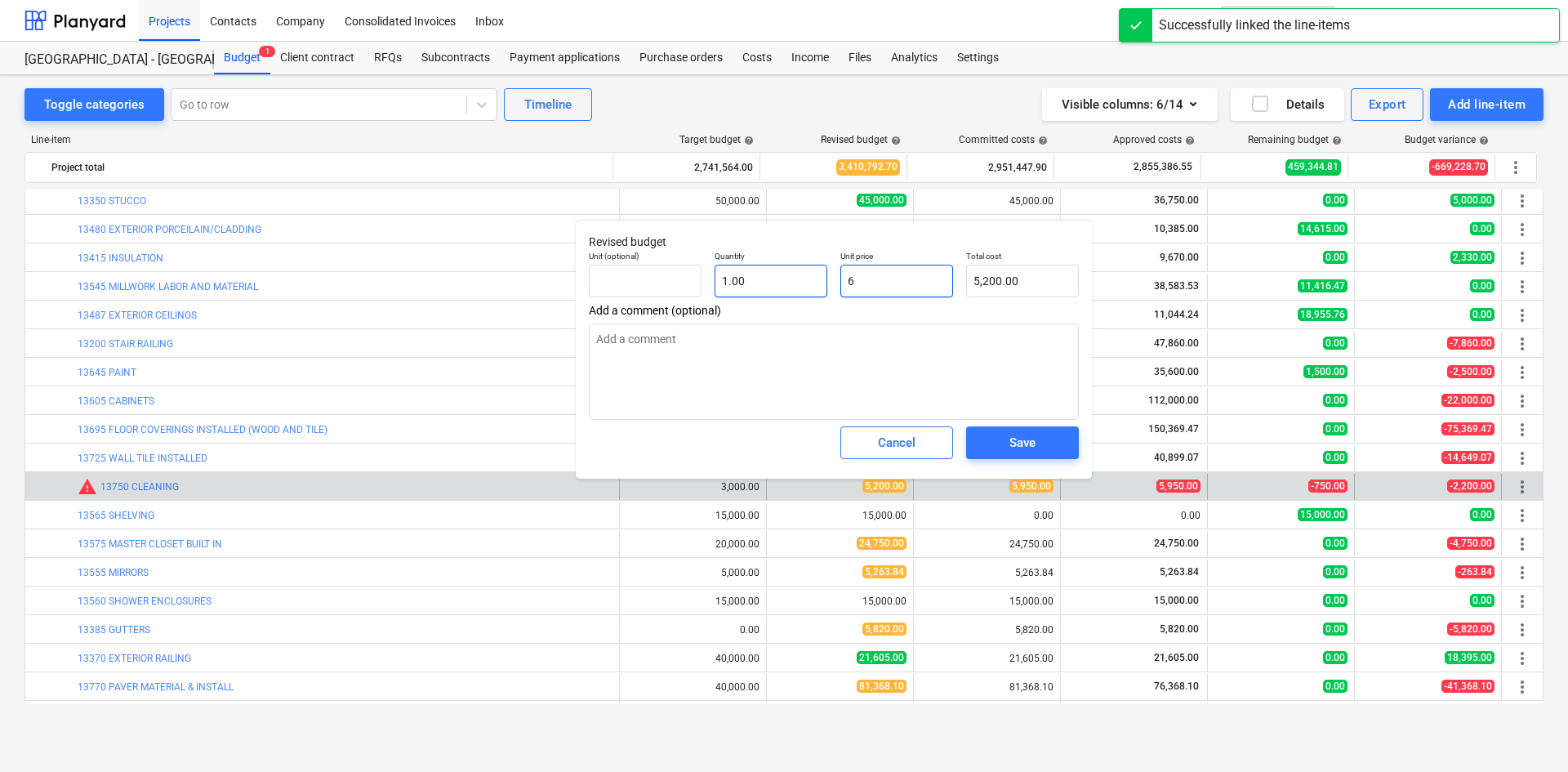
type input "6.00"
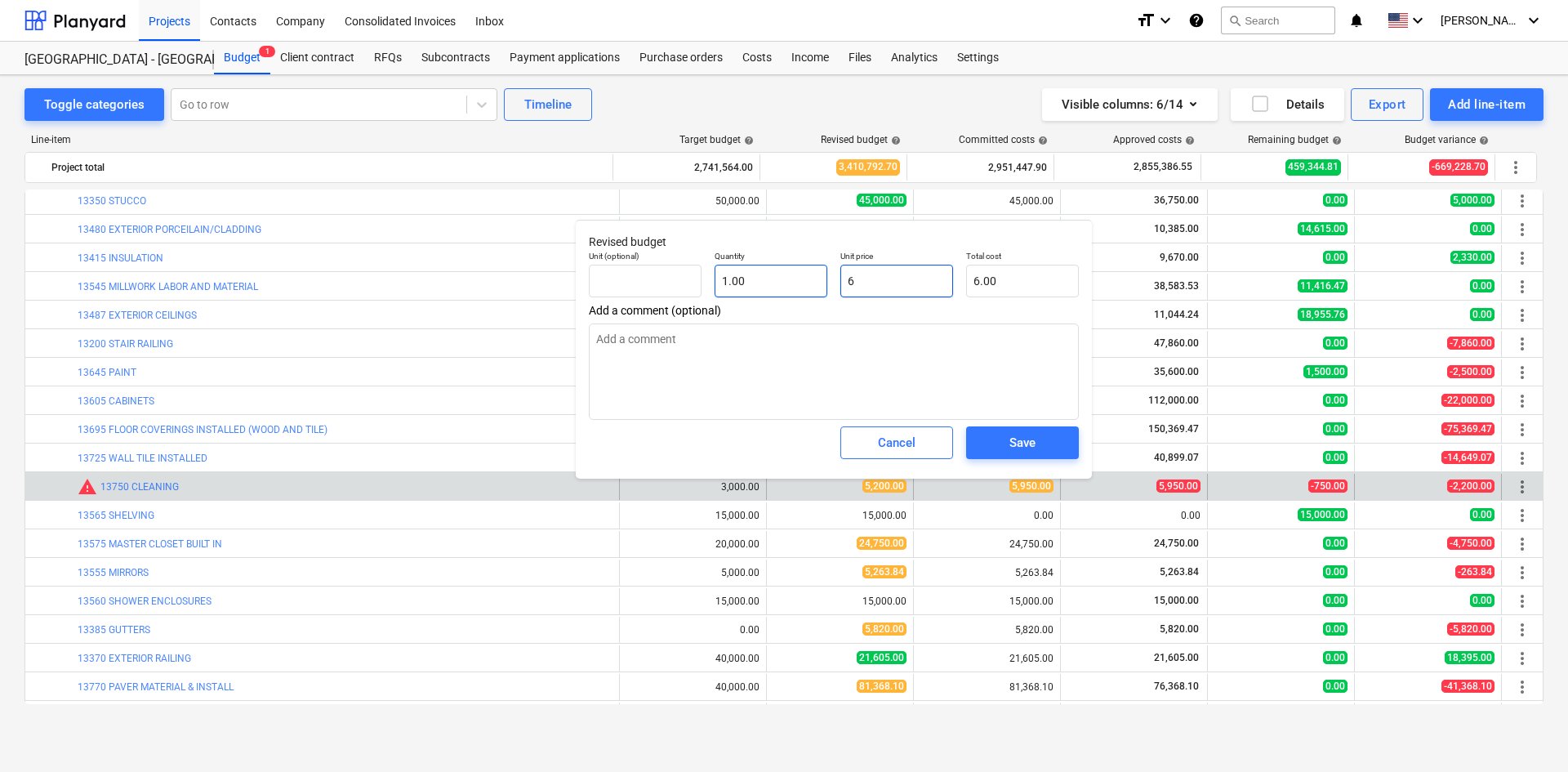
type textarea "x"
type input "65"
type input "65.00"
type textarea "x"
type input "650"
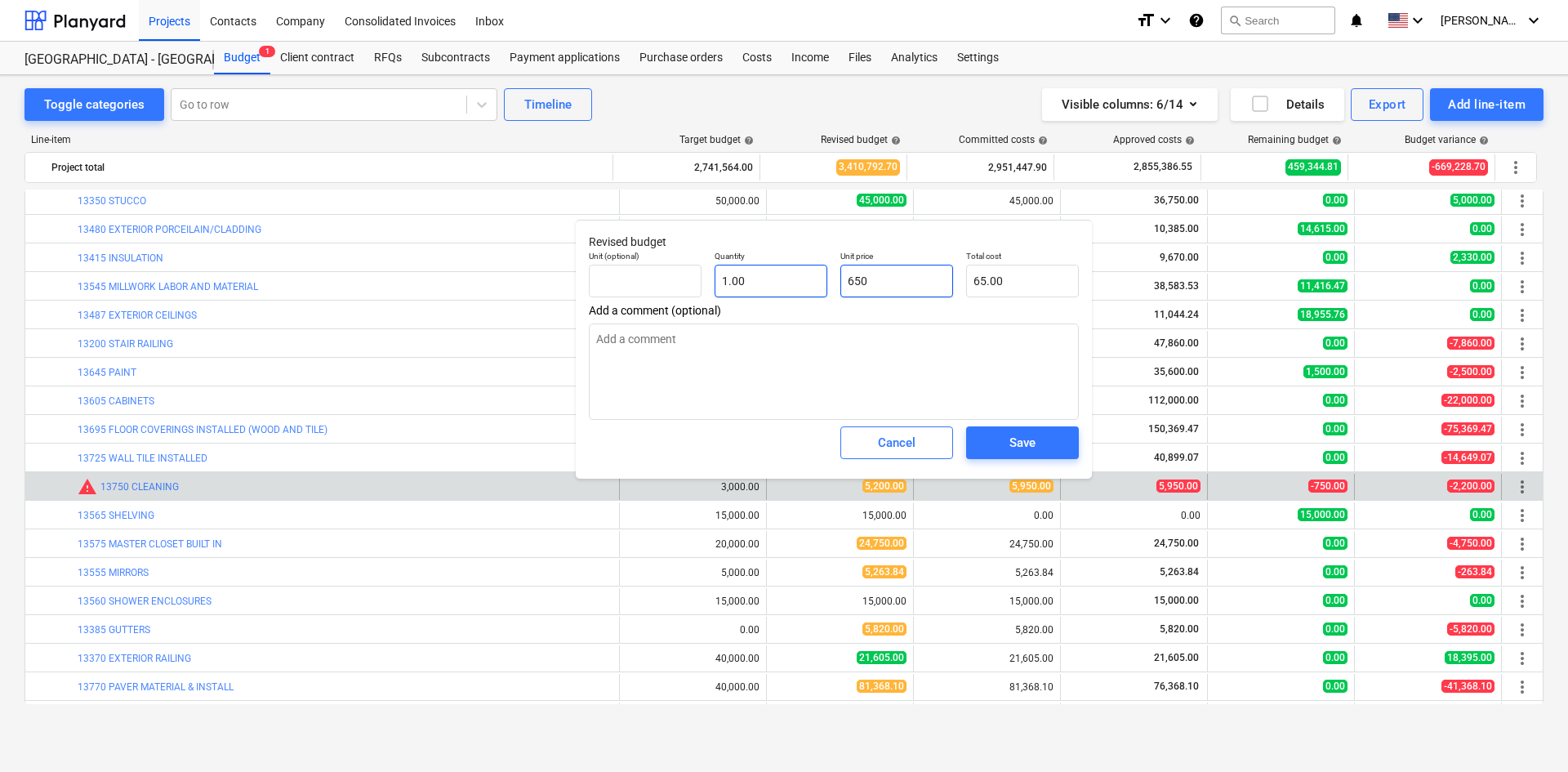
type input "650.00"
type textarea "x"
type input "6500"
type input "6,500.00"
type input "6500"
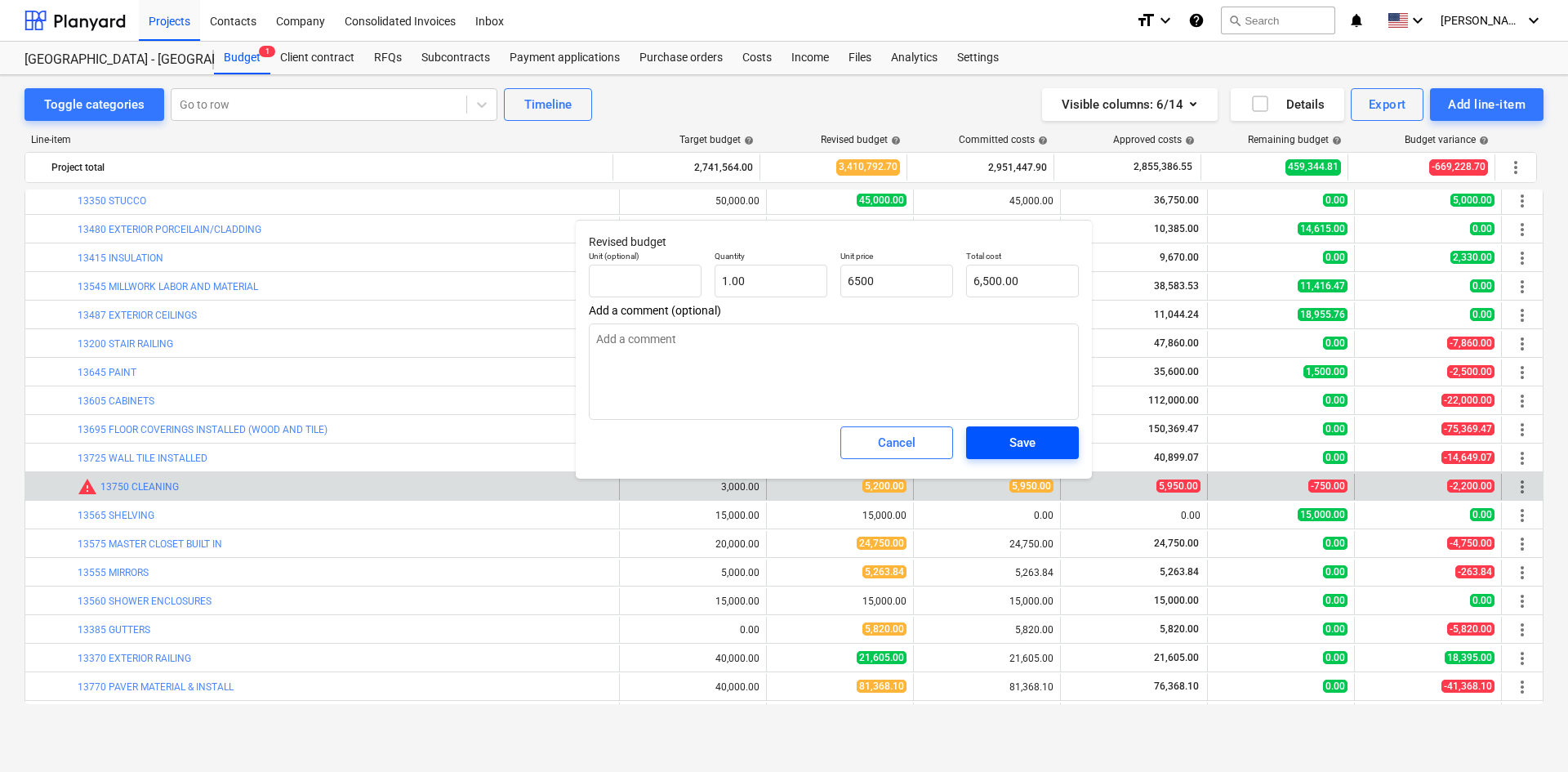
type textarea "x"
type input "6,500.00"
click at [1044, 439] on span "Save" at bounding box center [1023, 443] width 74 height 22
type textarea "x"
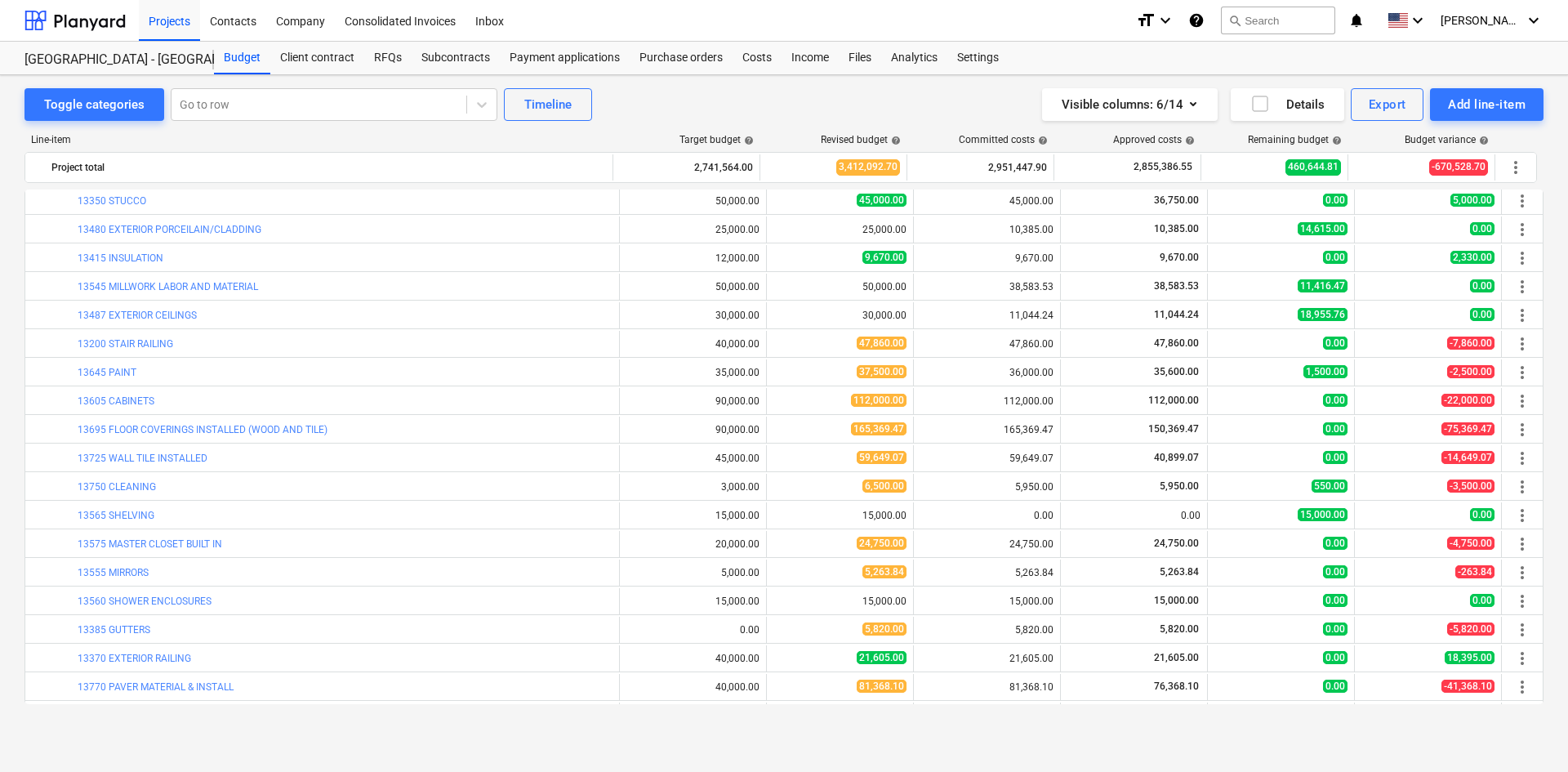
click at [917, 98] on div "Visible columns : 6/14 Details Export Add line-item" at bounding box center [1182, 104] width 723 height 32
